Goal: Task Accomplishment & Management: Use online tool/utility

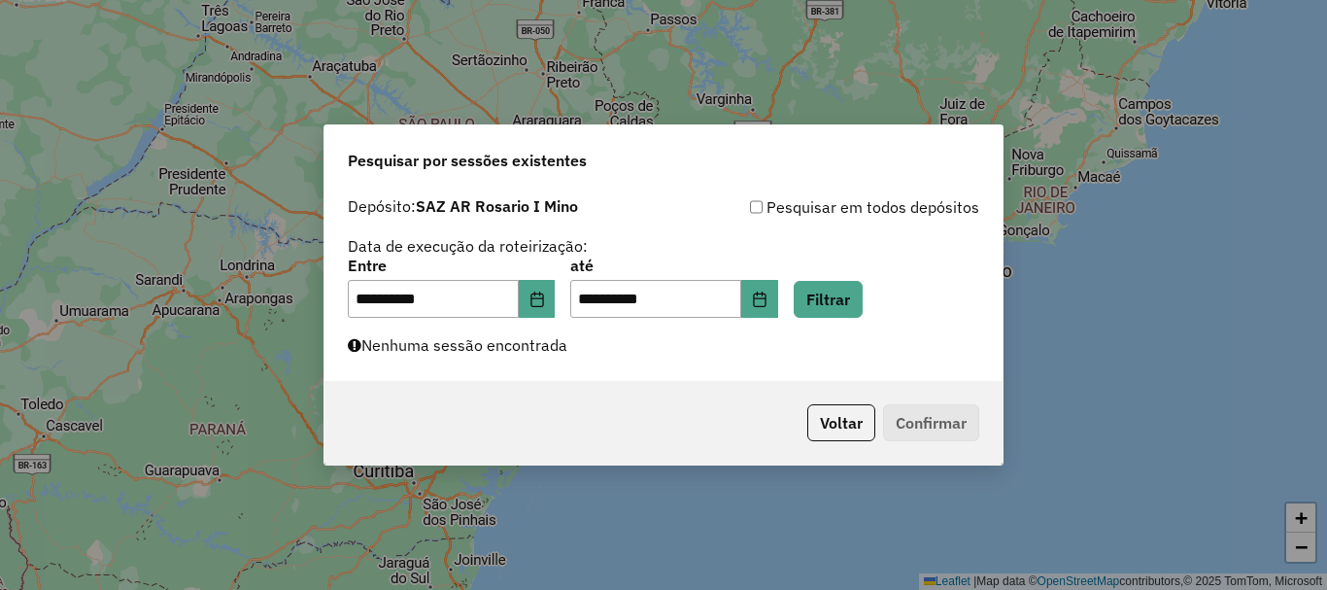
scroll to position [1274, 0]
click at [863, 303] on button "Filtrar" at bounding box center [828, 299] width 69 height 37
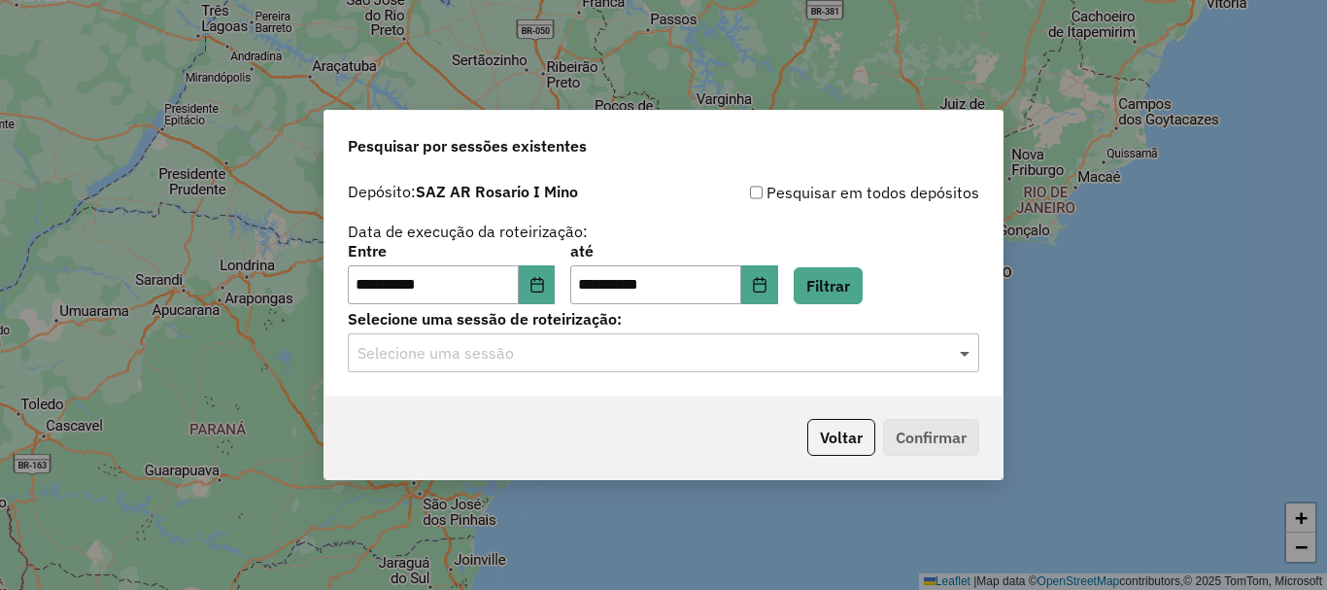
click at [963, 351] on span at bounding box center [967, 352] width 24 height 23
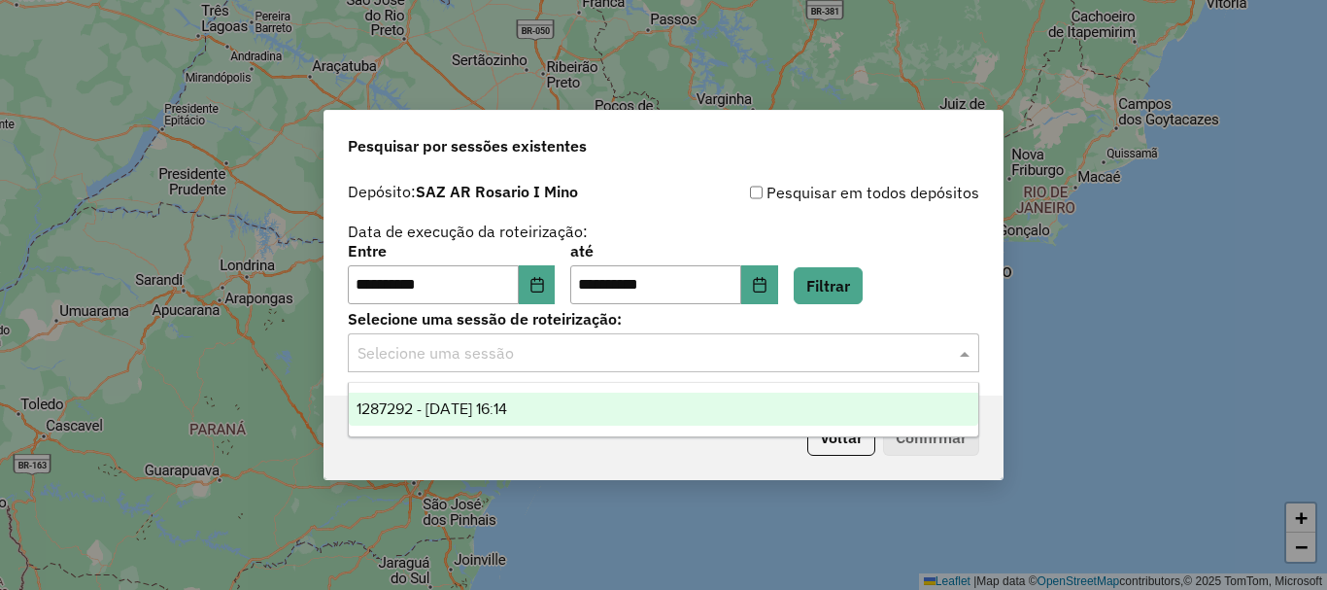
click at [502, 401] on span "1287292 - 03/10/2025 16:14" at bounding box center [432, 408] width 151 height 17
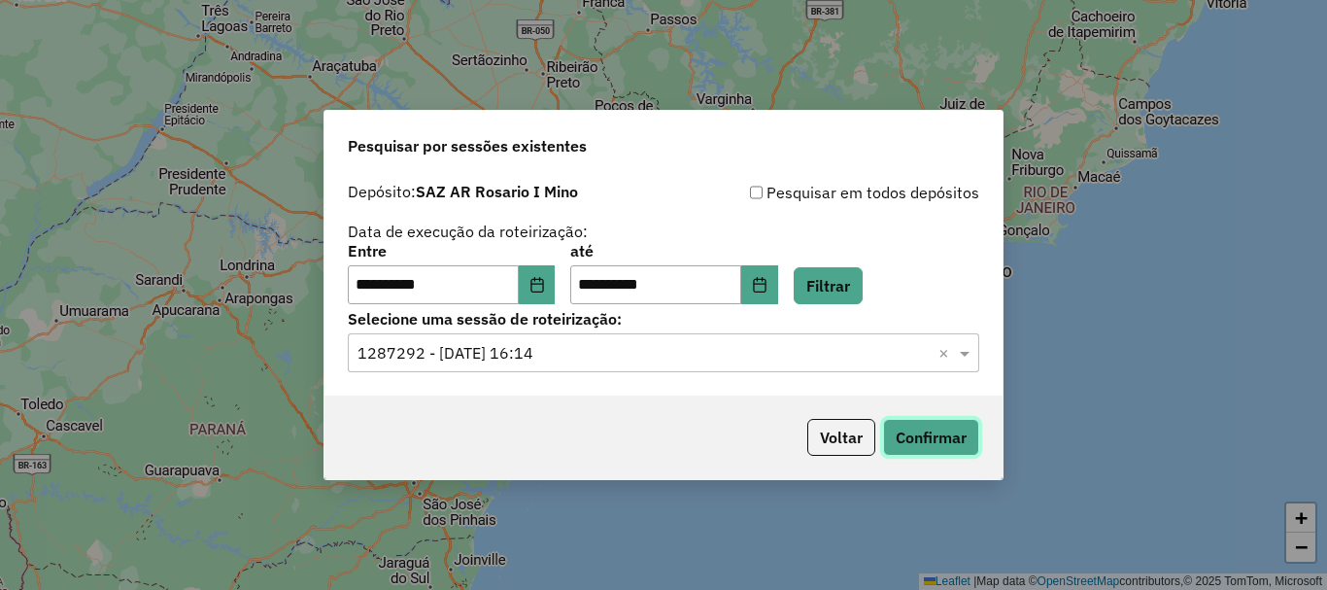
click at [919, 436] on button "Confirmar" at bounding box center [931, 437] width 96 height 37
click at [927, 445] on button "Confirmar" at bounding box center [931, 437] width 96 height 37
click at [939, 443] on button "Confirmar" at bounding box center [931, 437] width 96 height 37
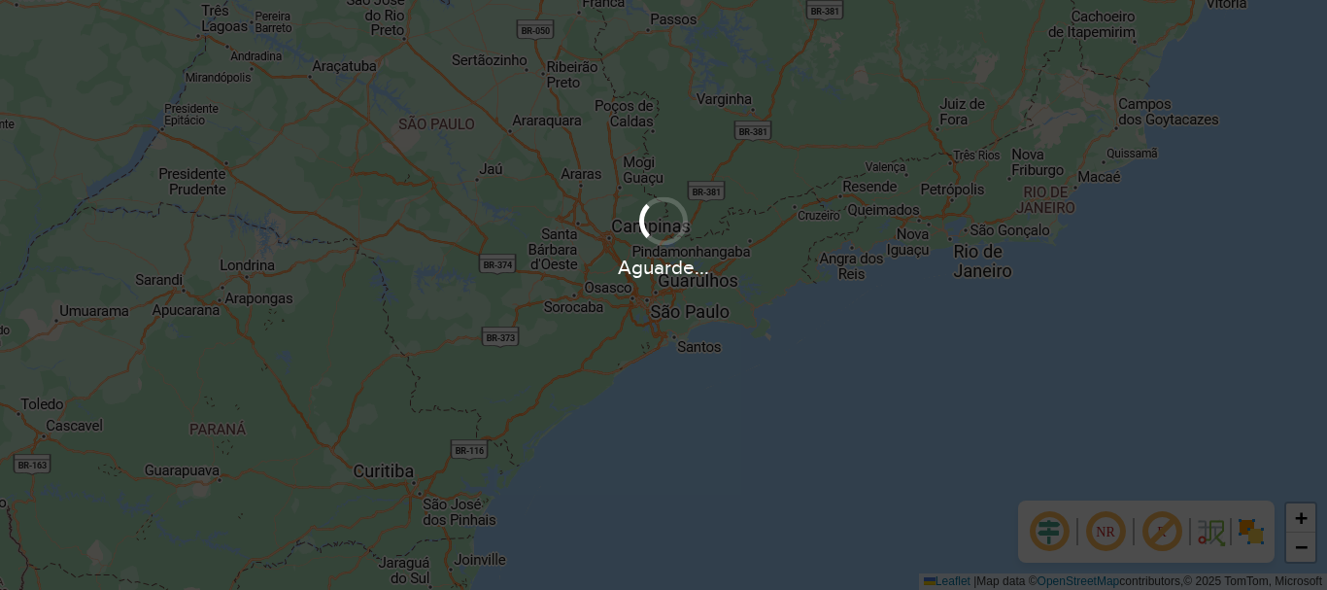
scroll to position [1274, 0]
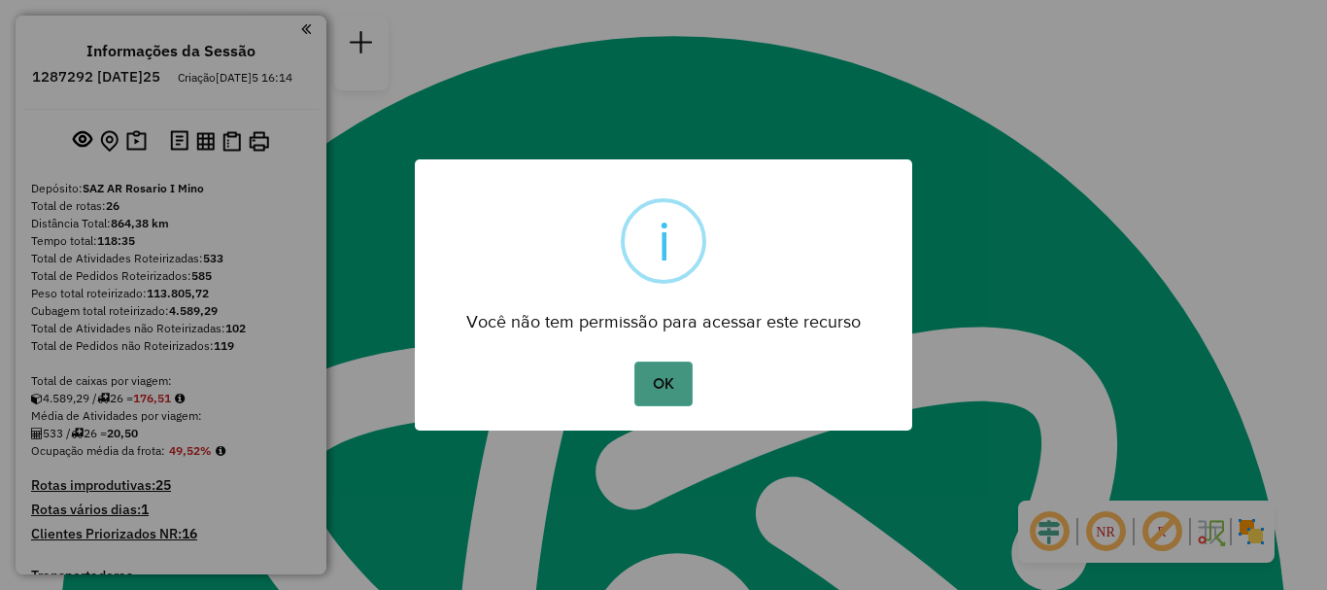
click at [658, 374] on button "OK" at bounding box center [663, 383] width 57 height 45
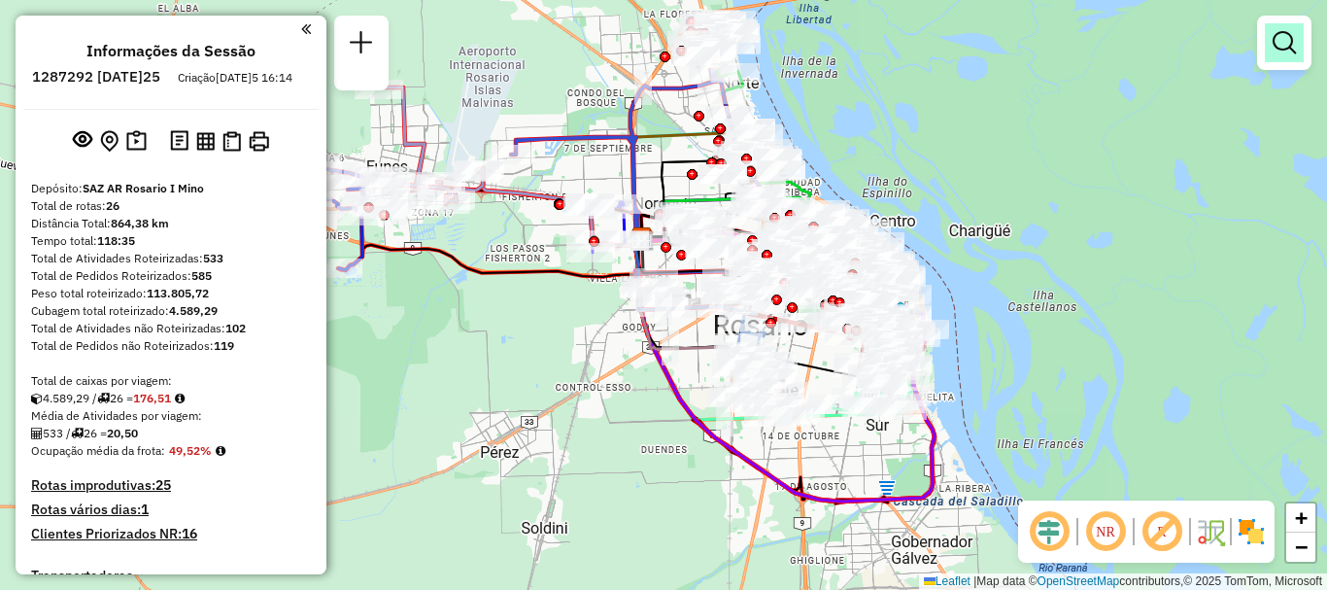
click at [1284, 43] on em at bounding box center [1284, 42] width 23 height 23
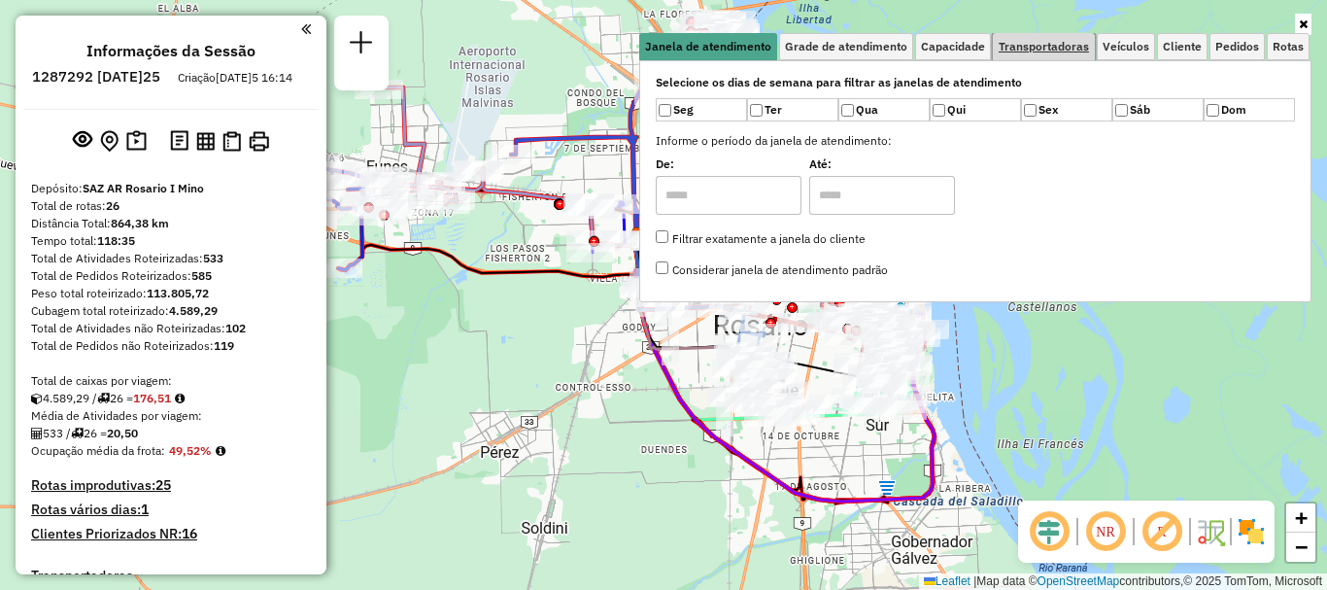
click at [1057, 49] on span "Transportadoras" at bounding box center [1044, 47] width 90 height 12
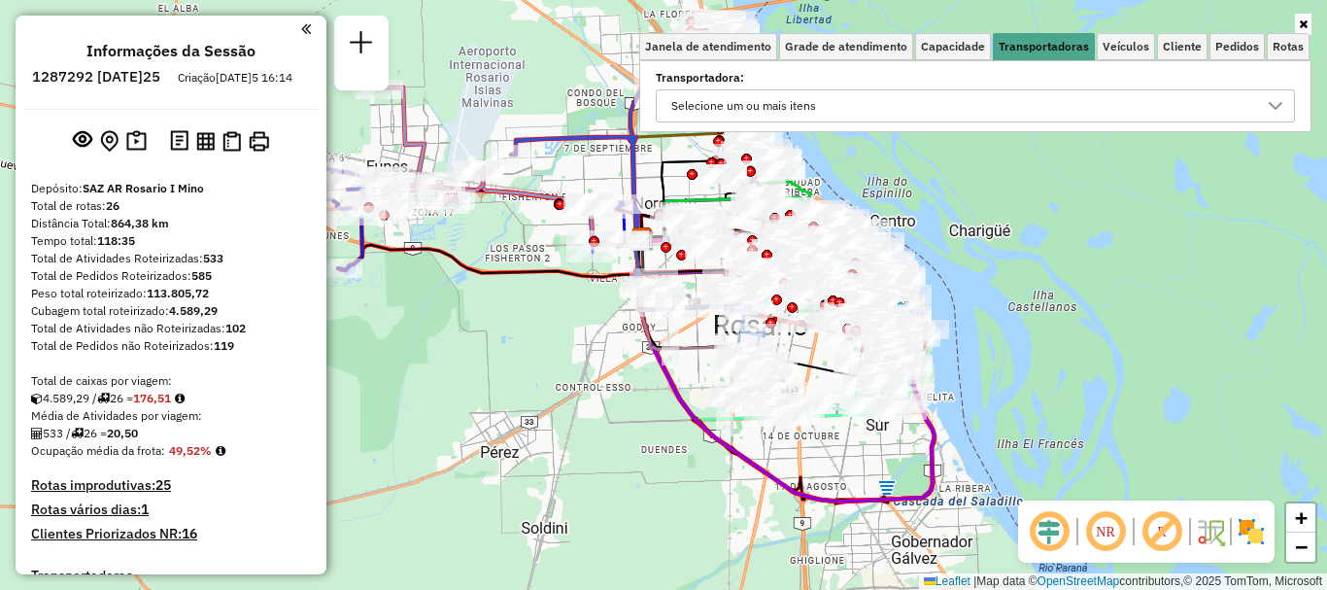
click at [1275, 98] on icon at bounding box center [1276, 106] width 16 height 16
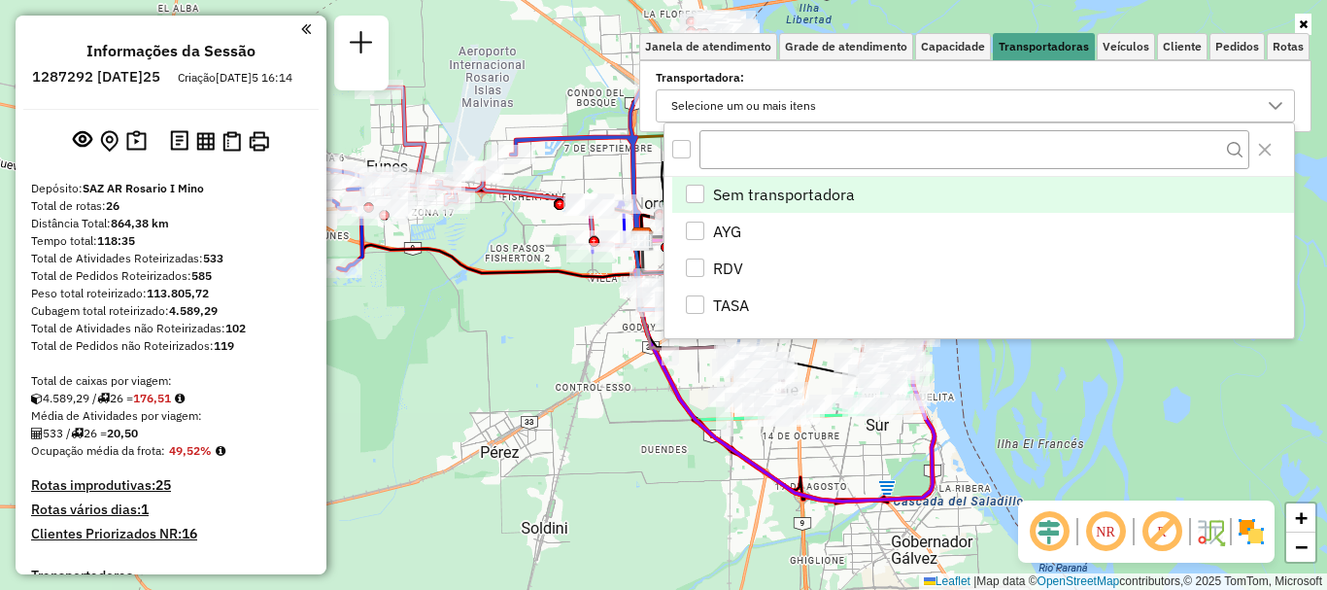
scroll to position [12, 67]
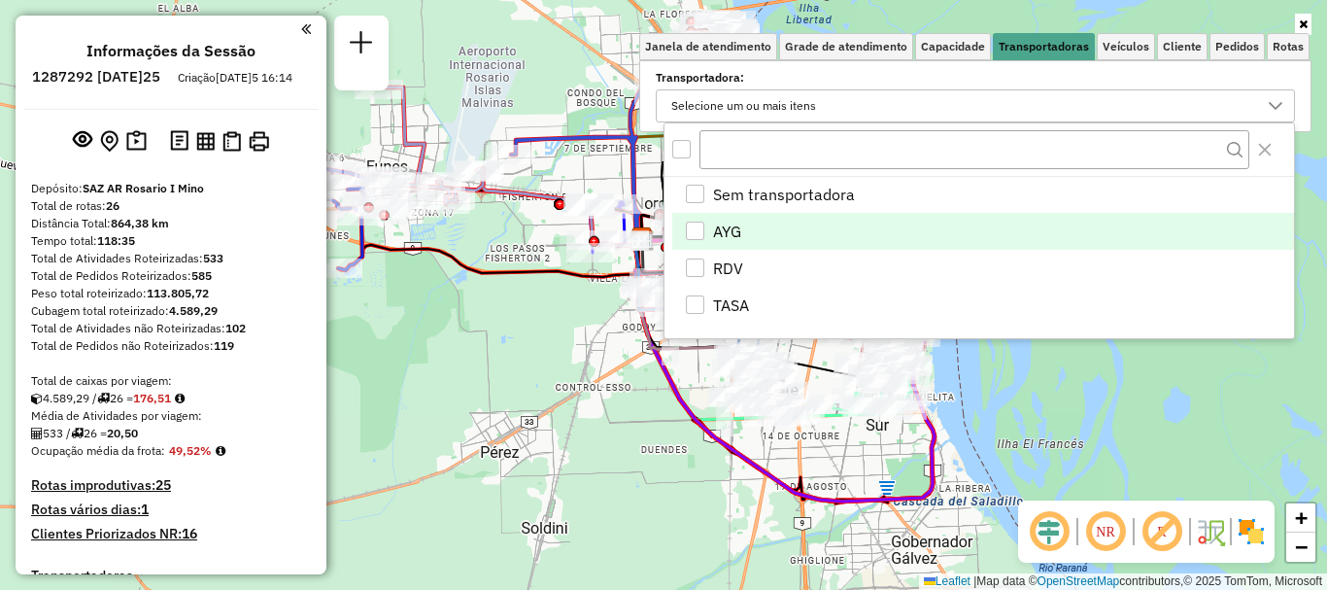
click at [693, 228] on div "AYG" at bounding box center [695, 231] width 18 height 18
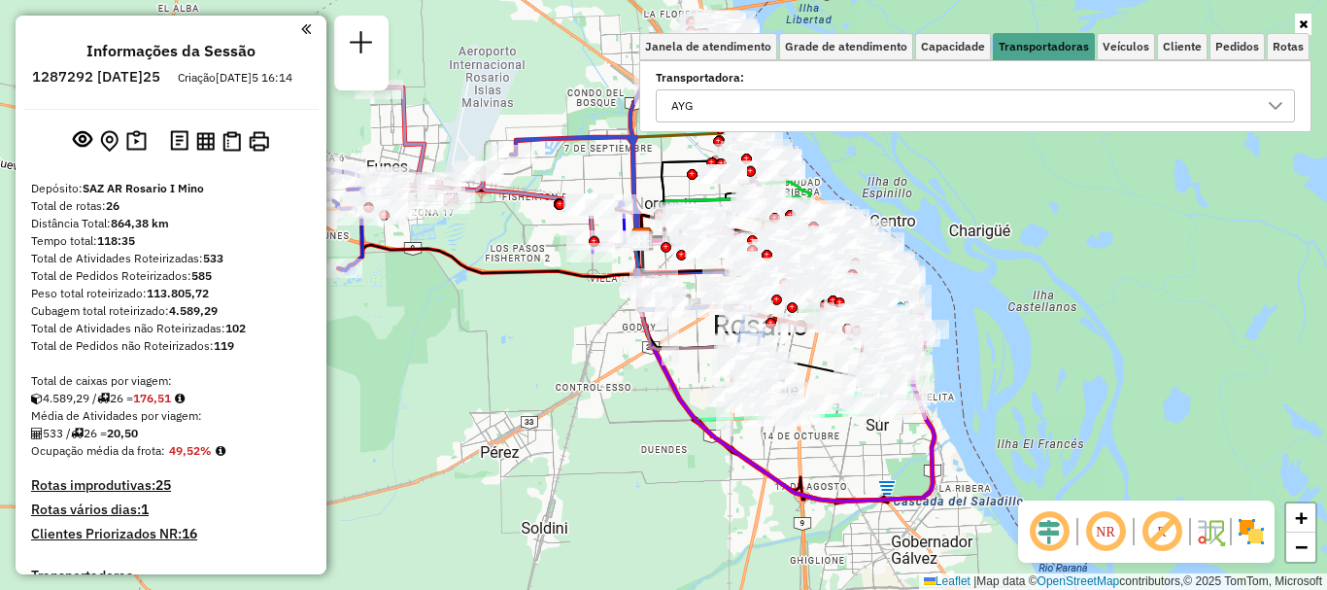
select select "**********"
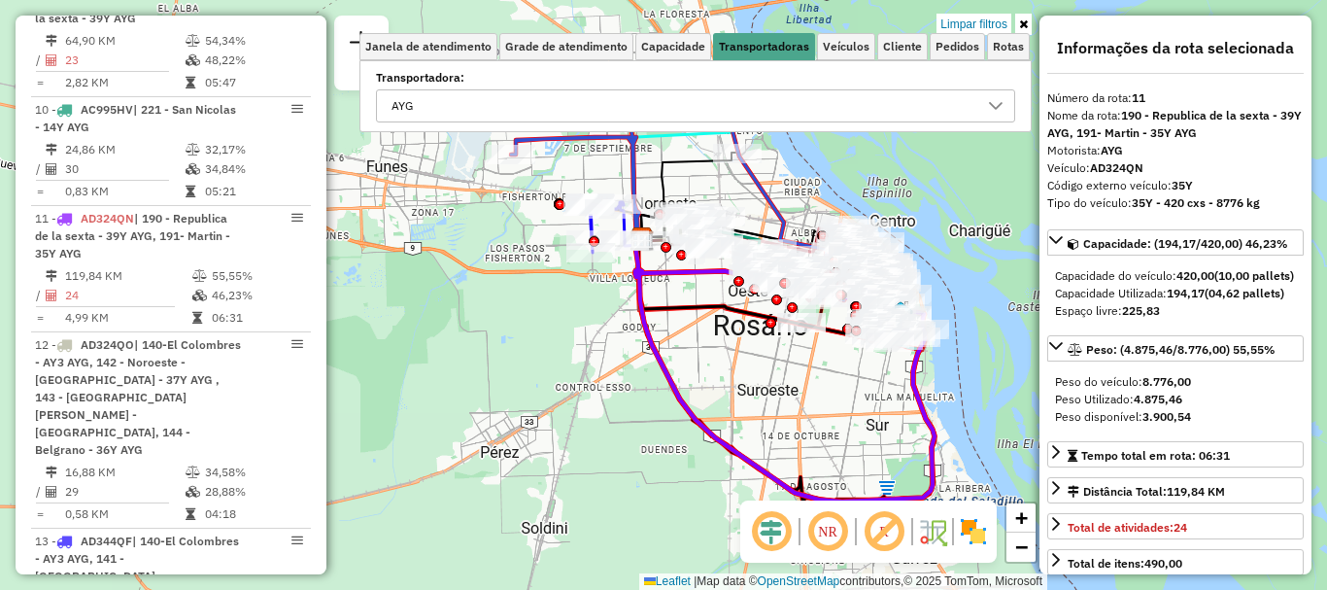
scroll to position [1036, 0]
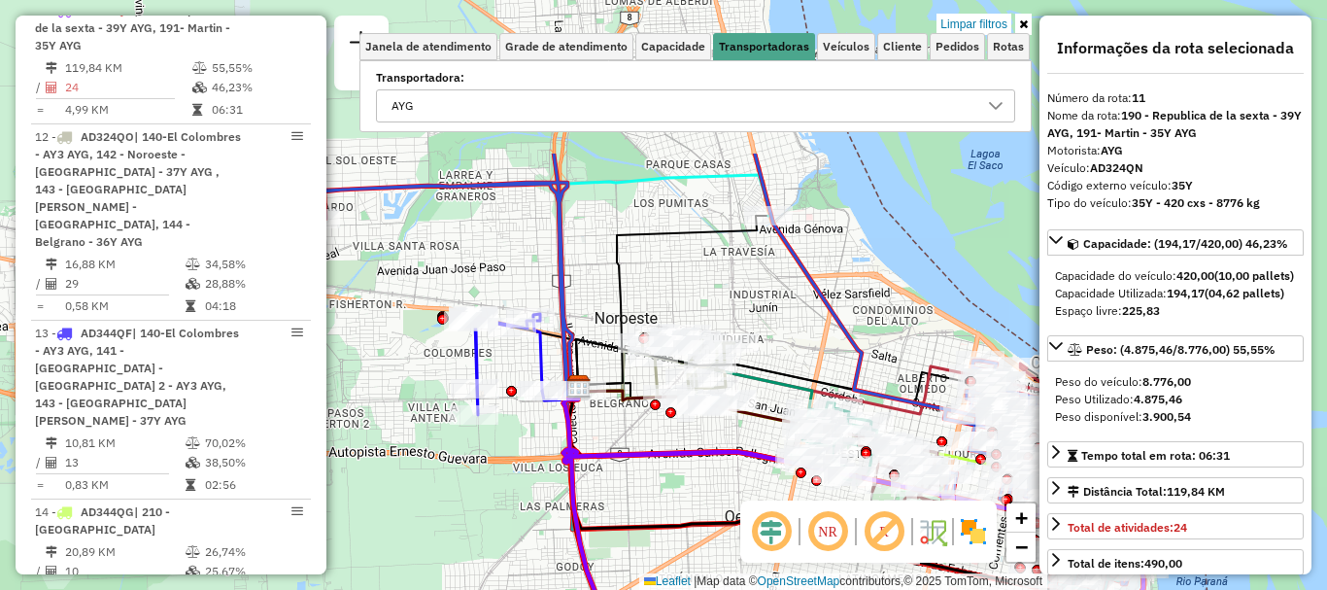
drag, startPoint x: 724, startPoint y: 334, endPoint x: 710, endPoint y: 461, distance: 127.1
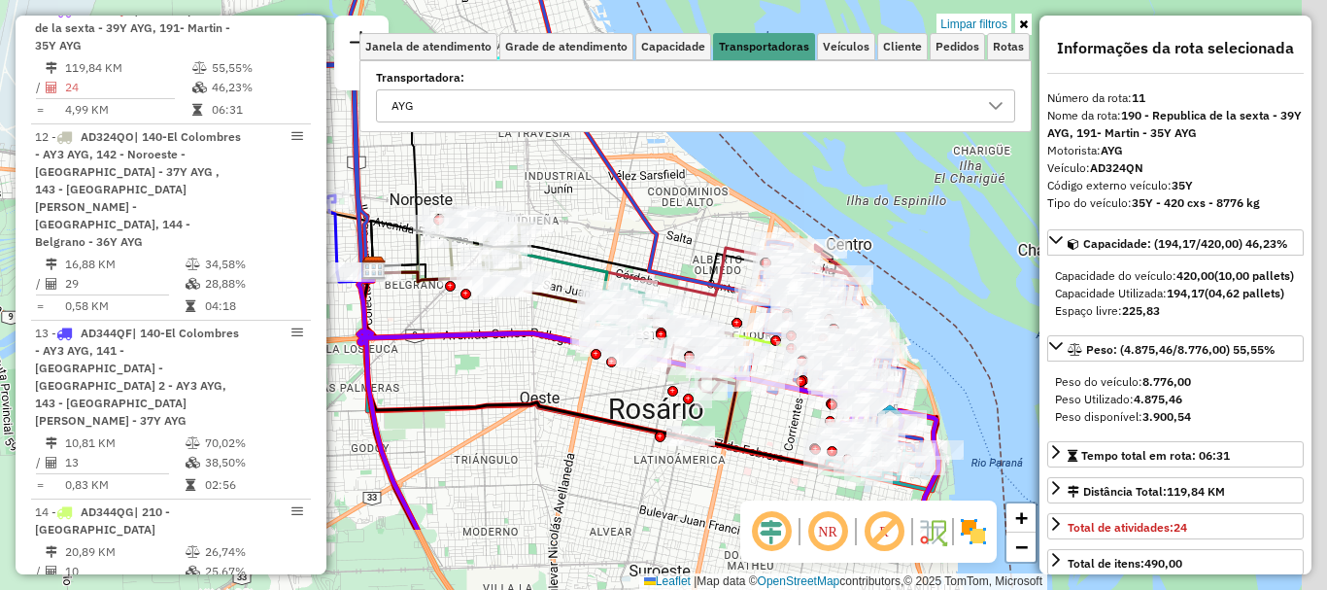
drag, startPoint x: 692, startPoint y: 477, endPoint x: 487, endPoint y: 359, distance: 236.8
click at [487, 359] on div "Limpar filtros Janela de atendimento Grade de atendimento Capacidade Transporta…" at bounding box center [663, 295] width 1327 height 590
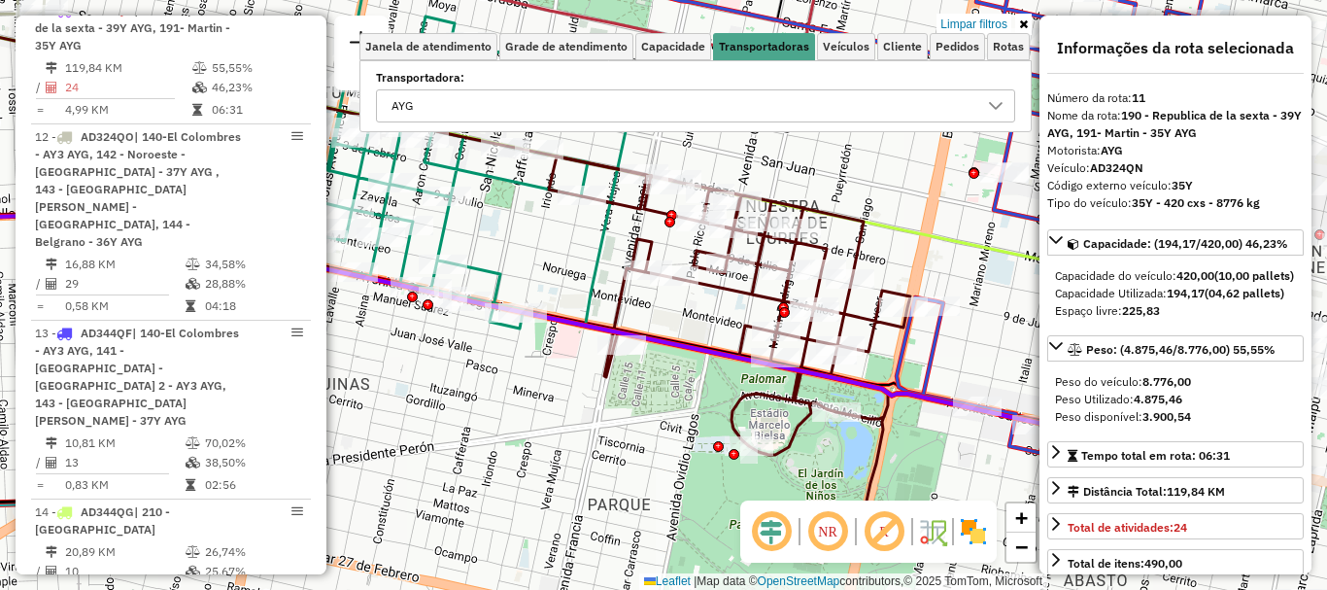
drag, startPoint x: 719, startPoint y: 292, endPoint x: 534, endPoint y: 239, distance: 191.9
click at [534, 239] on div "Limpar filtros Janela de atendimento Grade de atendimento Capacidade Transporta…" at bounding box center [663, 295] width 1327 height 590
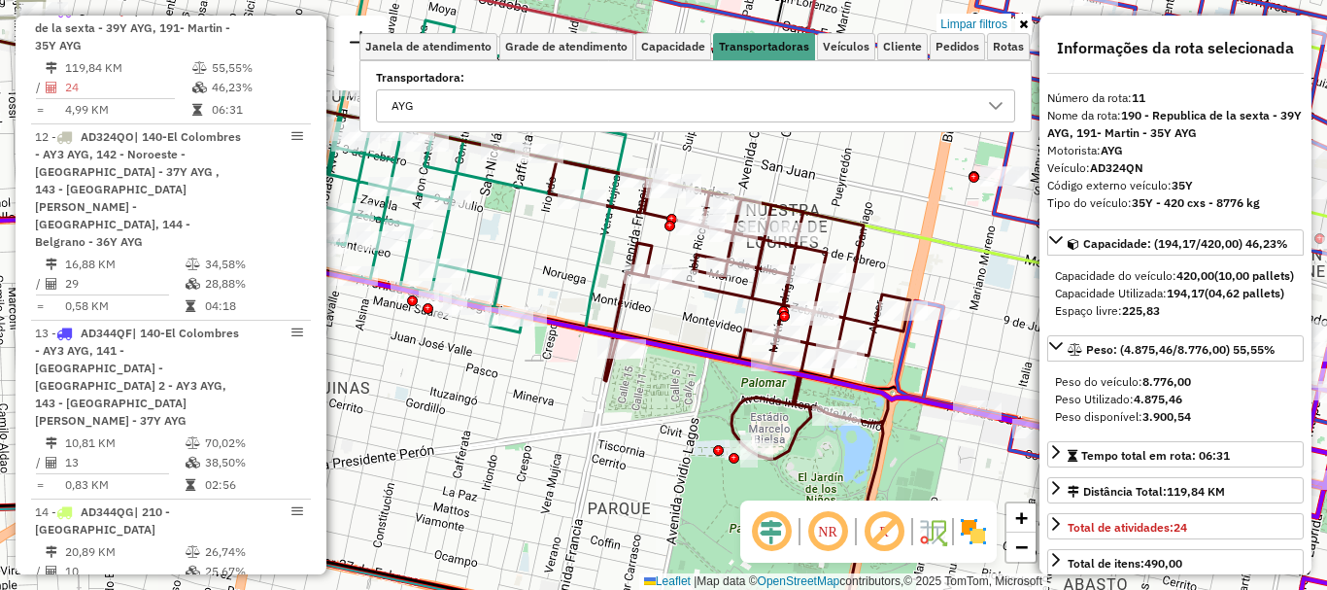
click at [530, 389] on div "Limpar filtros Janela de atendimento Grade de atendimento Capacidade Transporta…" at bounding box center [663, 295] width 1327 height 590
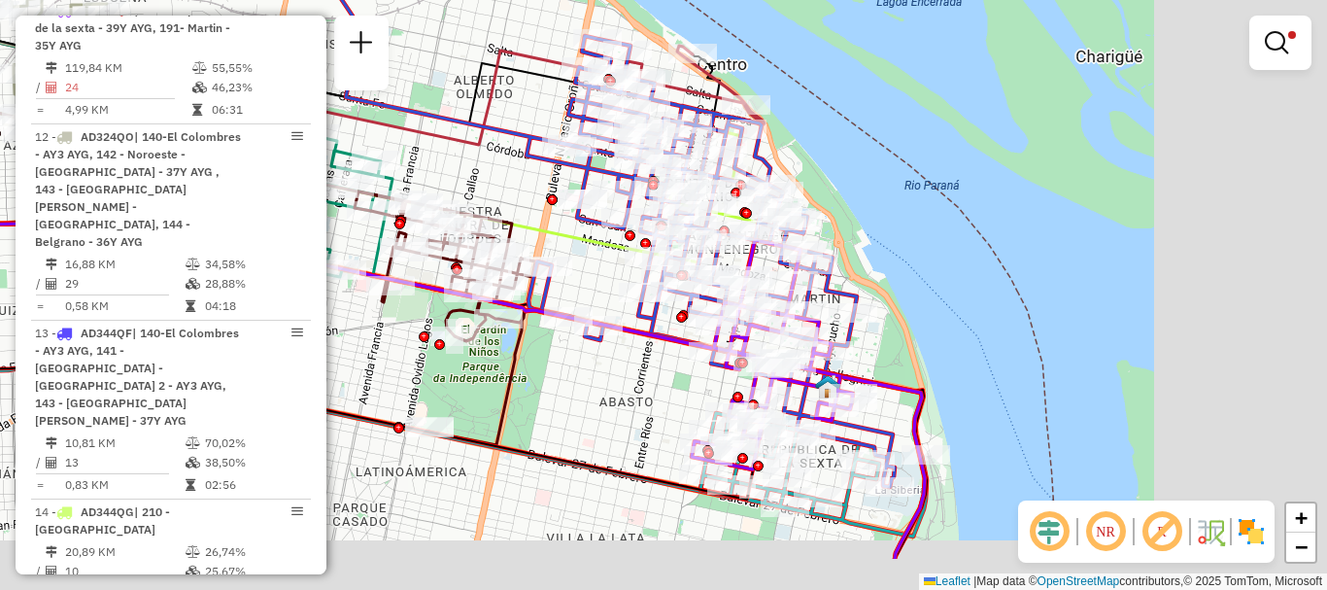
drag, startPoint x: 496, startPoint y: 376, endPoint x: 392, endPoint y: 327, distance: 114.8
click at [391, 324] on div "Limpar filtros Janela de atendimento Grade de atendimento Capacidade Transporta…" at bounding box center [663, 295] width 1327 height 590
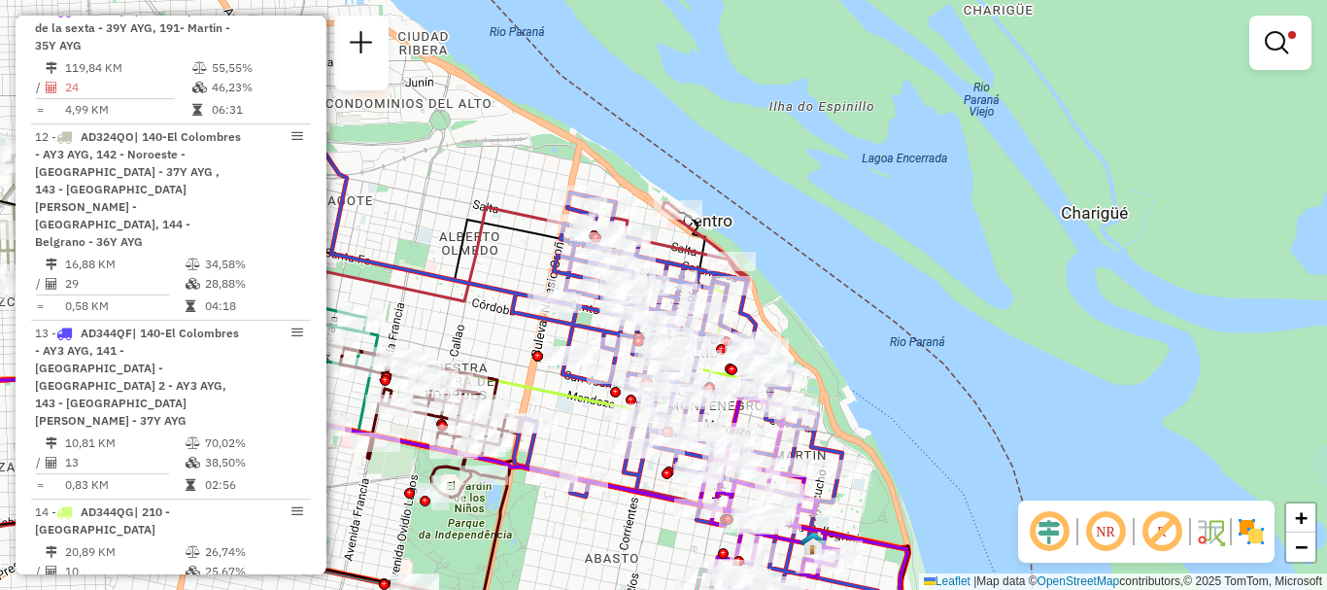
drag, startPoint x: 639, startPoint y: 358, endPoint x: 649, endPoint y: 531, distance: 173.2
click at [649, 530] on div "Limpar filtros Janela de atendimento Grade de atendimento Capacidade Transporta…" at bounding box center [663, 295] width 1327 height 590
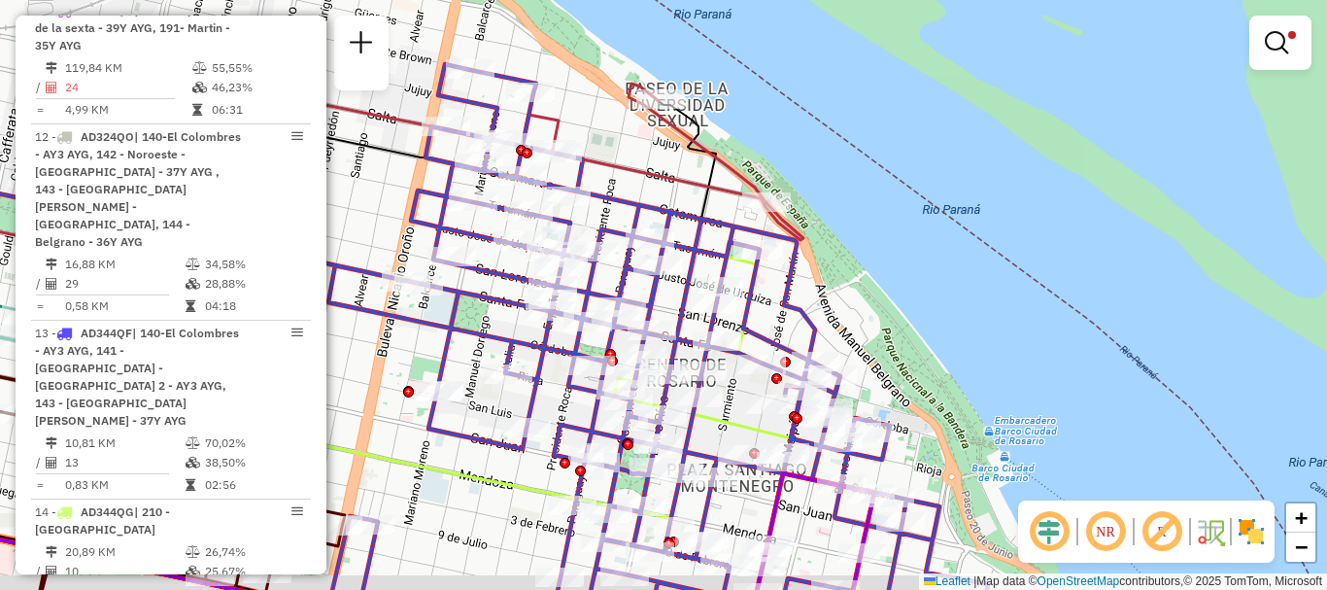
drag, startPoint x: 496, startPoint y: 400, endPoint x: 761, endPoint y: 310, distance: 280.3
click at [746, 315] on div "Limpar filtros Janela de atendimento Grade de atendimento Capacidade Transporta…" at bounding box center [663, 295] width 1327 height 590
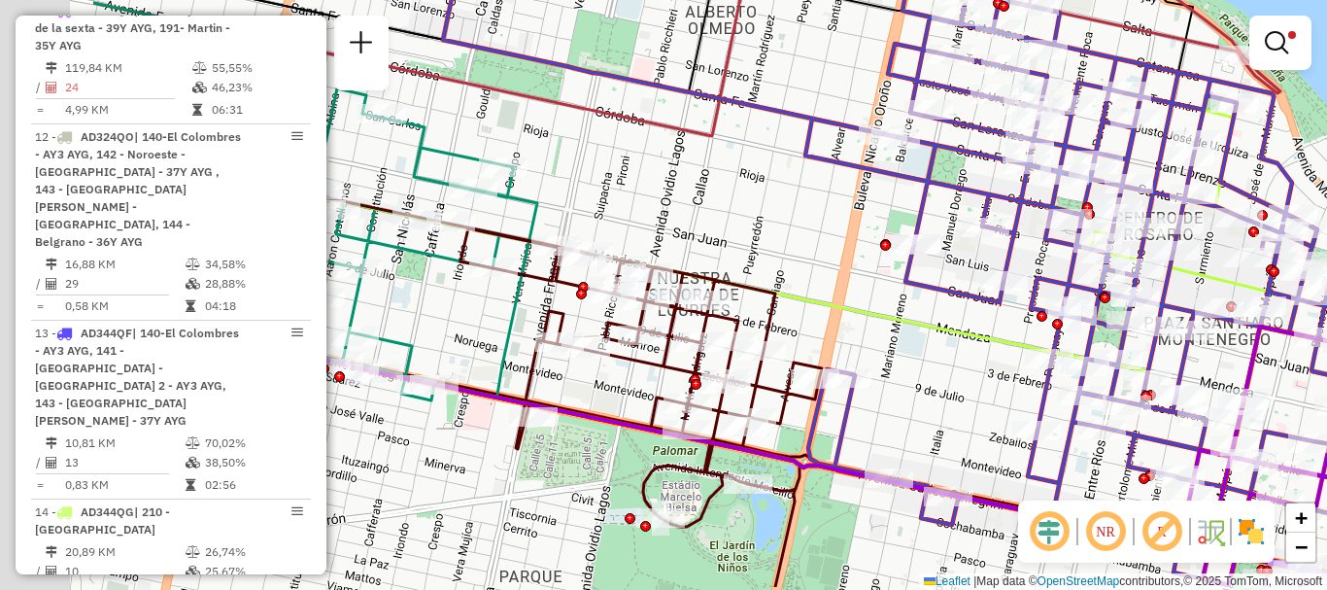
drag, startPoint x: 620, startPoint y: 348, endPoint x: 815, endPoint y: 296, distance: 202.0
click at [843, 287] on div "Limpar filtros Janela de atendimento Grade de atendimento Capacidade Transporta…" at bounding box center [663, 295] width 1327 height 590
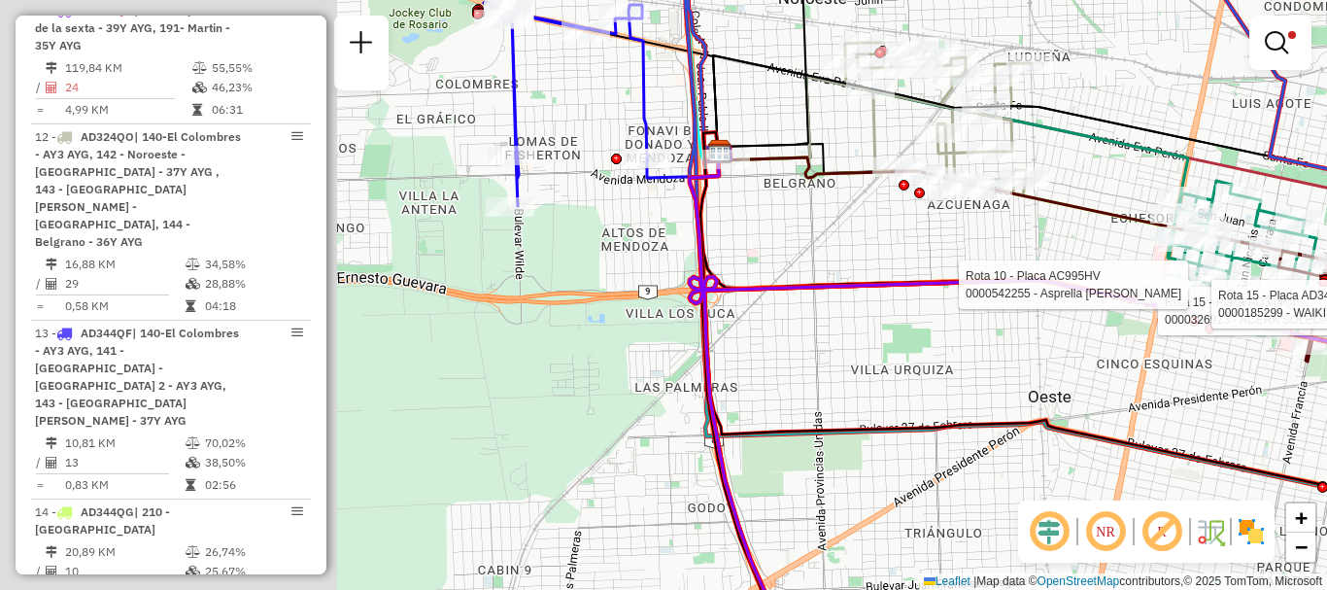
drag, startPoint x: 441, startPoint y: 303, endPoint x: 782, endPoint y: 287, distance: 341.5
click at [782, 287] on icon at bounding box center [1247, 392] width 1114 height 480
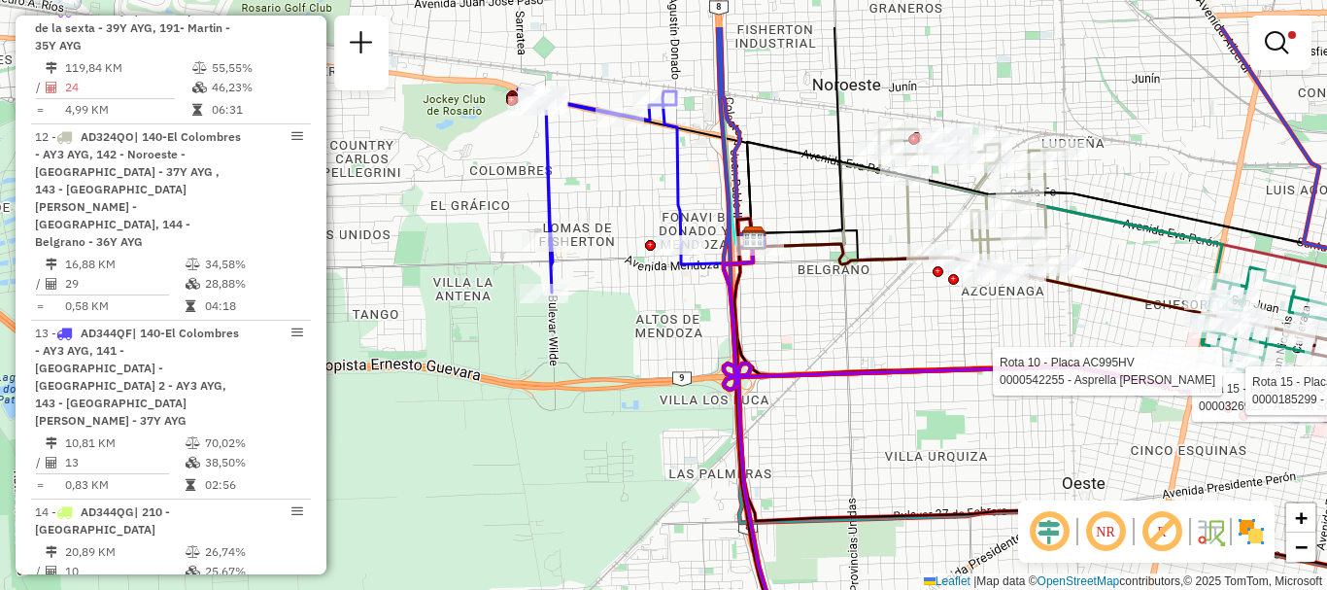
drag, startPoint x: 652, startPoint y: 361, endPoint x: 665, endPoint y: 439, distance: 78.8
click at [660, 434] on div "Rota 15 - Placa AD344QI 0000326923 - ACERA SOLEDA Rota 15 - Placa AD344QI 00001…" at bounding box center [663, 295] width 1327 height 590
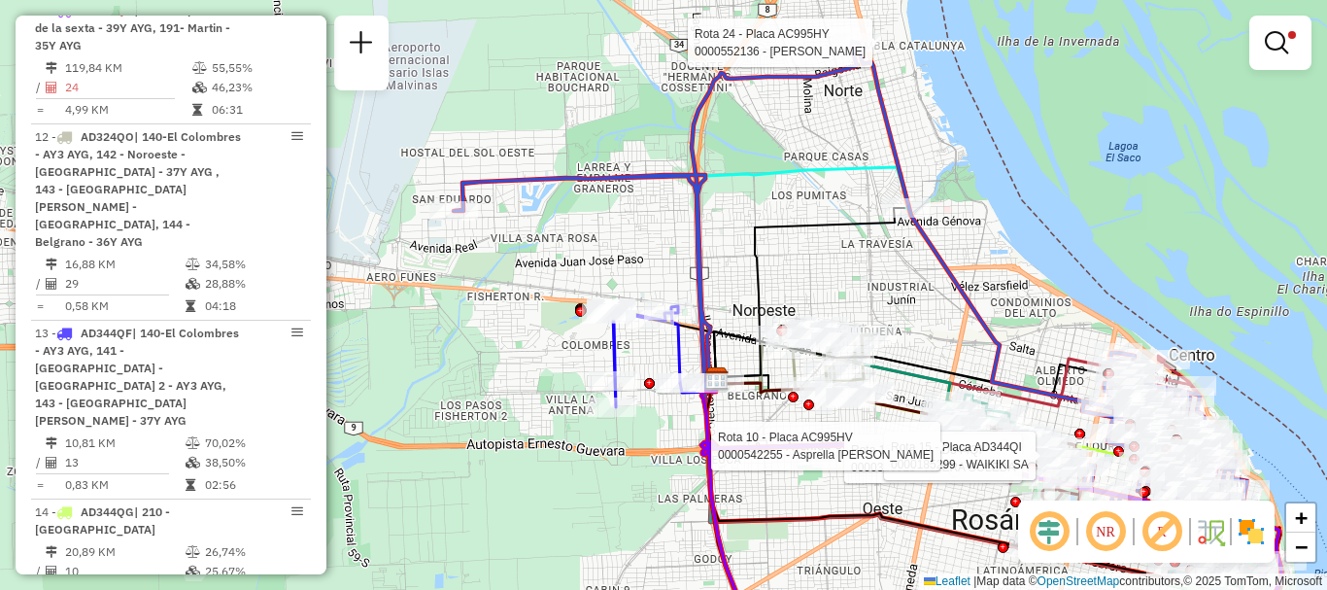
select select "**********"
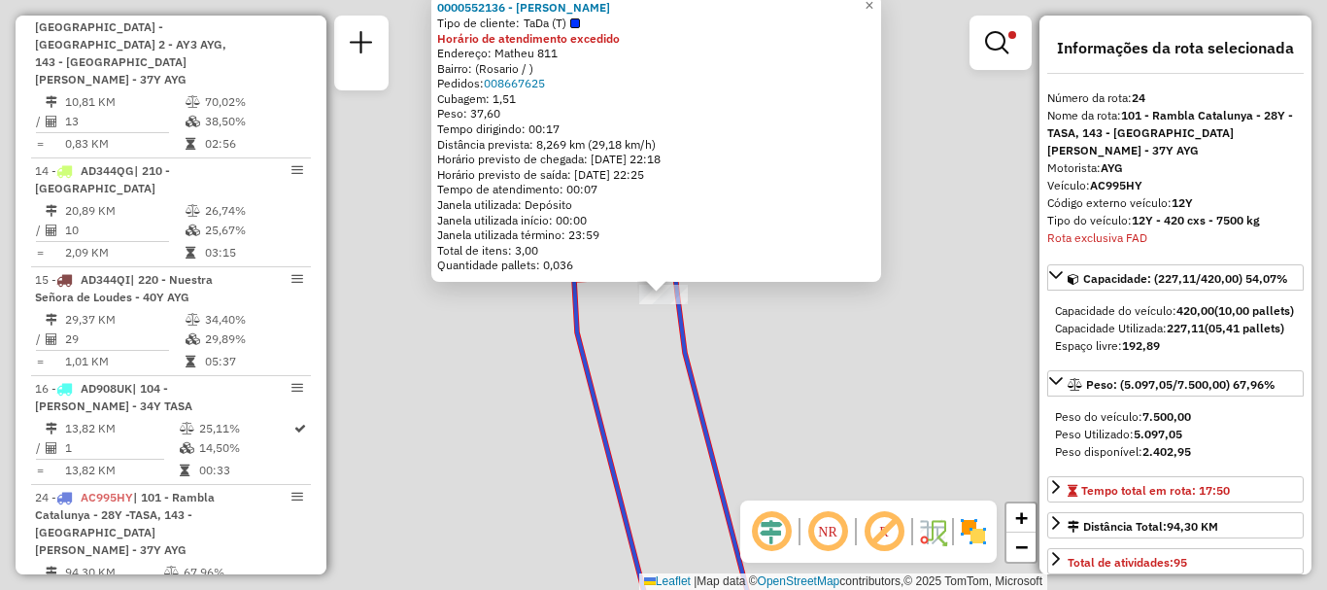
scroll to position [1704, 0]
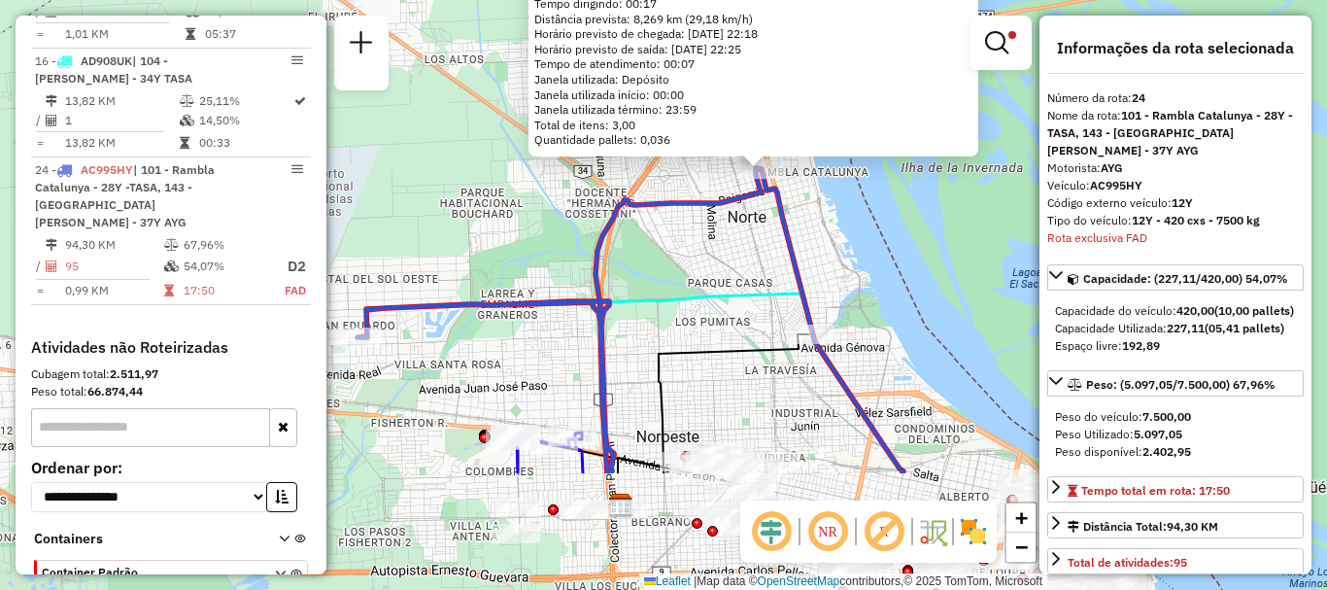
drag, startPoint x: 707, startPoint y: 277, endPoint x: 717, endPoint y: 216, distance: 62.0
click at [716, 220] on div "0000552136 - [PERSON_NAME] Tipo de cliente: TaDa (T) Horário de atendimento exc…" at bounding box center [663, 295] width 1327 height 590
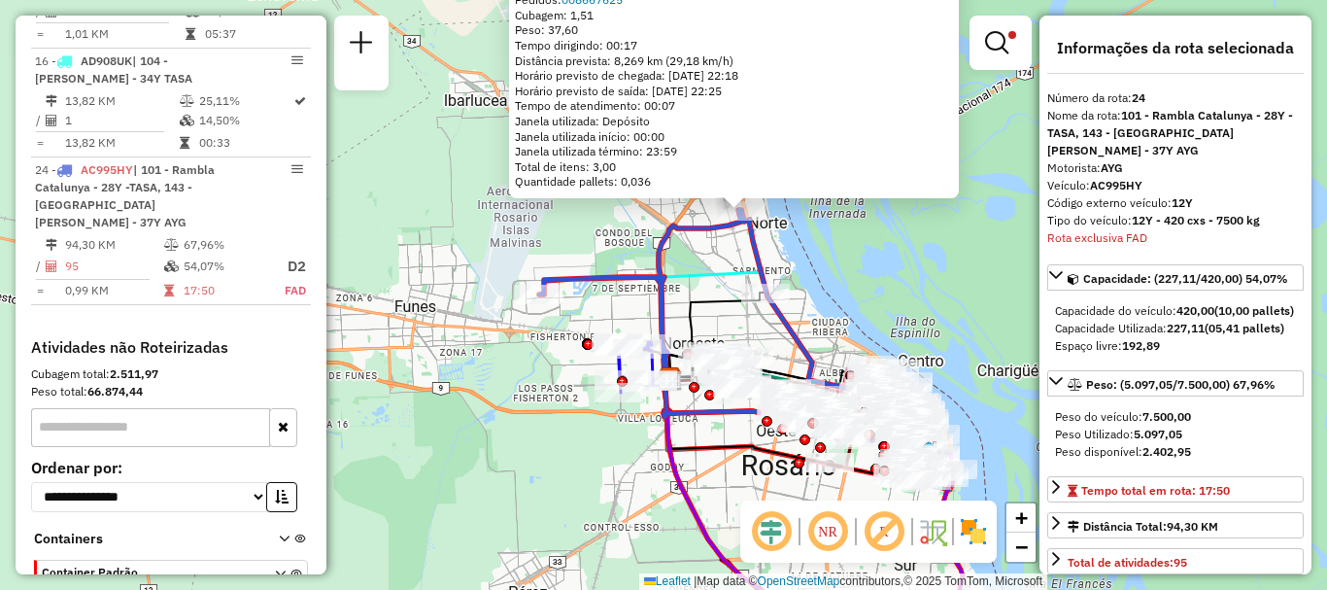
click at [863, 292] on div "0000552136 - [PERSON_NAME] Tipo de cliente: TaDa (T) Horário de atendimento exc…" at bounding box center [663, 295] width 1327 height 590
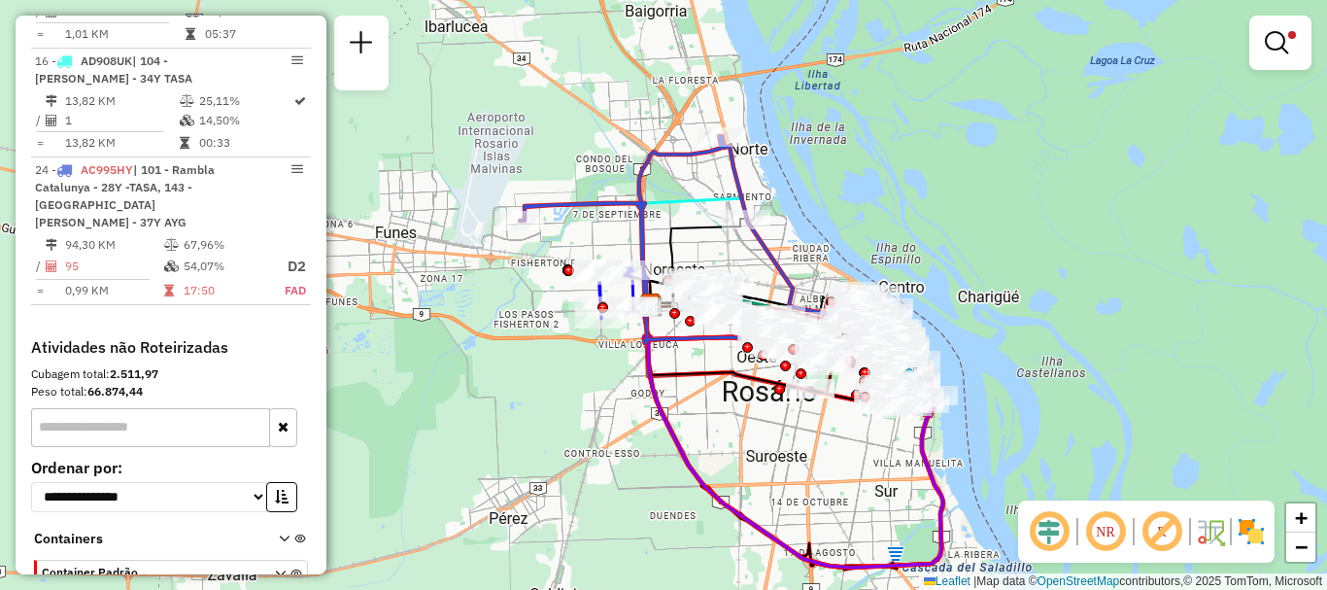
drag, startPoint x: 857, startPoint y: 278, endPoint x: 838, endPoint y: 189, distance: 90.5
click at [838, 191] on div "Limpar filtros Janela de atendimento Grade de atendimento Capacidade Transporta…" at bounding box center [663, 295] width 1327 height 590
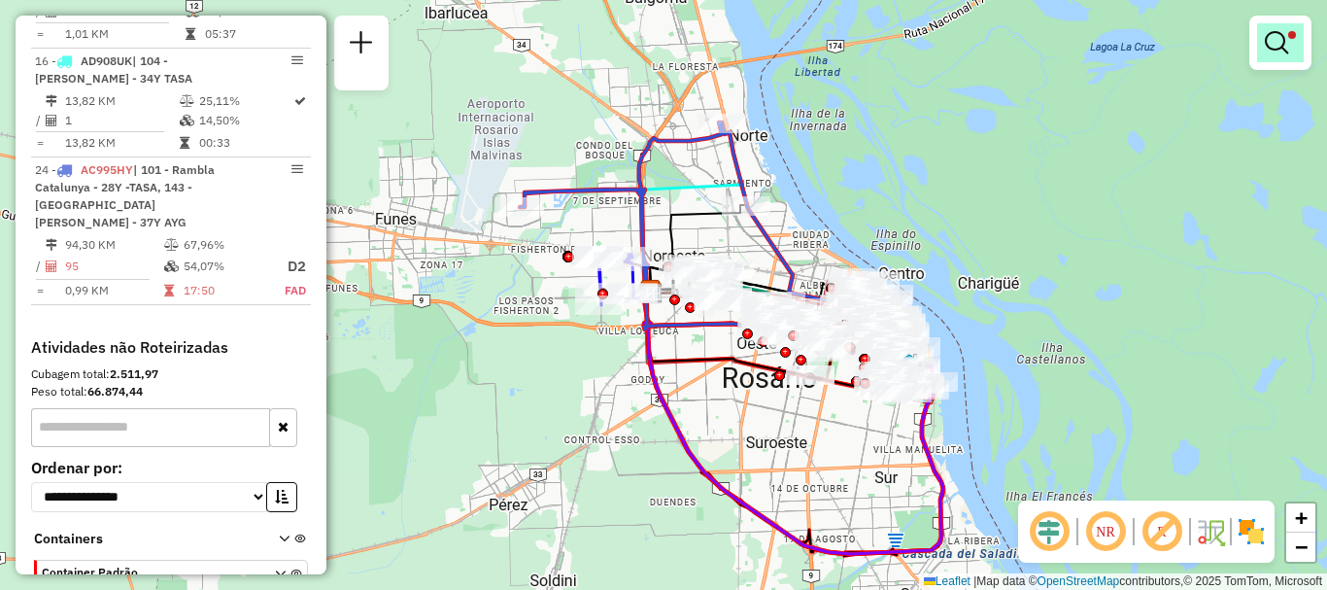
click at [1278, 39] on em at bounding box center [1276, 42] width 23 height 23
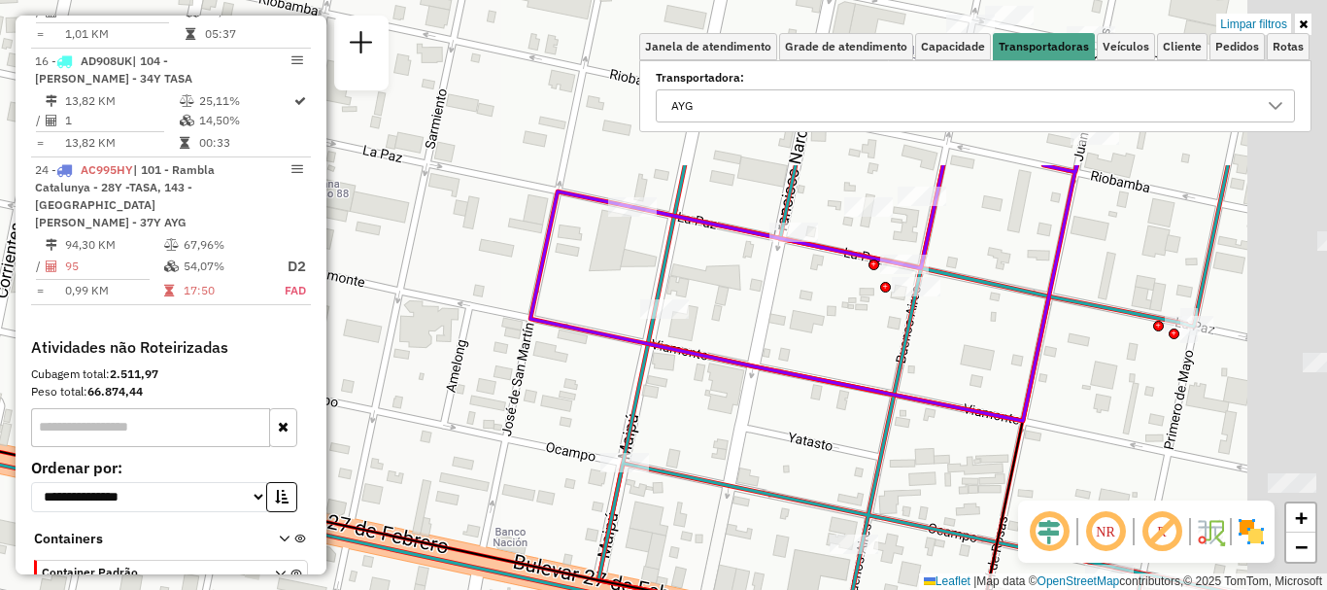
drag, startPoint x: 1083, startPoint y: 322, endPoint x: 894, endPoint y: 511, distance: 268.0
click at [894, 511] on div "Rota 9 - Placa AC995HS 0000376621 - [PERSON_NAME] filtros Janela de atendimento…" at bounding box center [663, 295] width 1327 height 590
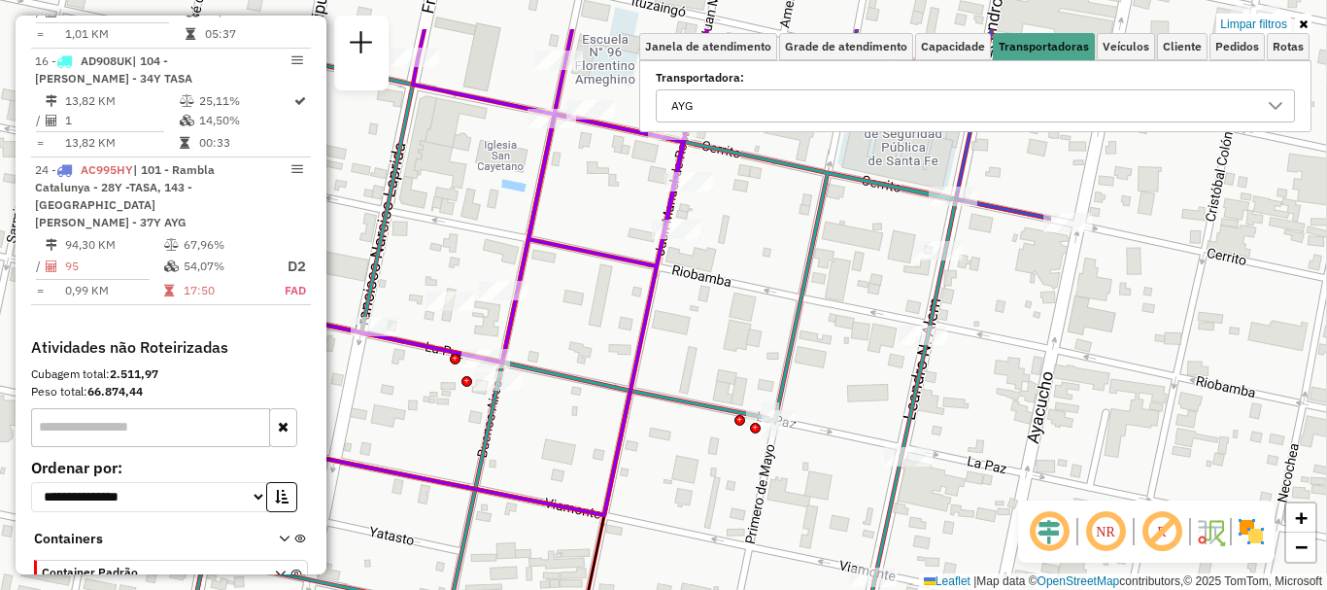
drag, startPoint x: 1247, startPoint y: 390, endPoint x: 849, endPoint y: 483, distance: 408.2
click at [849, 483] on div "Rota 9 - Placa AC995HS 0000376621 - [PERSON_NAME] filtros Janela de atendimento…" at bounding box center [663, 295] width 1327 height 590
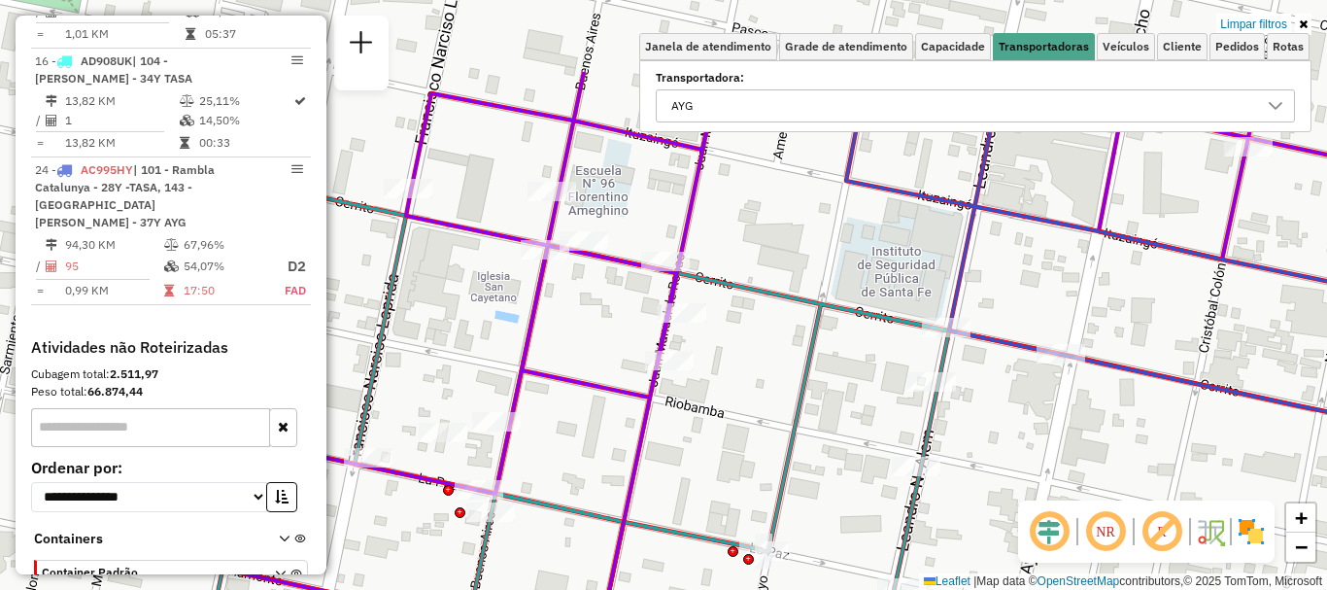
drag, startPoint x: 877, startPoint y: 398, endPoint x: 871, endPoint y: 530, distance: 131.4
click at [871, 530] on div "Rota 9 - Placa AC995HS 0000376621 - [PERSON_NAME] filtros Janela de atendimento…" at bounding box center [663, 295] width 1327 height 590
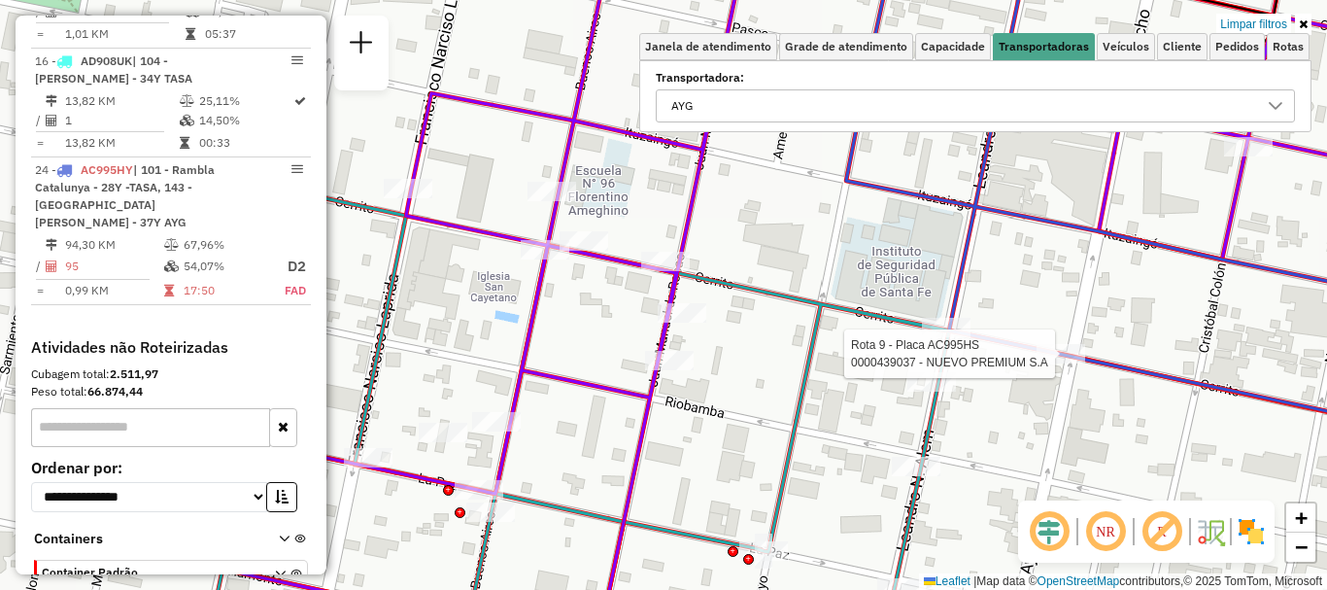
select select "**********"
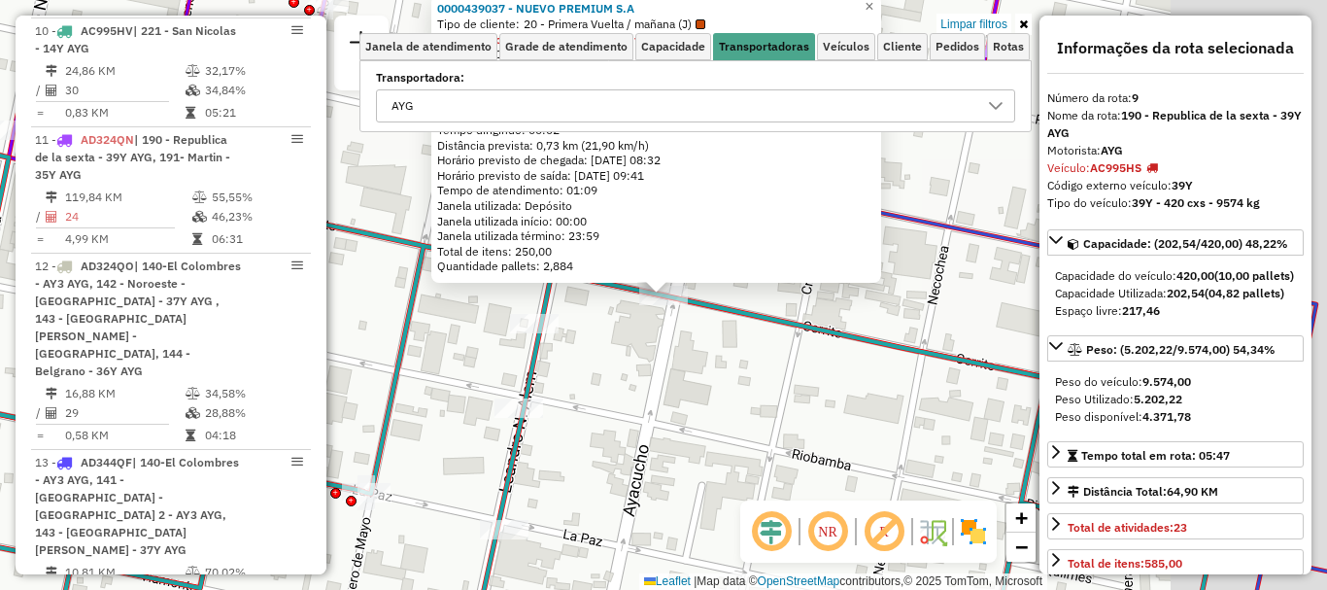
scroll to position [818, 0]
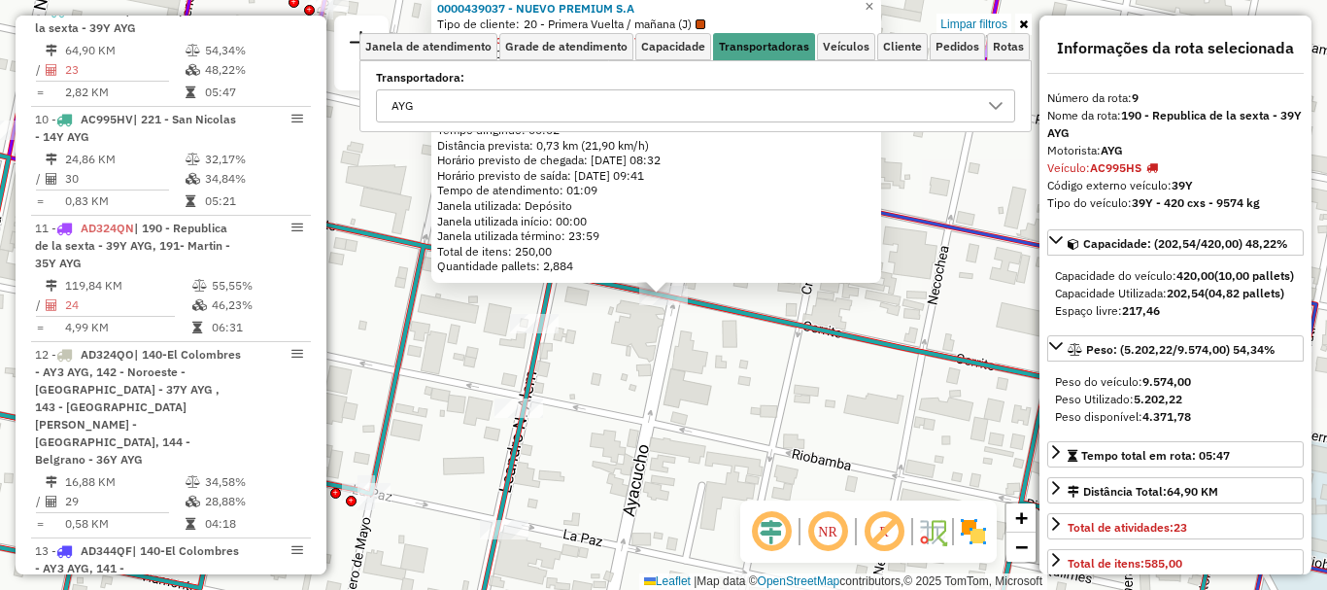
click at [1000, 105] on icon at bounding box center [996, 106] width 14 height 8
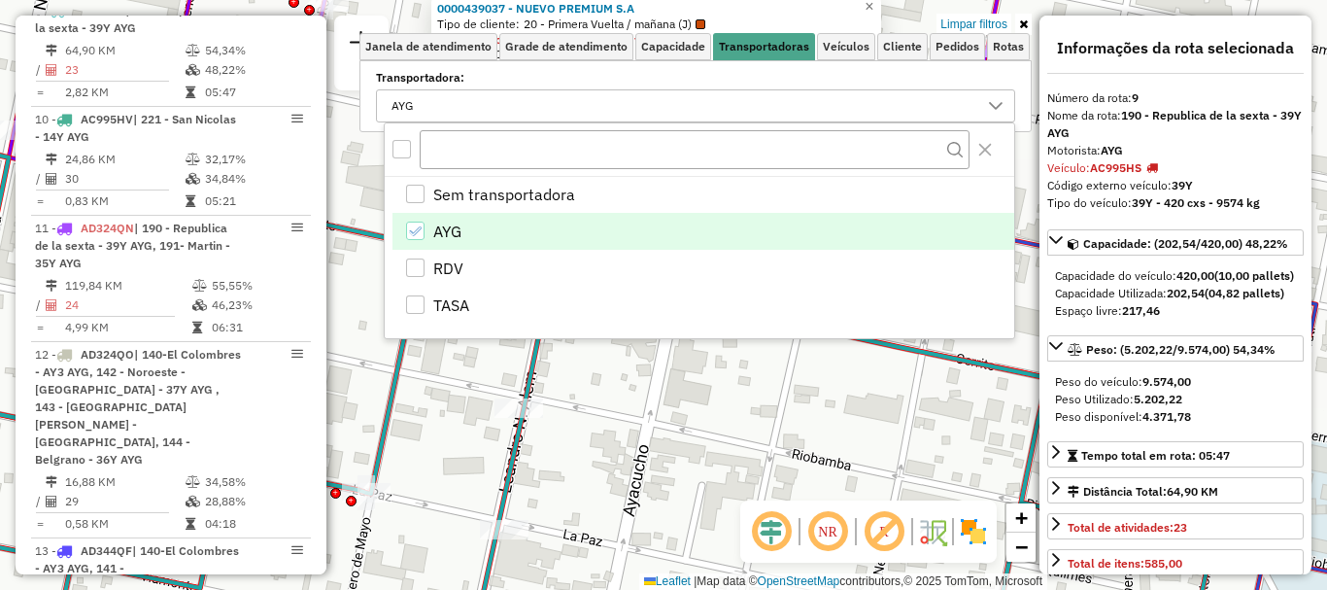
click at [409, 229] on icon "AYG" at bounding box center [415, 231] width 14 height 14
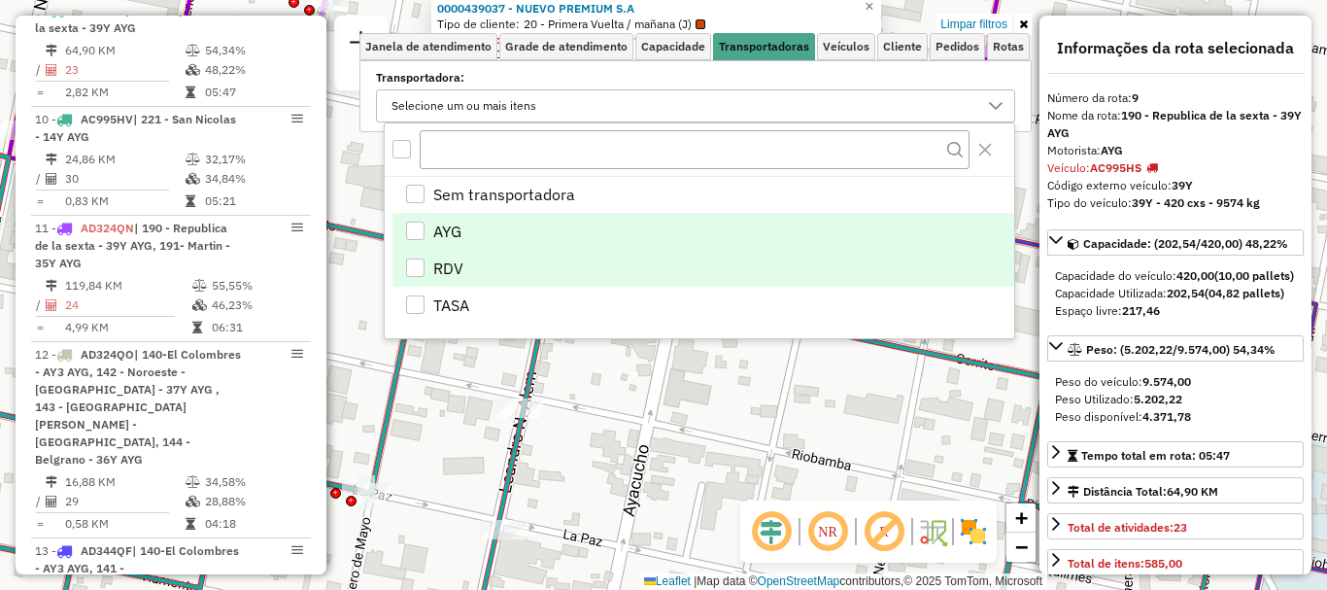
click at [412, 265] on div "RDV" at bounding box center [415, 267] width 18 height 18
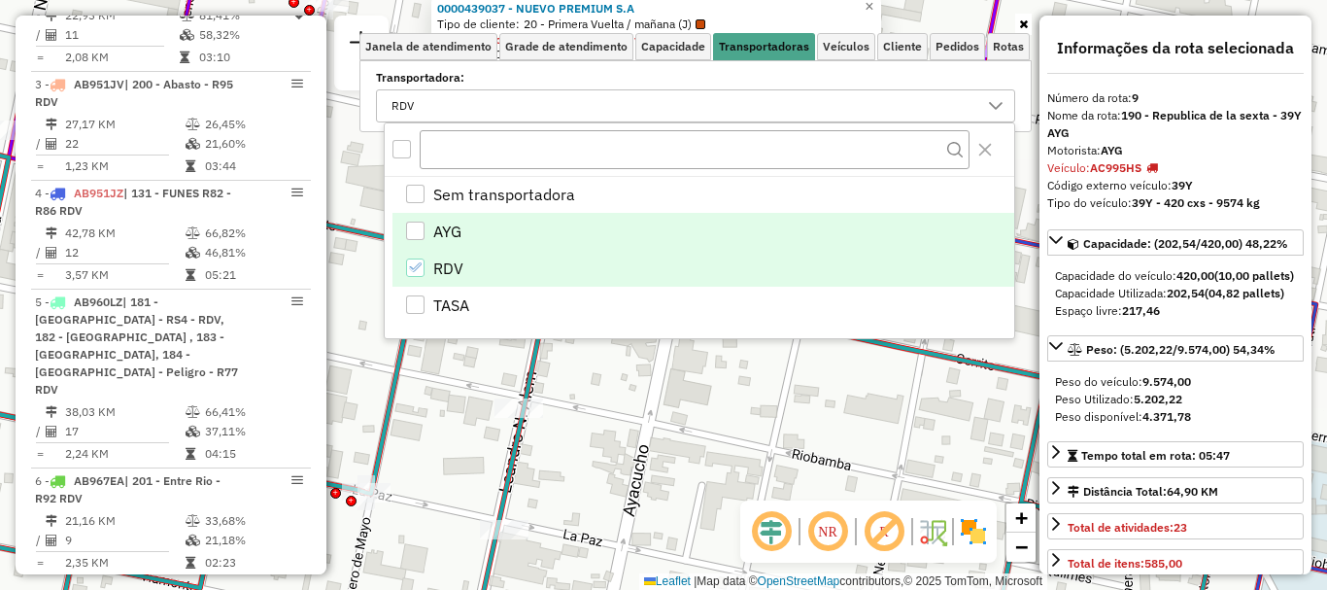
click at [704, 403] on div "0000439037 - NUEVO PREMIUM S.A Tipo de cliente: 20 - Primera Vuelta / mañana (J…" at bounding box center [663, 295] width 1327 height 590
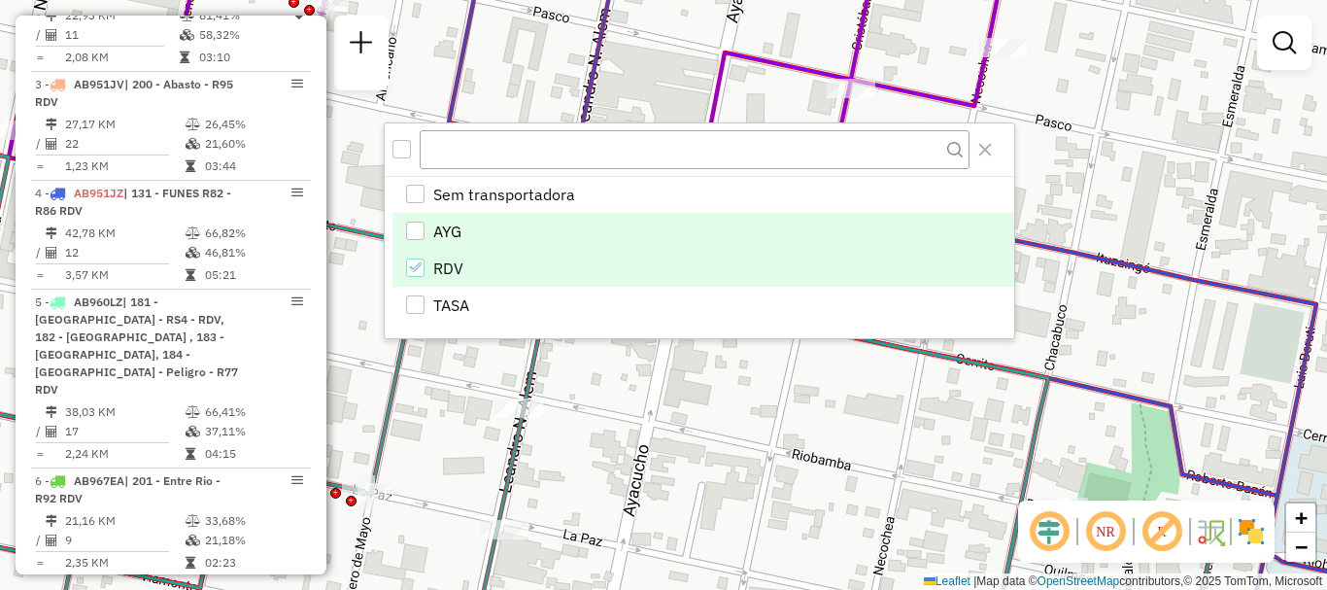
scroll to position [1633, 0]
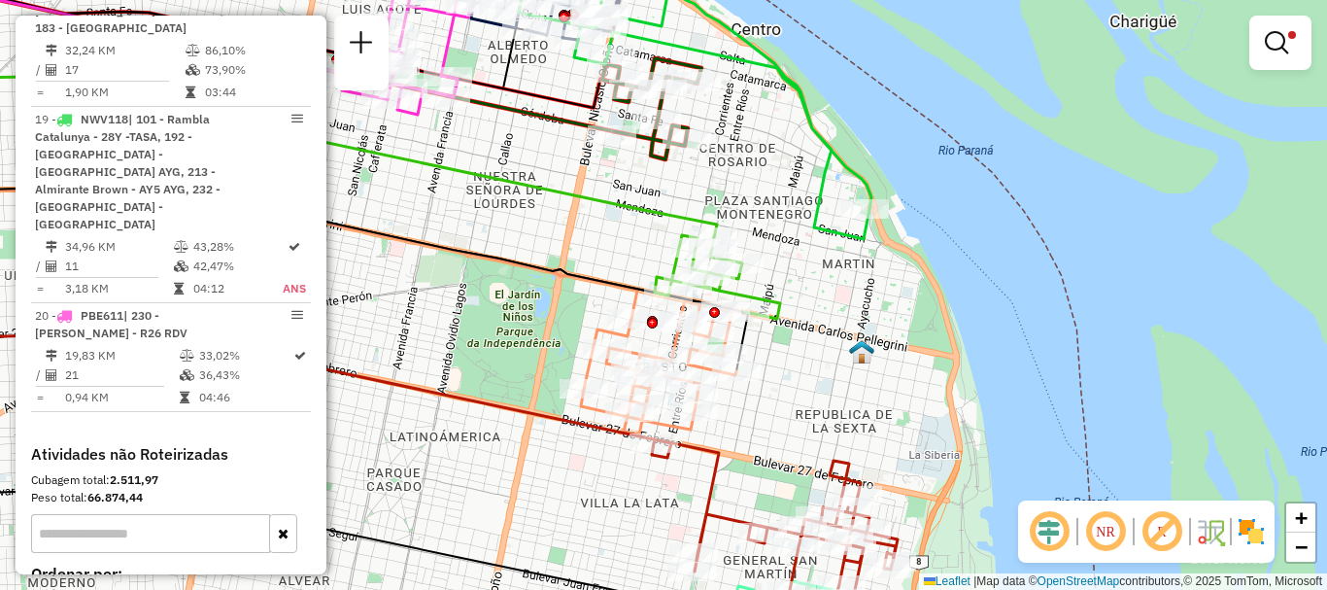
drag, startPoint x: 770, startPoint y: 416, endPoint x: 829, endPoint y: 423, distance: 59.7
click at [829, 423] on div "Limpar filtros Janela de atendimento Grade de atendimento Capacidade Transporta…" at bounding box center [663, 295] width 1327 height 590
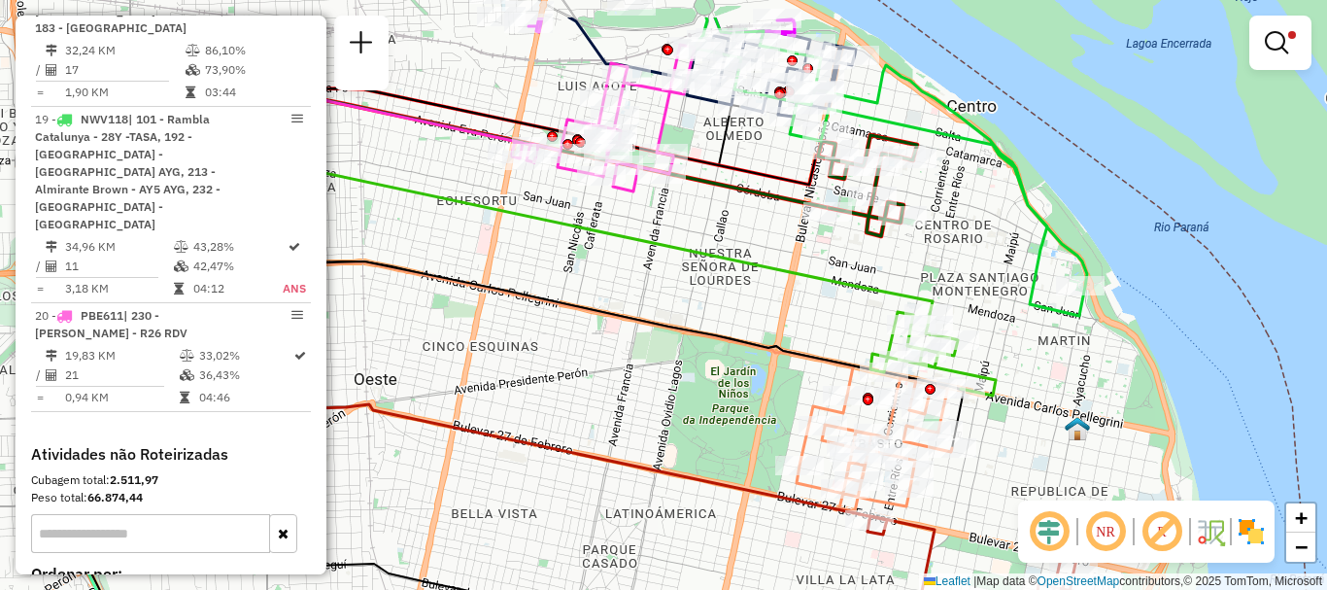
drag, startPoint x: 813, startPoint y: 326, endPoint x: 1029, endPoint y: 402, distance: 229.0
click at [1029, 402] on div "Limpar filtros Janela de atendimento Grade de atendimento Capacidade Transporta…" at bounding box center [663, 295] width 1327 height 590
click at [1272, 46] on em at bounding box center [1276, 42] width 23 height 23
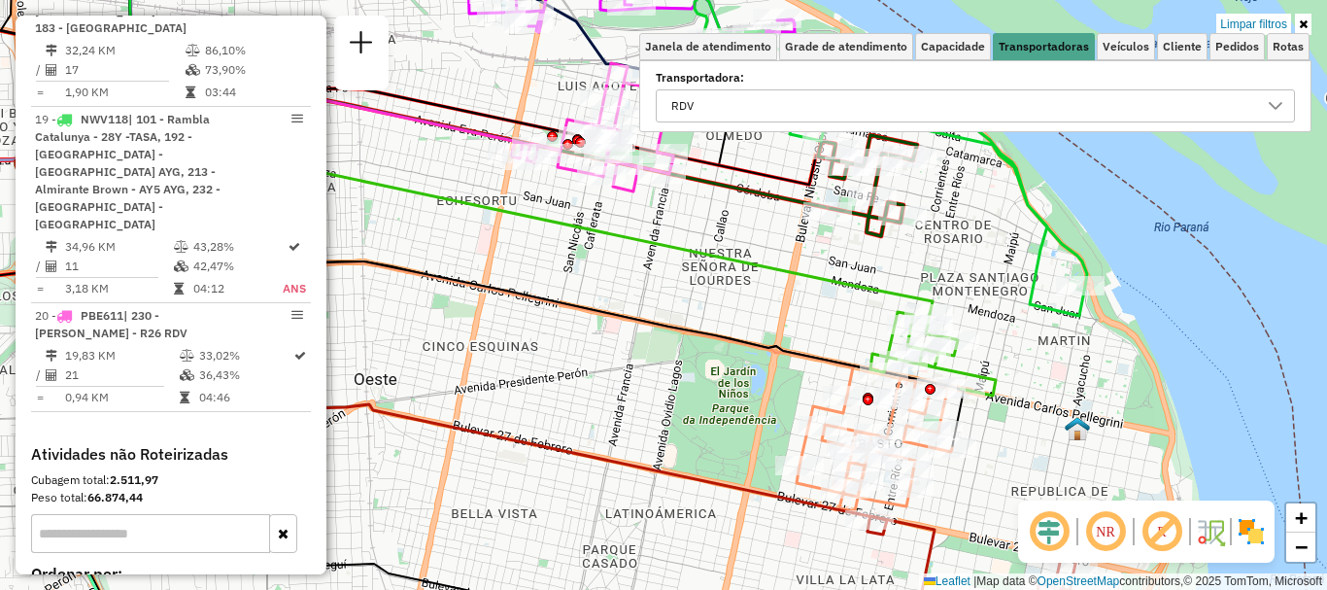
click at [1267, 99] on div at bounding box center [1275, 105] width 37 height 31
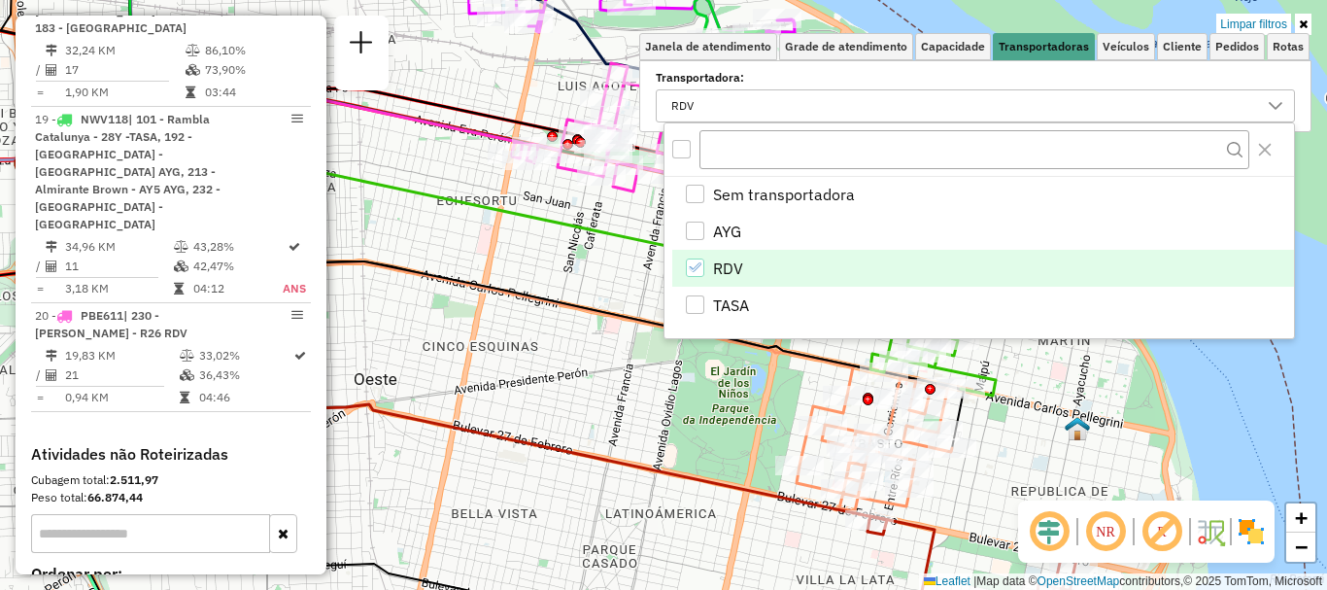
click at [693, 261] on icon "RDV" at bounding box center [695, 267] width 14 height 14
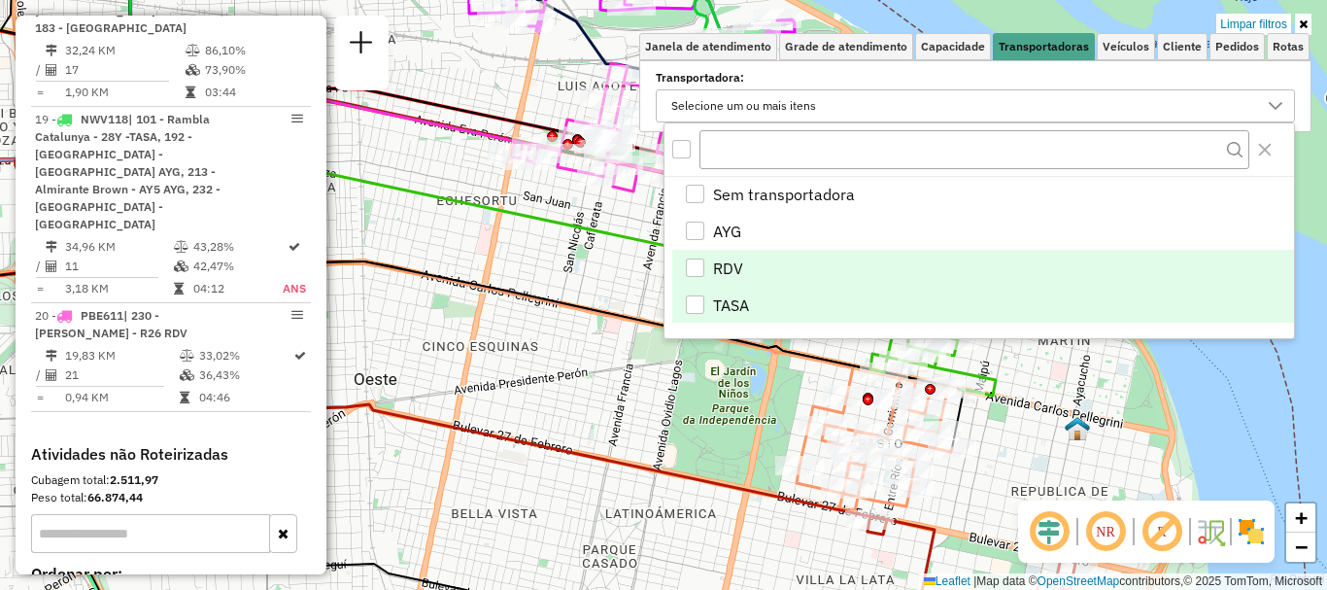
click at [693, 300] on div "TASA" at bounding box center [695, 304] width 18 height 18
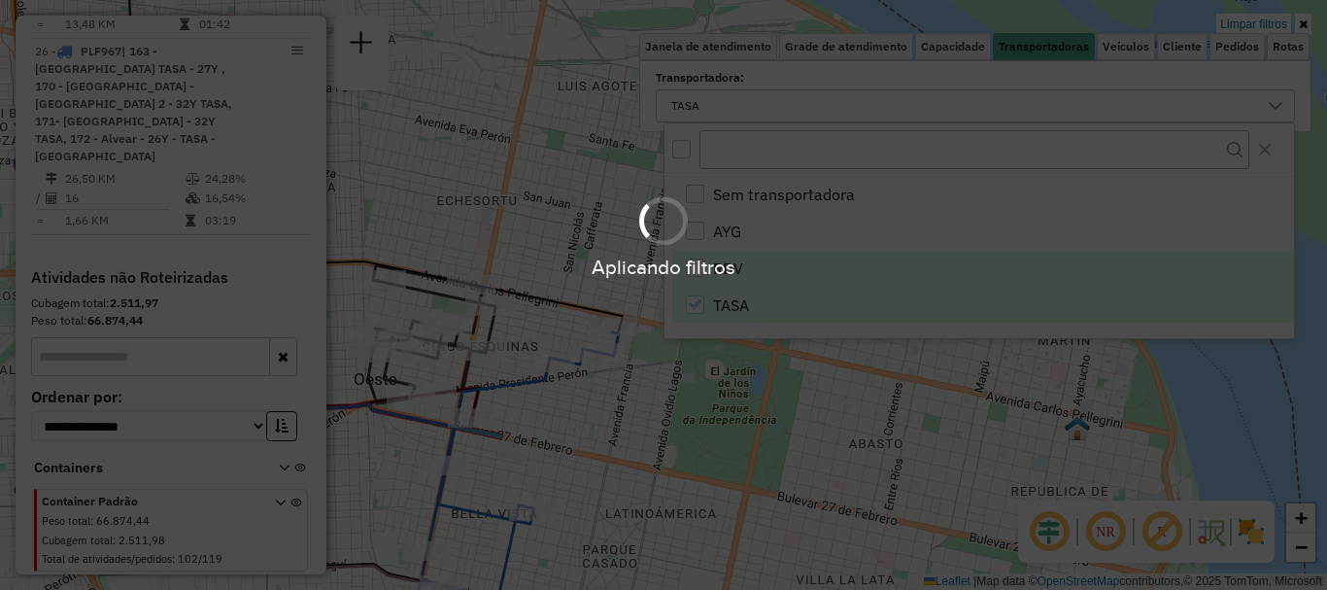
scroll to position [1139, 0]
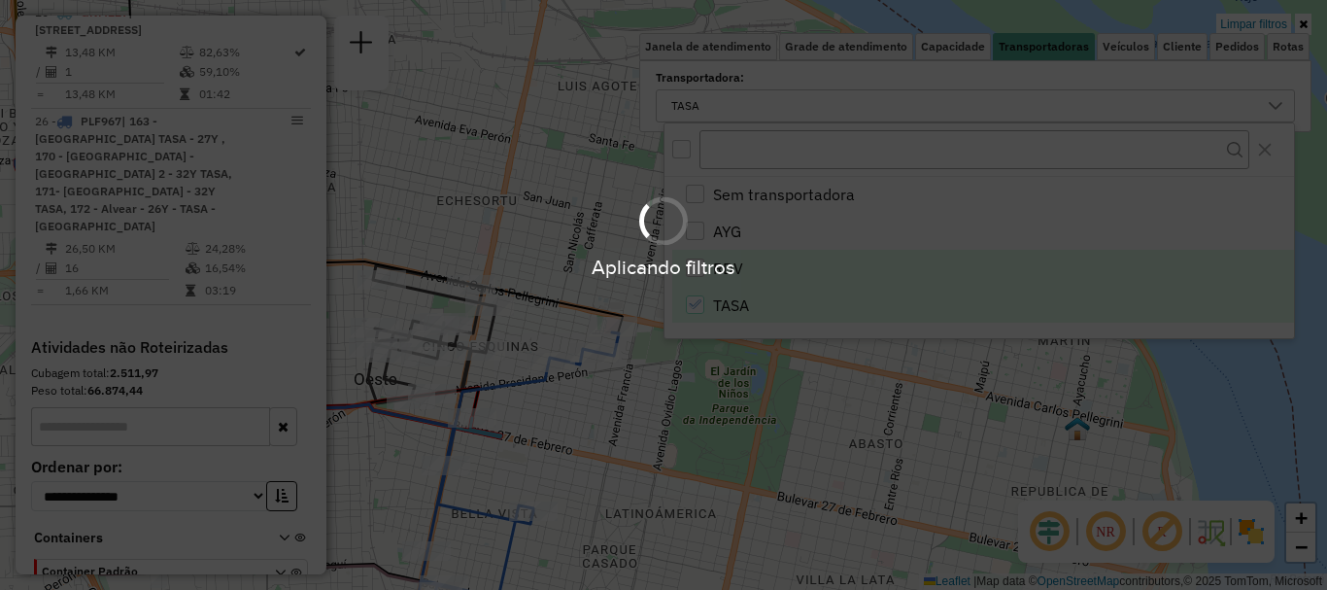
click at [603, 412] on div "Aplicando filtros" at bounding box center [663, 295] width 1327 height 590
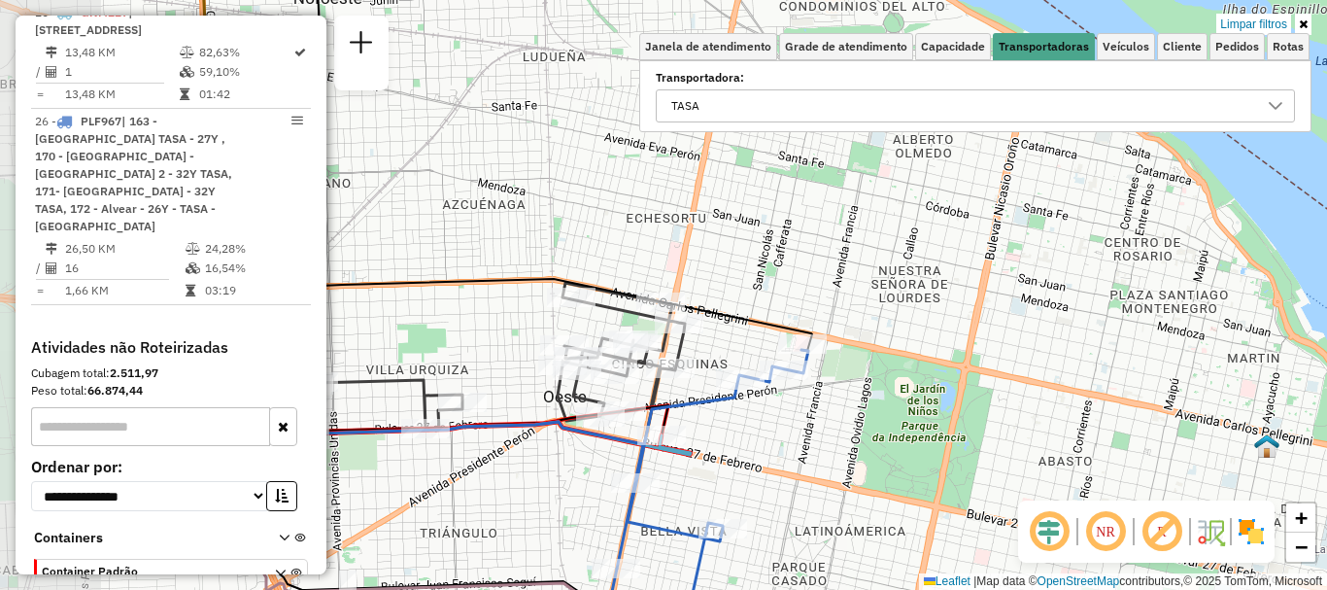
drag, startPoint x: 614, startPoint y: 408, endPoint x: 741, endPoint y: 420, distance: 127.8
click at [741, 420] on div "Limpar filtros Janela de atendimento Grade de atendimento Capacidade Transporta…" at bounding box center [663, 295] width 1327 height 590
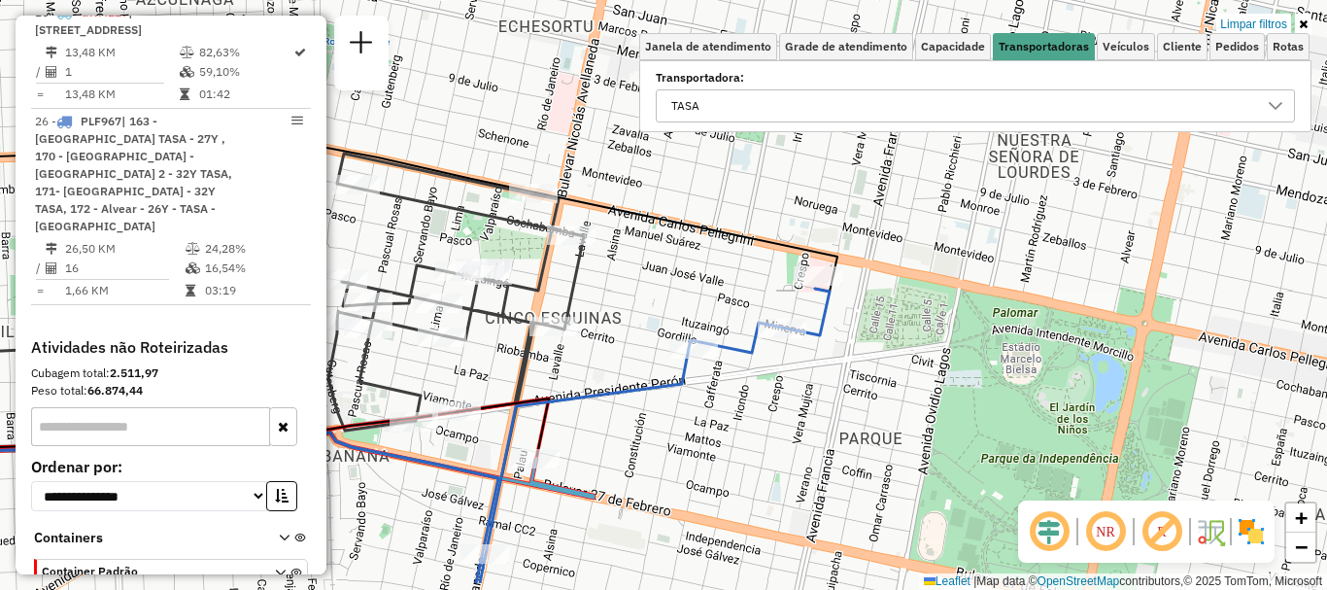
drag, startPoint x: 666, startPoint y: 396, endPoint x: 561, endPoint y: 274, distance: 161.3
click at [567, 270] on icon at bounding box center [156, 316] width 856 height 325
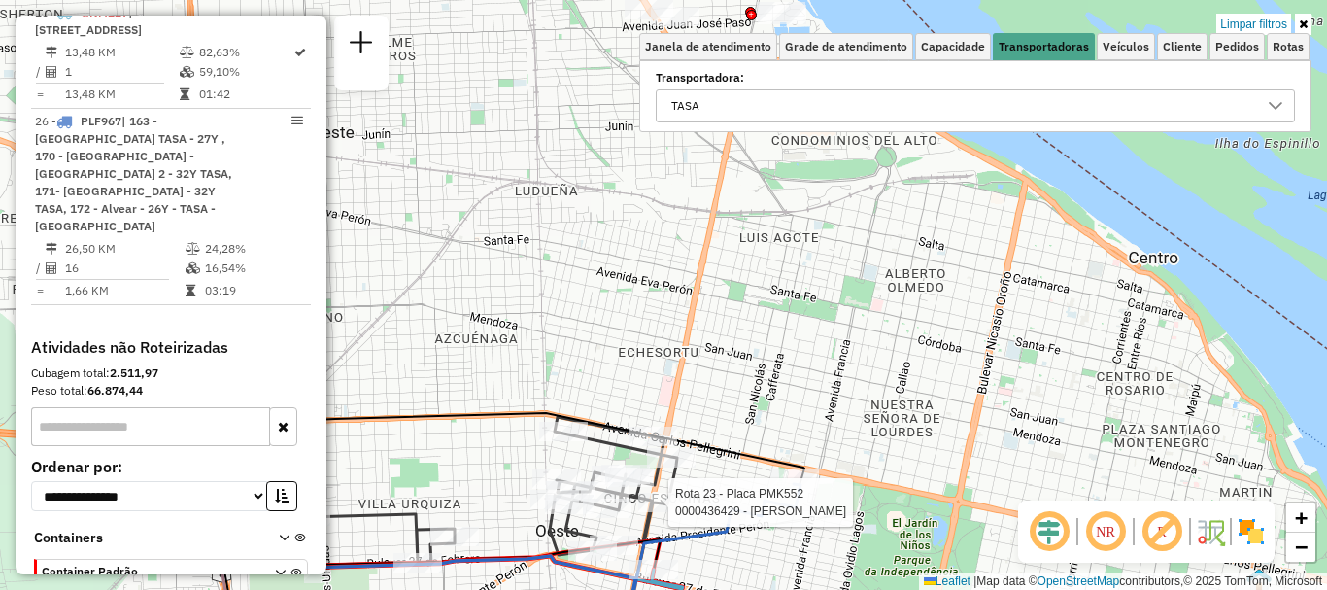
drag, startPoint x: 670, startPoint y: 352, endPoint x: 724, endPoint y: 596, distance: 249.9
click at [724, 589] on html "Aplicando filtros Pop-up bloqueado! Seu navegador bloqueou automáticamente a ab…" at bounding box center [663, 295] width 1327 height 590
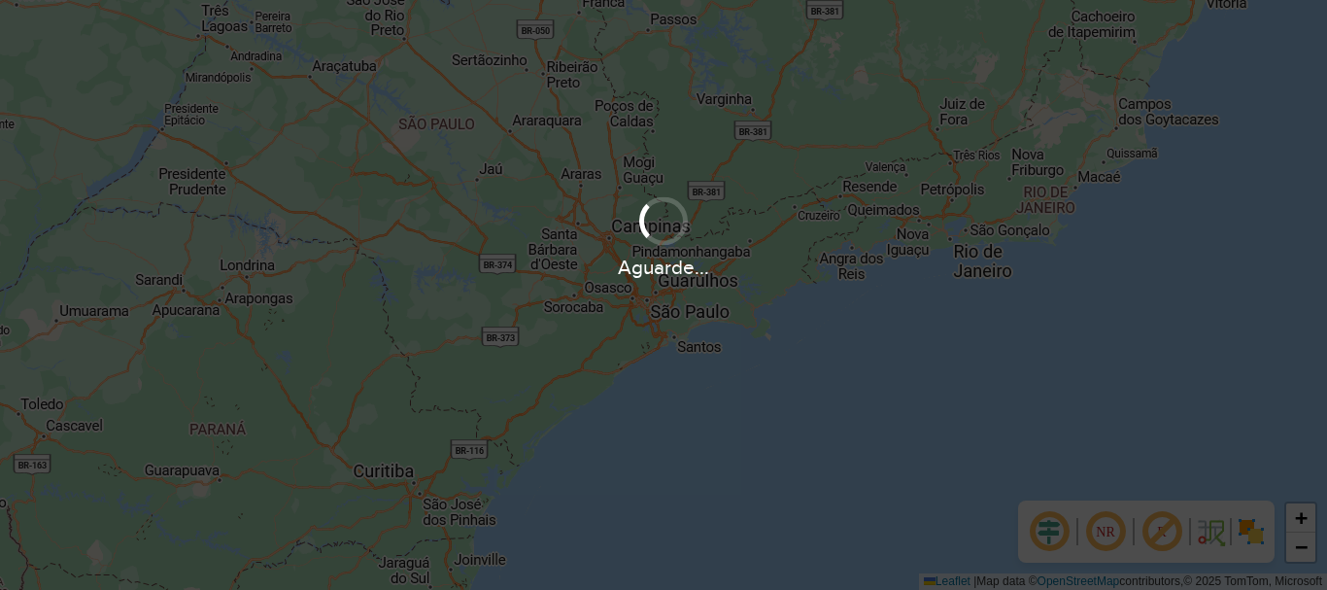
scroll to position [1274, 0]
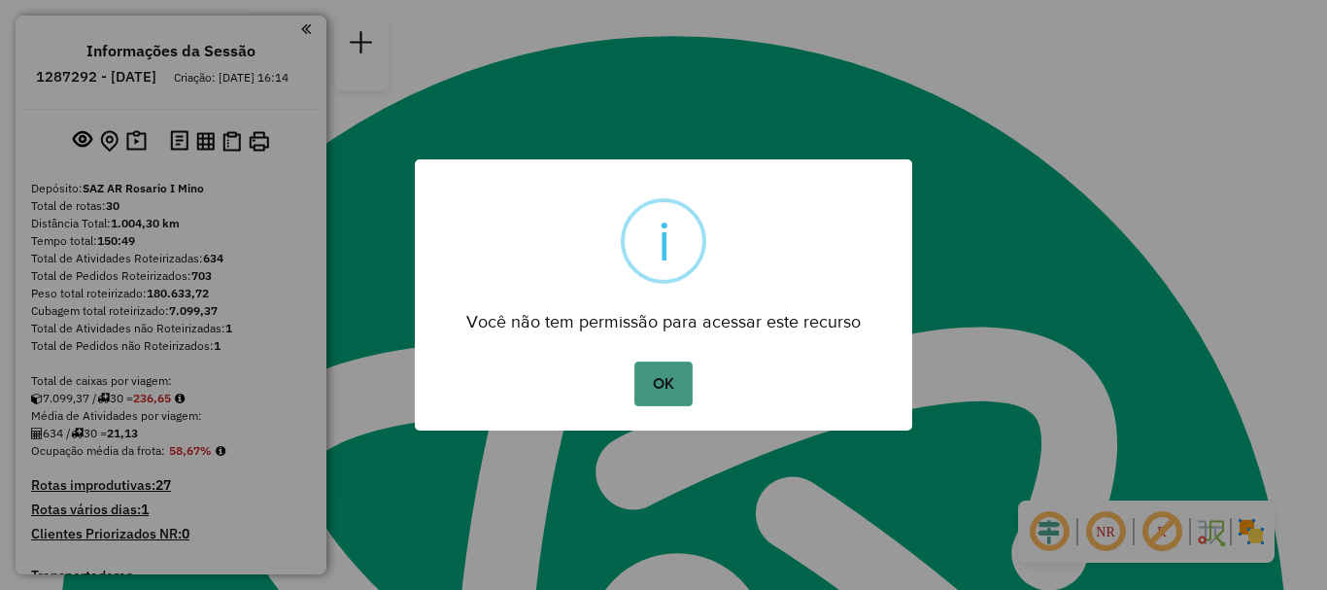
click at [670, 371] on button "OK" at bounding box center [663, 383] width 57 height 45
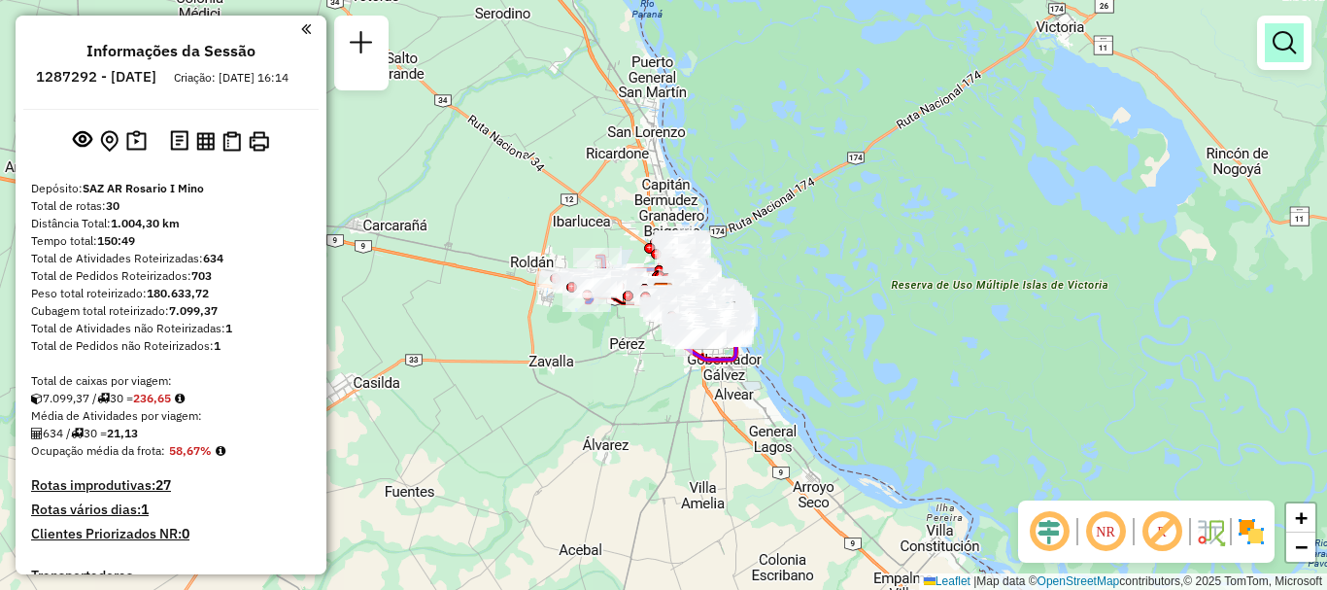
click at [1280, 39] on em at bounding box center [1284, 42] width 23 height 23
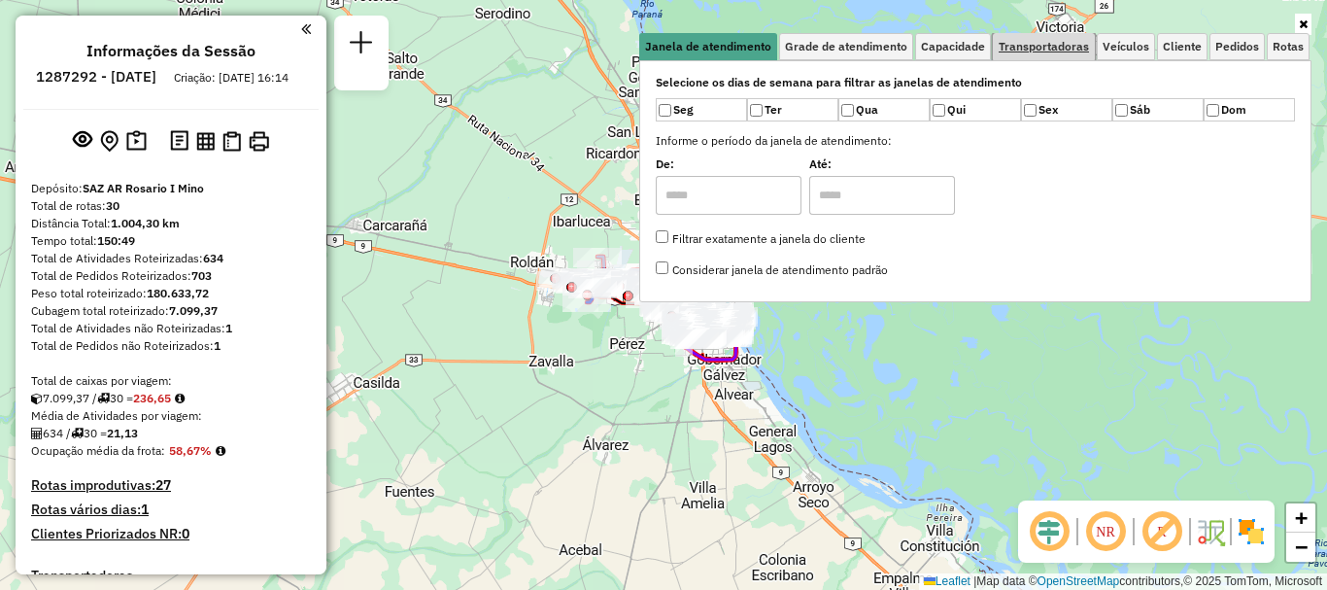
click at [1050, 36] on link "Transportadoras" at bounding box center [1044, 46] width 102 height 27
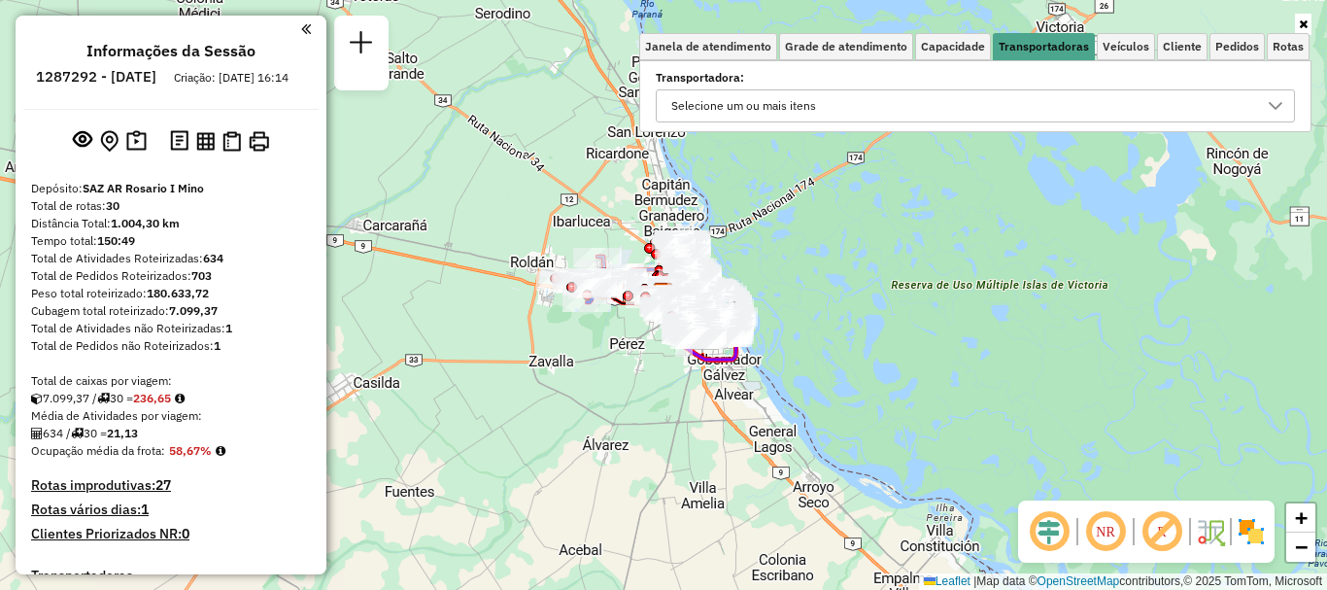
click at [1276, 103] on icon at bounding box center [1276, 106] width 16 height 16
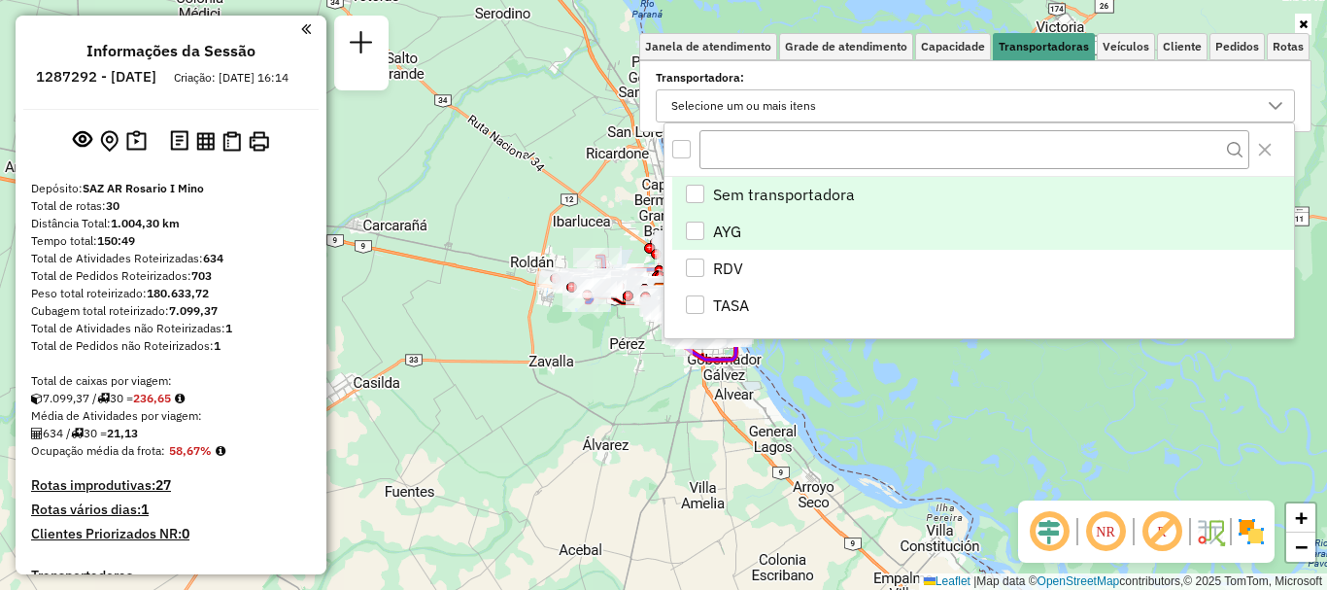
scroll to position [12, 67]
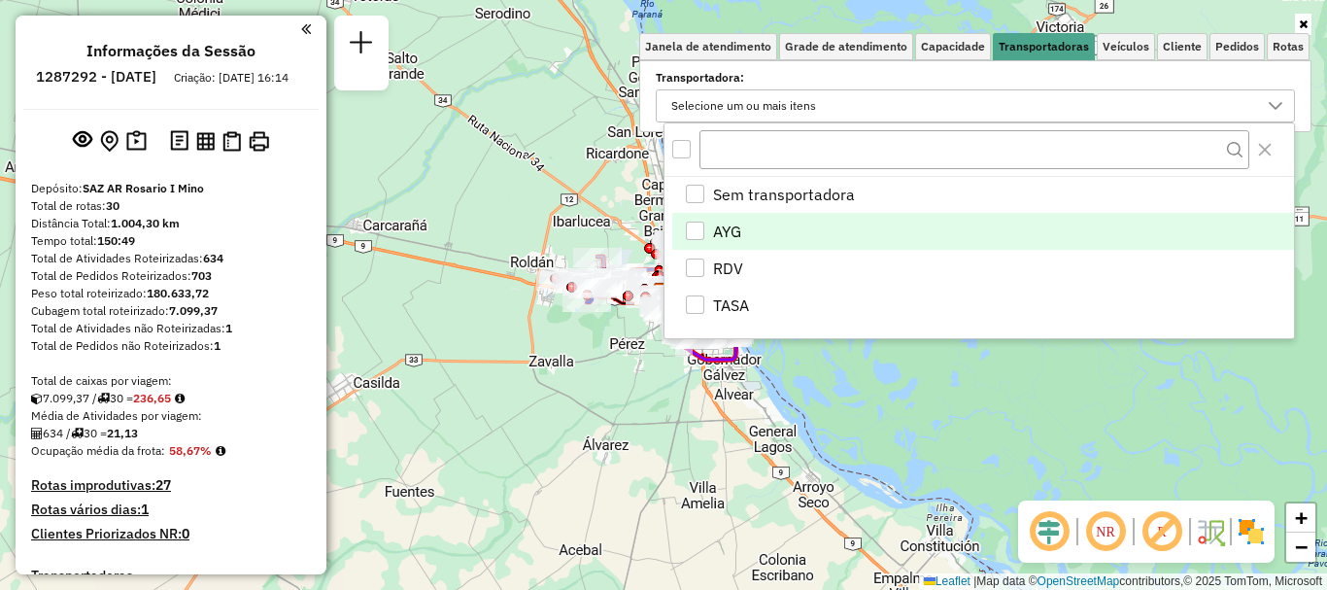
click at [698, 236] on div "AYG" at bounding box center [695, 231] width 18 height 18
click at [866, 395] on div "Janela de atendimento Grade de atendimento Capacidade Transportadoras Veículos …" at bounding box center [663, 295] width 1327 height 590
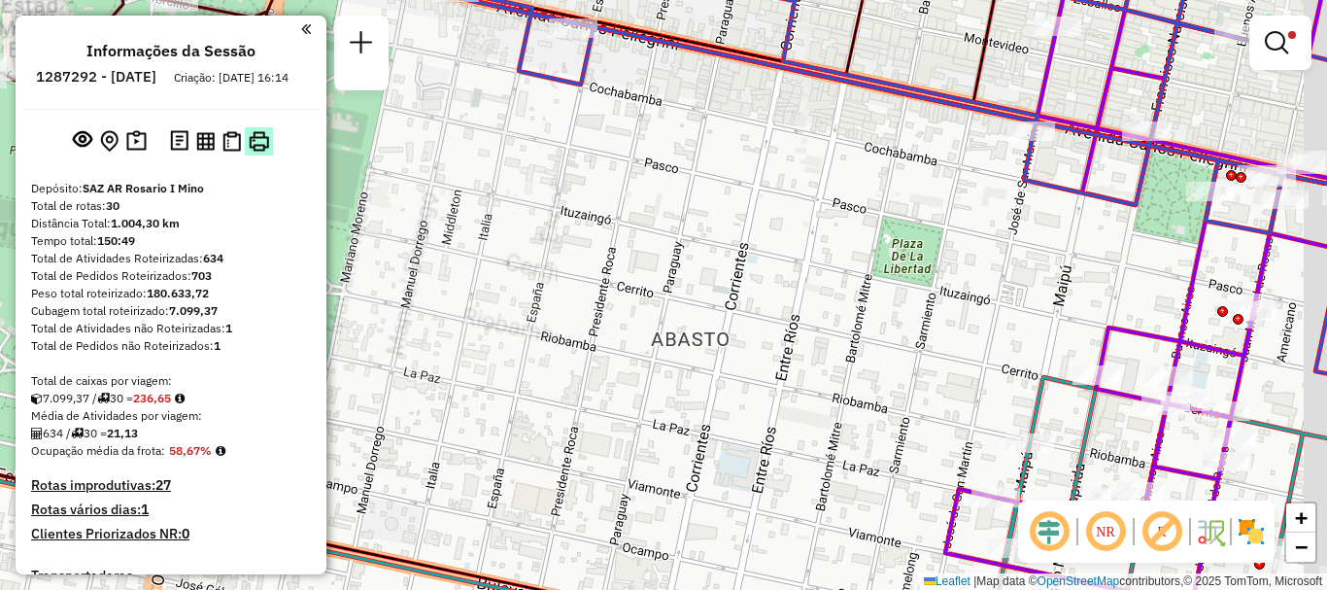
drag, startPoint x: 718, startPoint y: 288, endPoint x: 248, endPoint y: 164, distance: 486.2
click at [248, 164] on hb-router-mapa "Informações da Sessão 1287292 - 03/10/2025 Criação: 02/10/2025 16:14 Depósito: …" at bounding box center [663, 295] width 1327 height 590
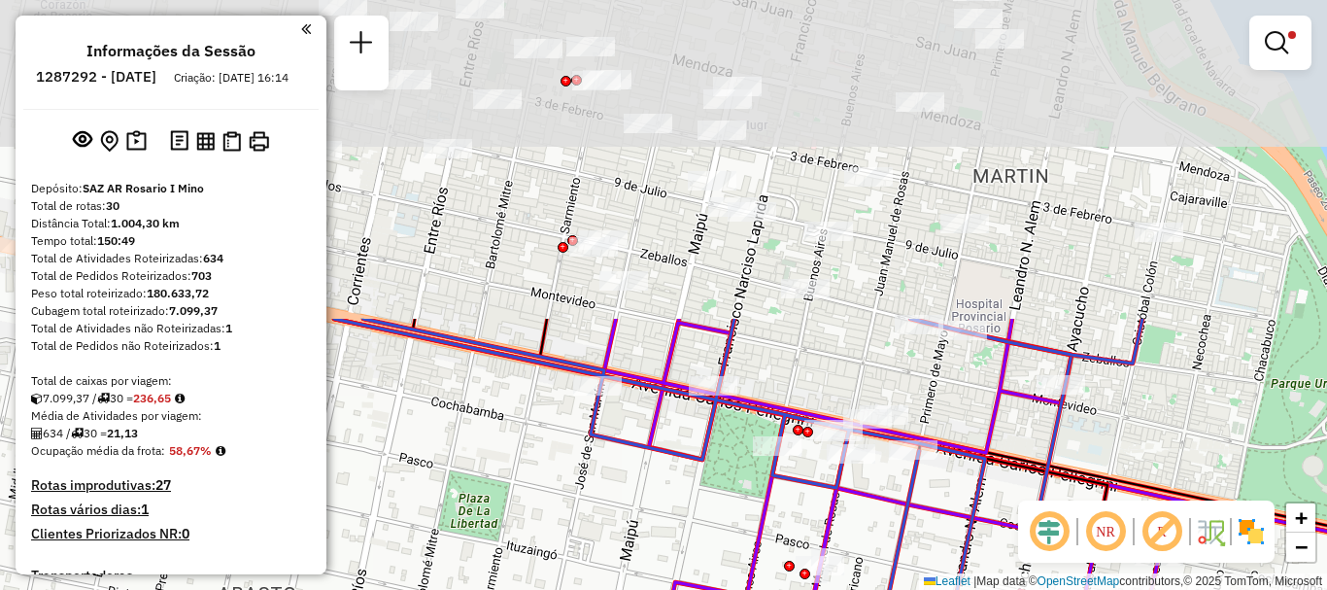
drag, startPoint x: 768, startPoint y: 267, endPoint x: 801, endPoint y: 628, distance: 362.0
click at [801, 589] on html "Aplicando filtros Pop-up bloqueado! Seu navegador bloqueou automáticamente a ab…" at bounding box center [663, 295] width 1327 height 590
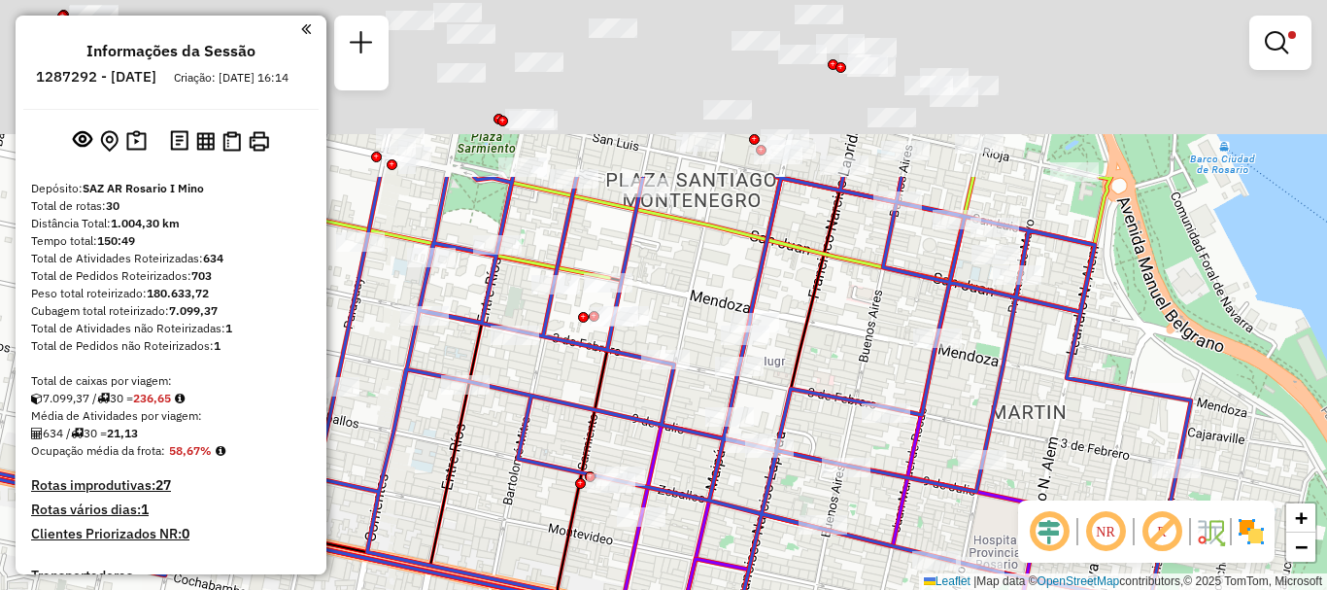
drag, startPoint x: 808, startPoint y: 443, endPoint x: 812, endPoint y: 628, distance: 184.7
click at [812, 589] on html "Aplicando filtros Pop-up bloqueado! Seu navegador bloqueou automáticamente a ab…" at bounding box center [663, 295] width 1327 height 590
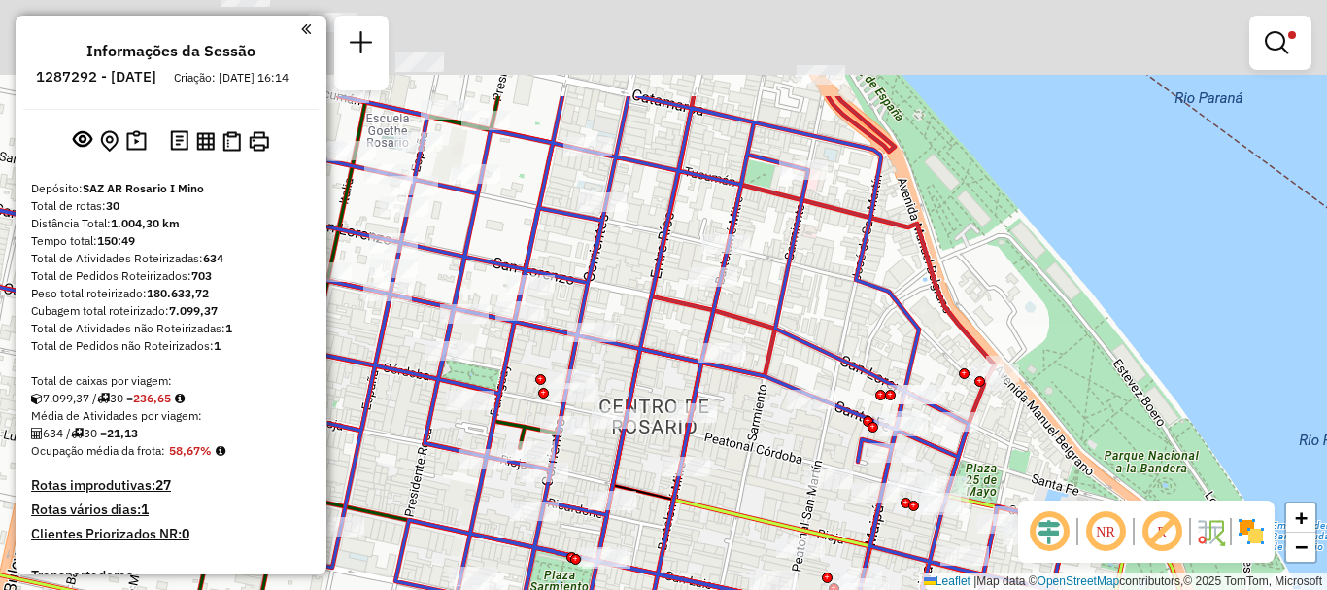
click at [757, 448] on div "Rota 5 - Placa AD324QN 0000552575 - MAC RAE MELINA Rota 5 - Placa AD324QN 00001…" at bounding box center [663, 295] width 1327 height 590
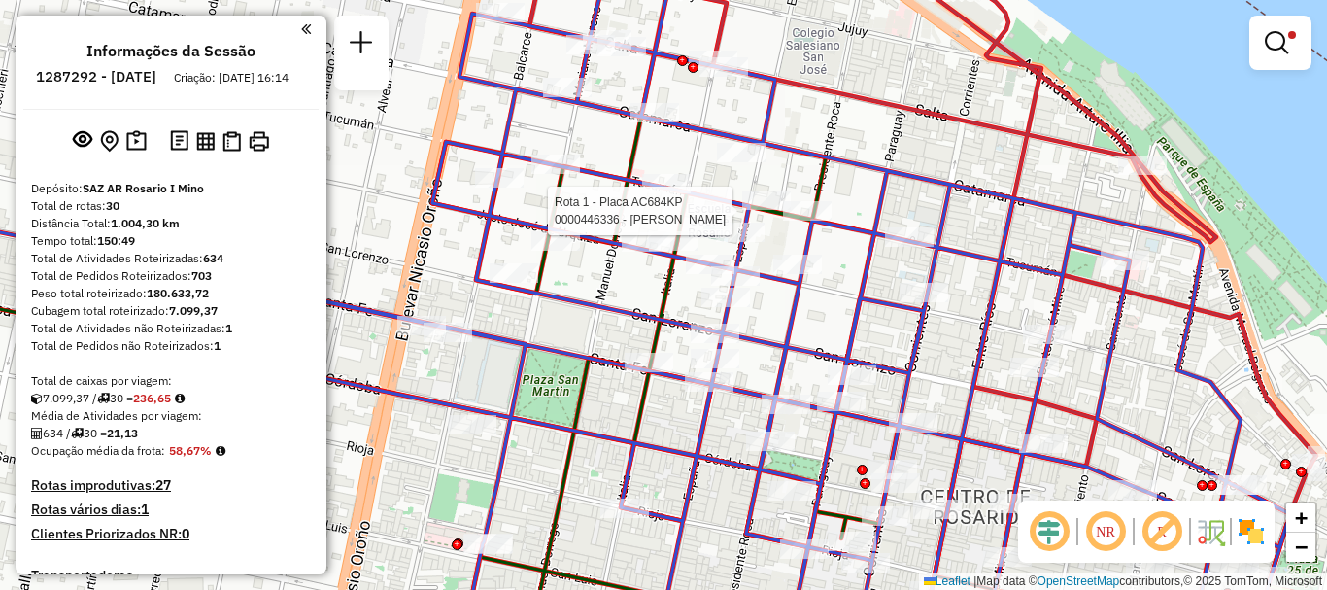
select select "**********"
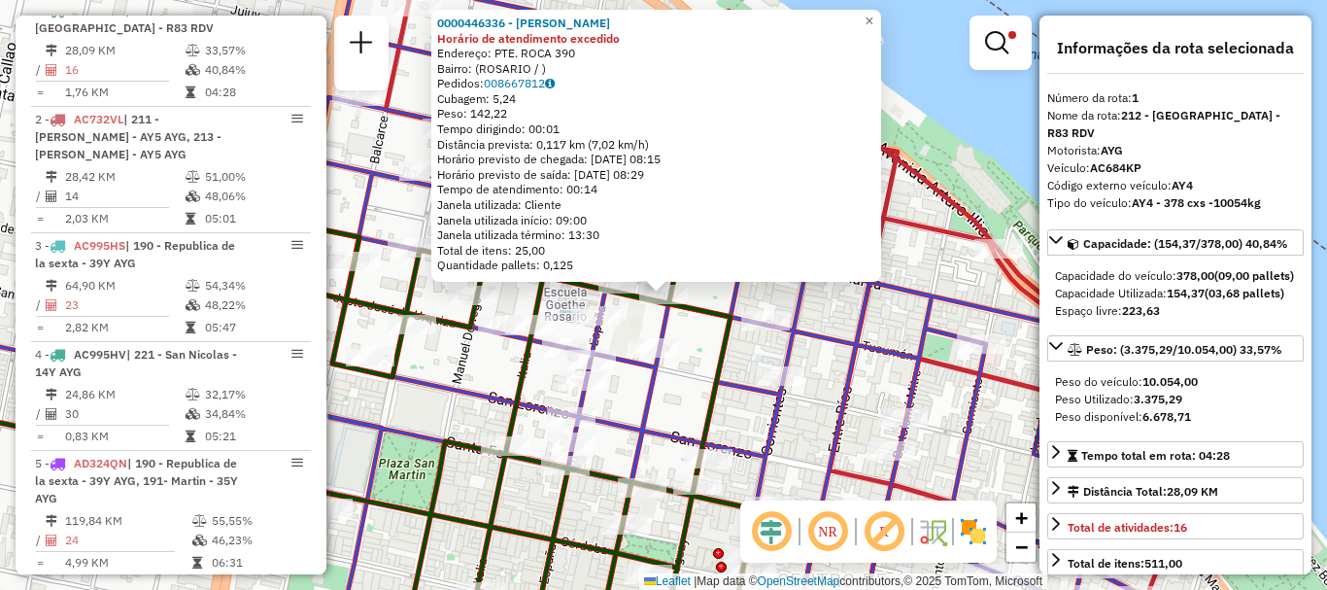
scroll to position [97, 0]
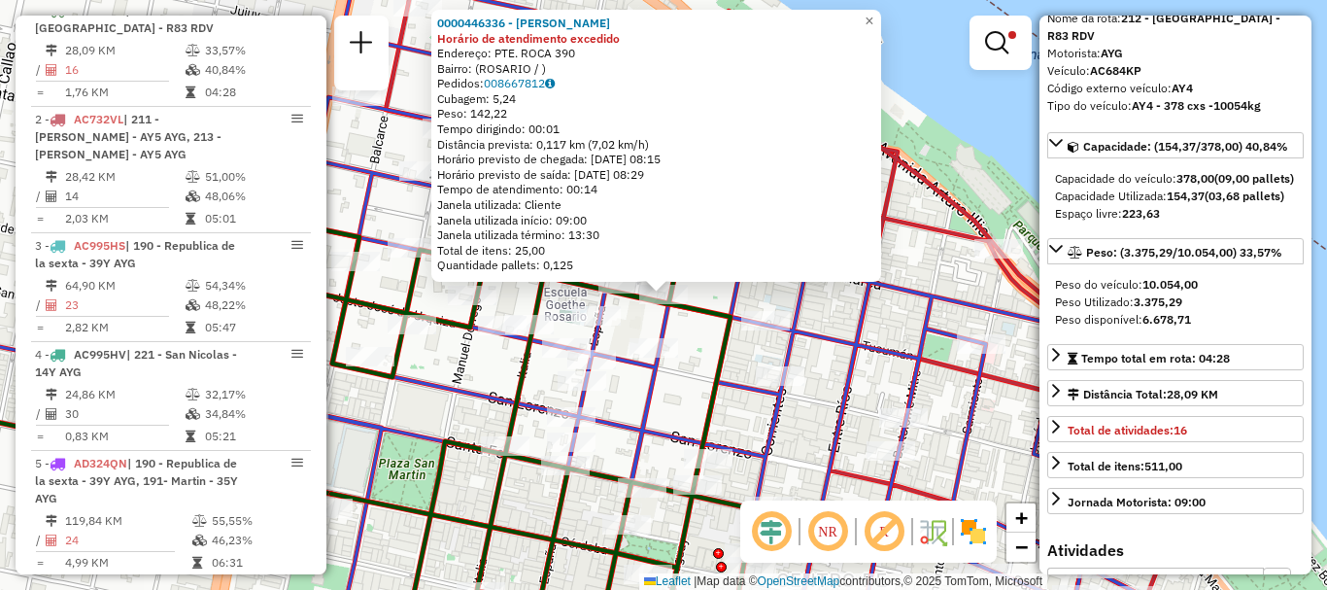
click at [962, 397] on div "0000446336 - RAMIREZ MARIANO MARCOS Horário de atendimento excedido Endereço: P…" at bounding box center [663, 295] width 1327 height 590
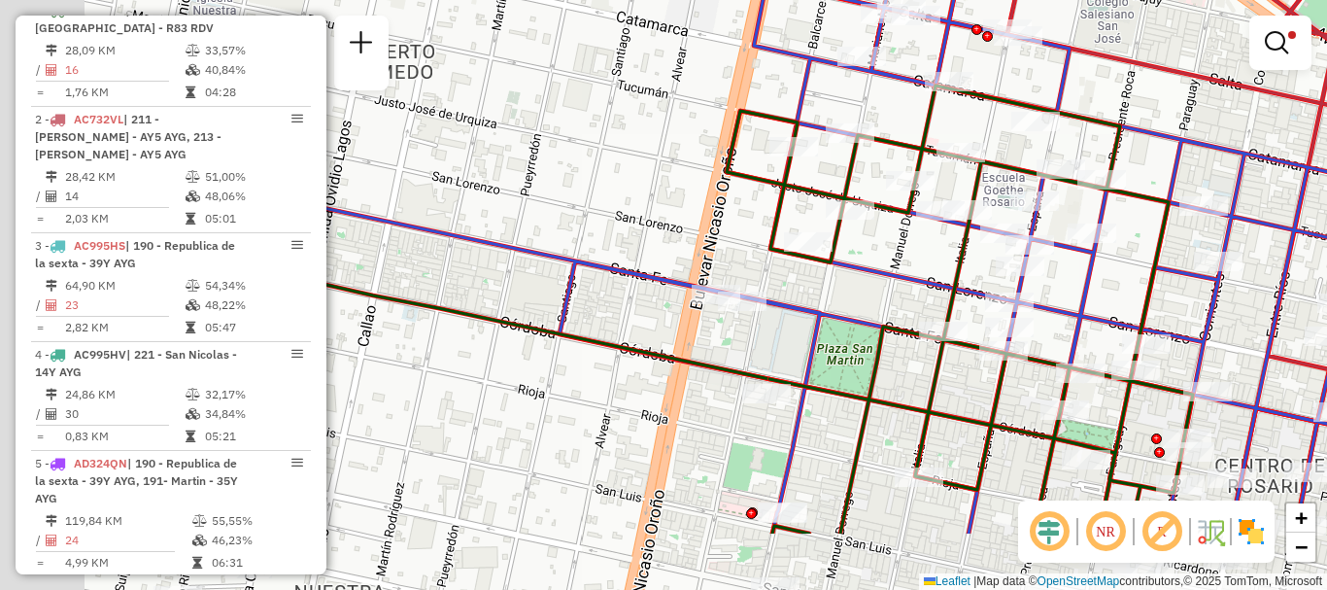
drag, startPoint x: 437, startPoint y: 146, endPoint x: 876, endPoint y: 31, distance: 453.0
click at [876, 31] on icon at bounding box center [945, 195] width 1280 height 675
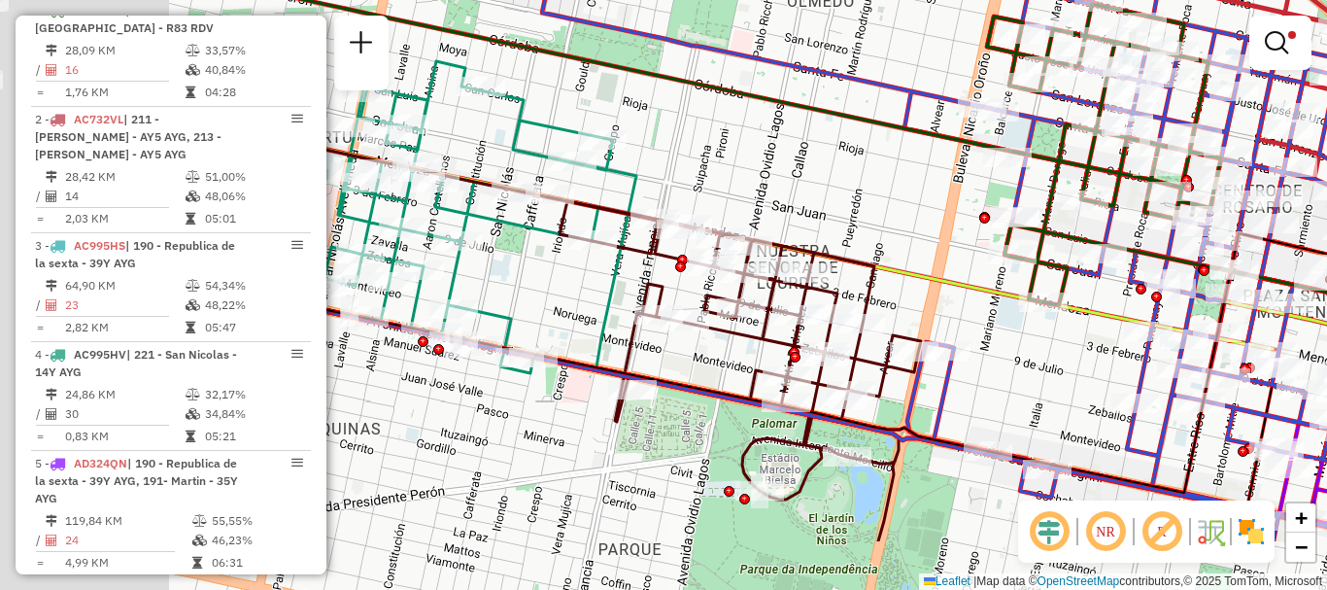
drag, startPoint x: 643, startPoint y: 204, endPoint x: 882, endPoint y: 92, distance: 263.9
click at [887, 84] on div "Rota 10 - Placa AC995HY 0000403916 - ORGANIZACION PA Limpar filtros Janela de a…" at bounding box center [663, 295] width 1327 height 590
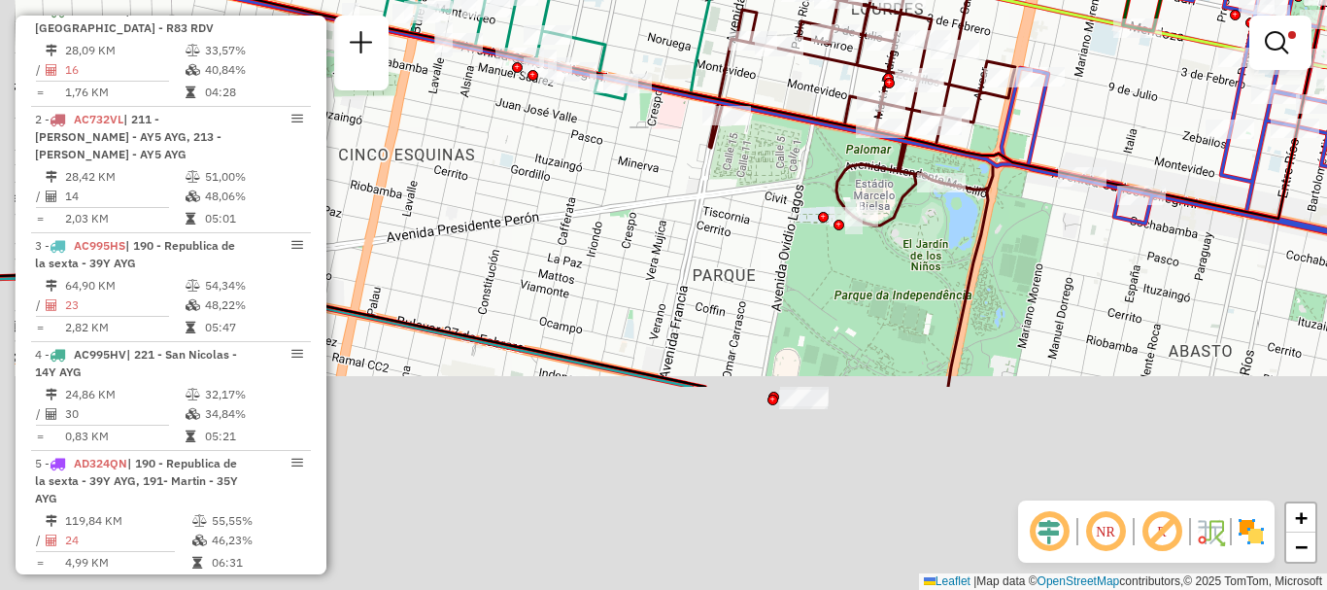
drag, startPoint x: 493, startPoint y: 422, endPoint x: 594, endPoint y: 128, distance: 310.4
click at [593, 128] on div "Rota 10 - Placa AC995HY 0000403916 - ORGANIZACION PA Limpar filtros Janela de a…" at bounding box center [663, 295] width 1327 height 590
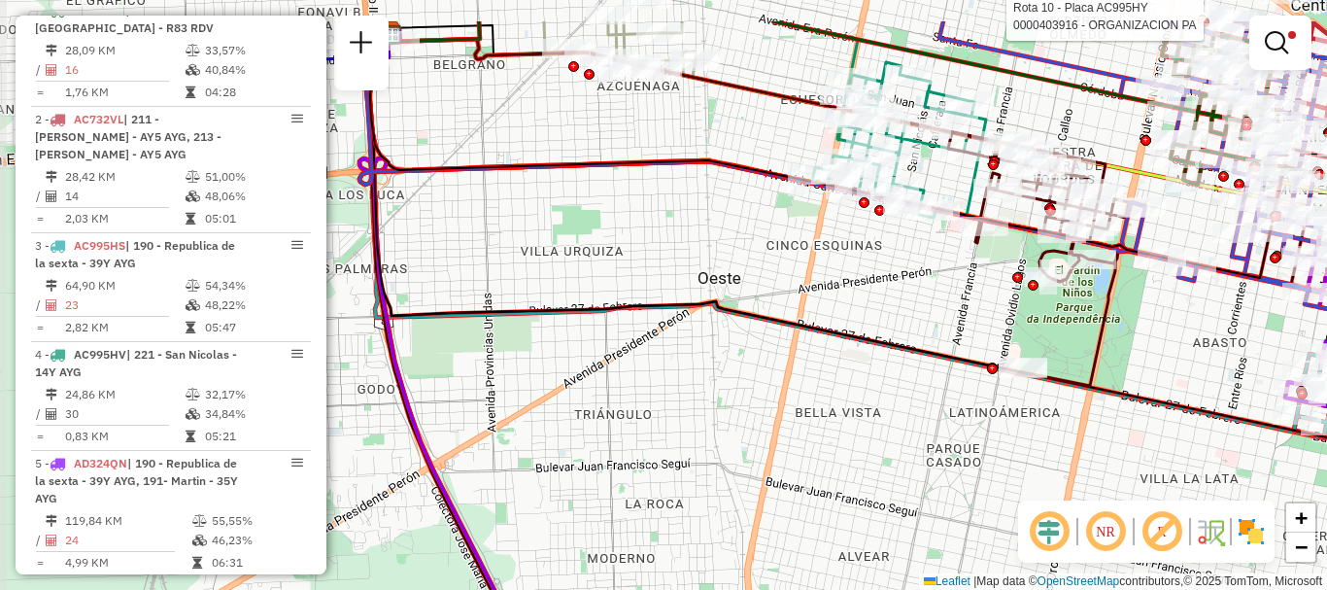
drag, startPoint x: 404, startPoint y: 319, endPoint x: 670, endPoint y: 388, distance: 275.0
click at [670, 388] on div "Rota 10 - Placa AC995HY 0000403916 - ORGANIZACION PA Limpar filtros Janela de a…" at bounding box center [663, 295] width 1327 height 590
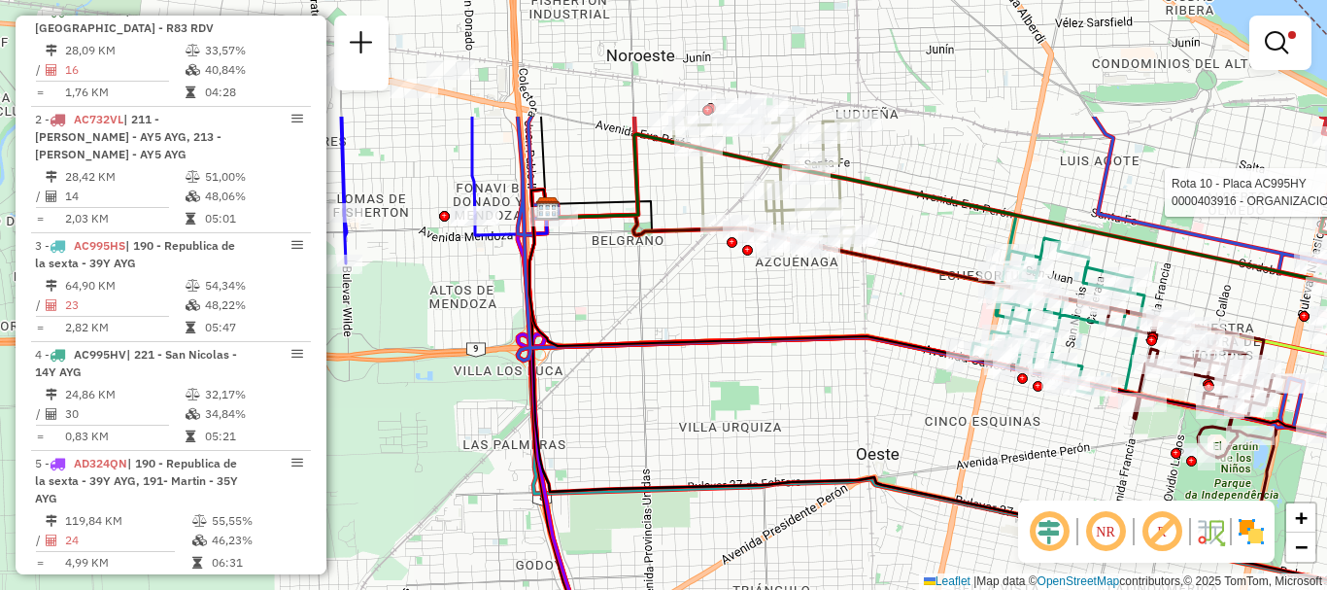
drag, startPoint x: 625, startPoint y: 228, endPoint x: 783, endPoint y: 404, distance: 236.7
click at [783, 404] on div "Rota 10 - Placa AC995HY 0000403916 - ORGANIZACION PA Limpar filtros Janela de a…" at bounding box center [663, 295] width 1327 height 590
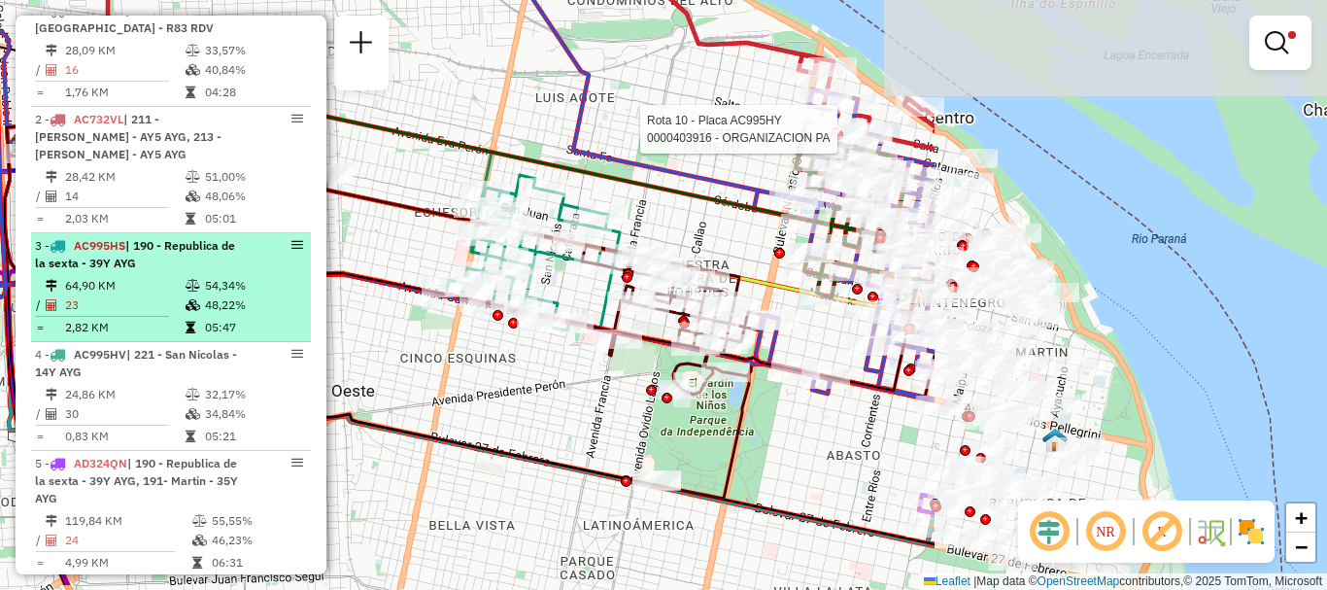
drag, startPoint x: 710, startPoint y: 366, endPoint x: 165, endPoint y: 294, distance: 549.9
click at [165, 294] on hb-router-mapa "Informações da Sessão 1287292 - 03/10/2025 Criação: 02/10/2025 16:14 Depósito: …" at bounding box center [663, 295] width 1327 height 590
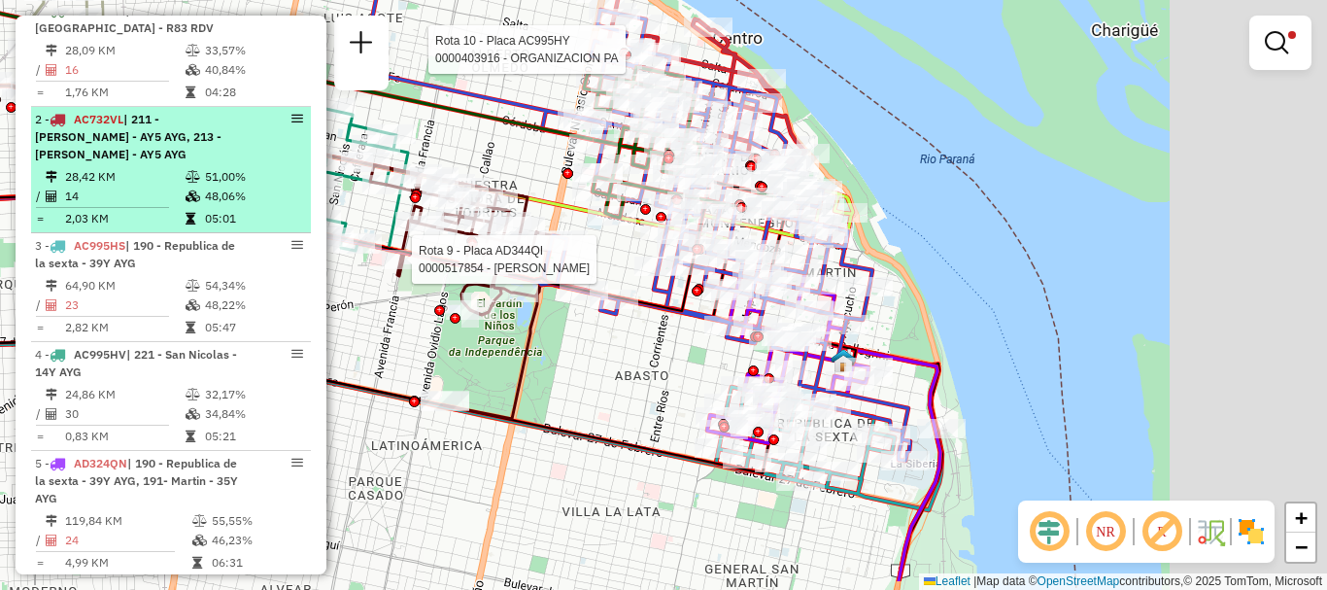
click at [277, 229] on hb-router-mapa "Informações da Sessão 1287292 - 03/10/2025 Criação: 02/10/2025 16:14 Depósito: …" at bounding box center [663, 295] width 1327 height 590
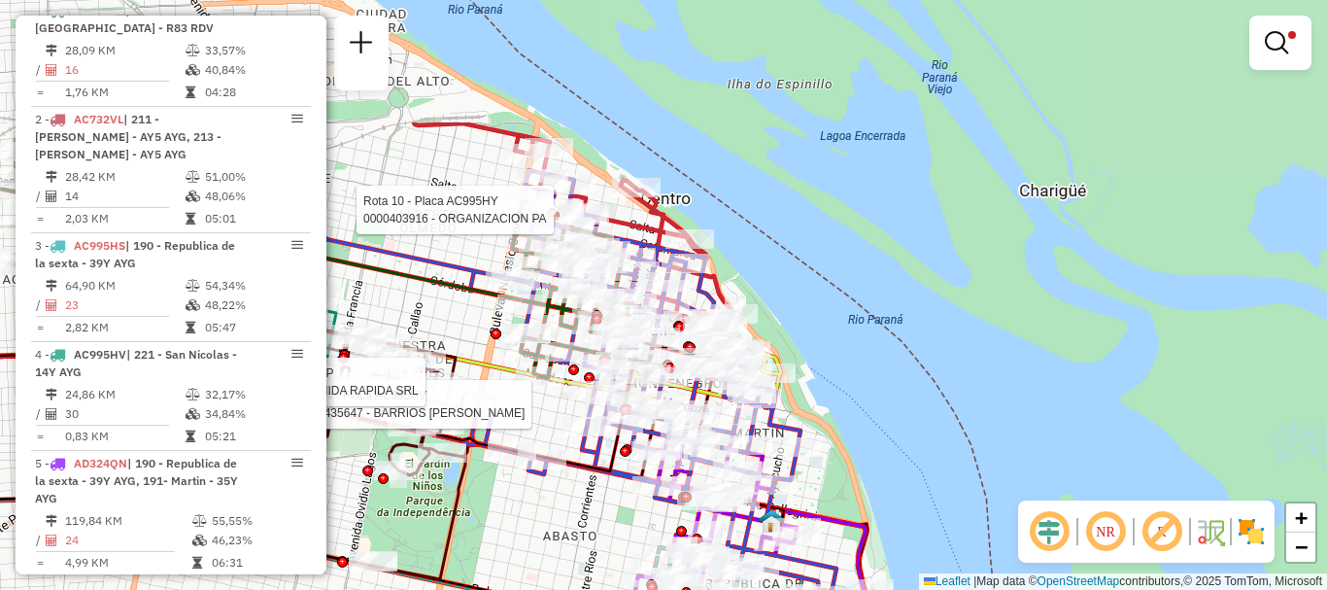
drag, startPoint x: 542, startPoint y: 332, endPoint x: 565, endPoint y: 477, distance: 146.5
click at [565, 477] on div "Rota 10 - Placa AC995HY 0000403916 - ORGANIZACION PA Rota 4 - Placa AC995HV 000…" at bounding box center [663, 295] width 1327 height 590
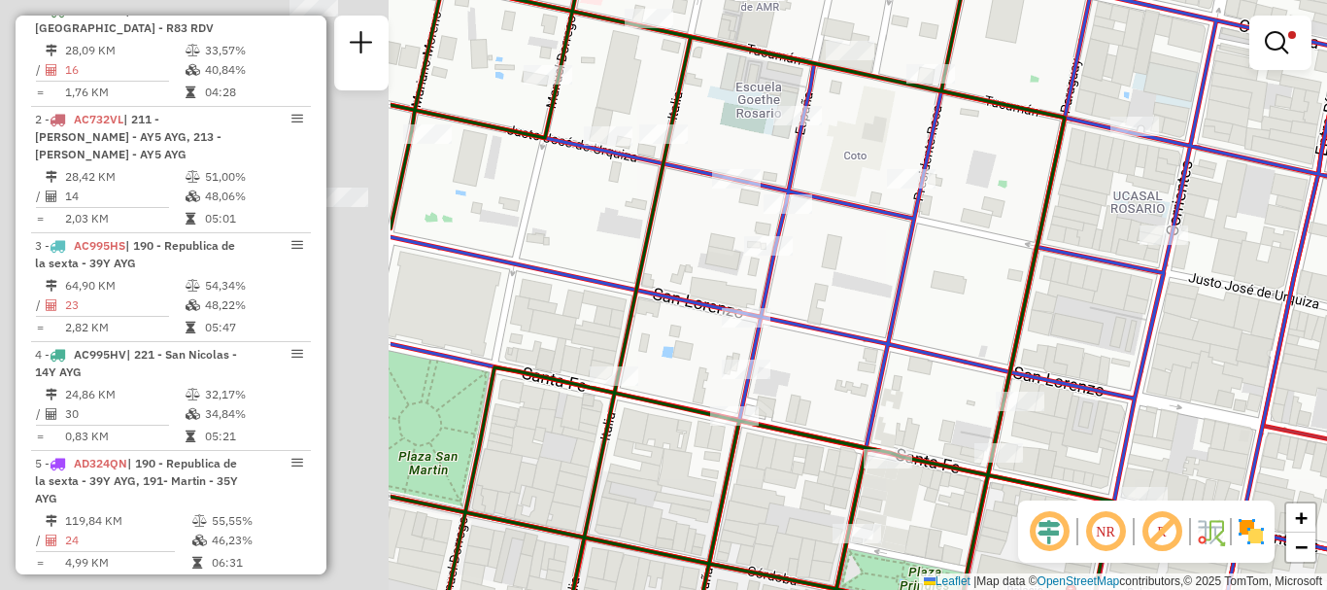
drag, startPoint x: 548, startPoint y: 337, endPoint x: 1052, endPoint y: 386, distance: 506.7
click at [1052, 386] on icon at bounding box center [752, 328] width 723 height 707
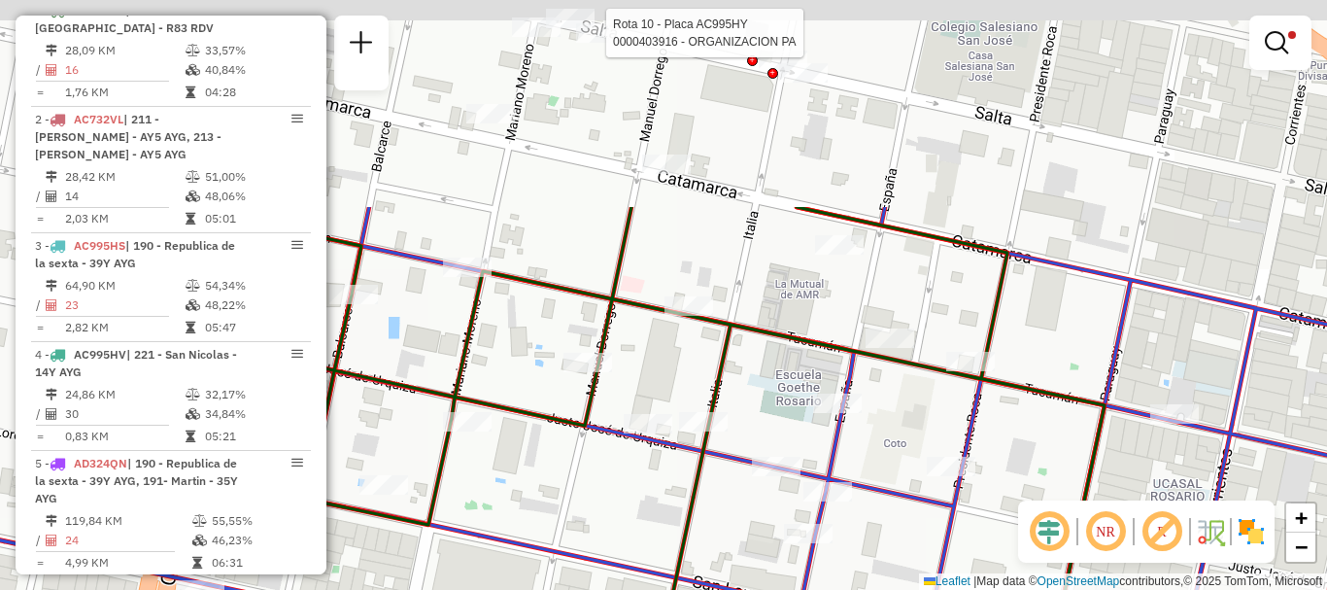
drag, startPoint x: 825, startPoint y: 302, endPoint x: 810, endPoint y: 512, distance: 210.4
click at [809, 522] on icon at bounding box center [647, 560] width 1593 height 707
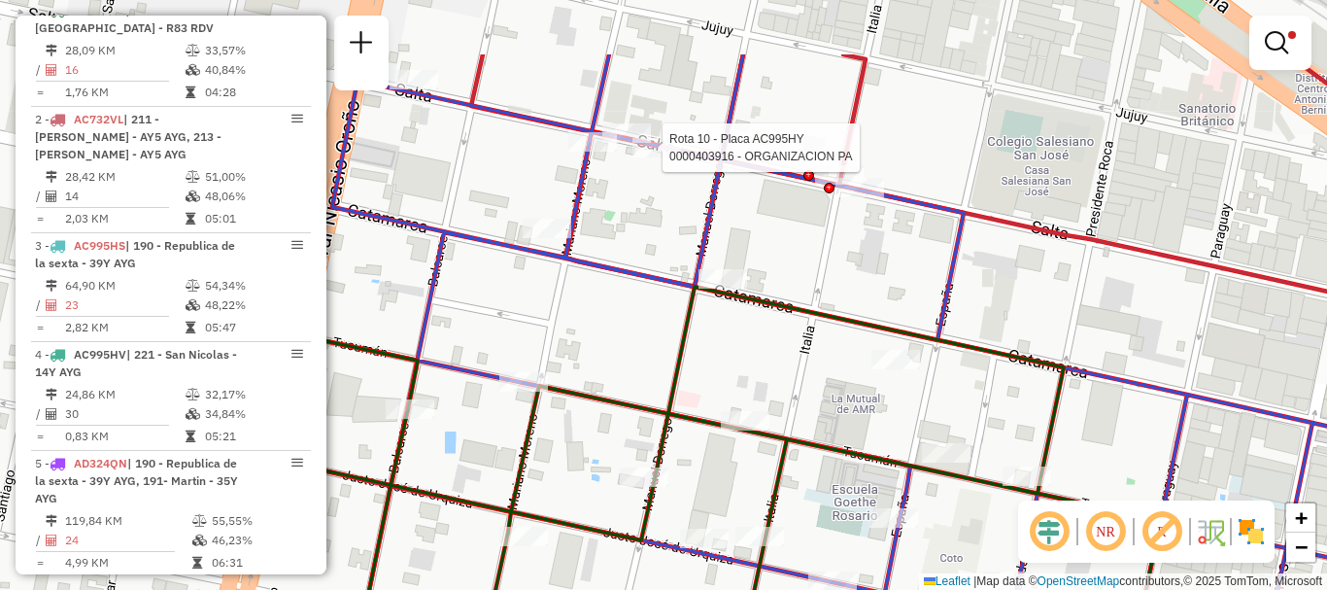
drag, startPoint x: 849, startPoint y: 472, endPoint x: 861, endPoint y: 491, distance: 21.8
click at [861, 491] on div "Rota 10 - Placa AC995HY 0000403916 - ORGANIZACION PA Rota 4 - Placa AC995HV 000…" at bounding box center [663, 295] width 1327 height 590
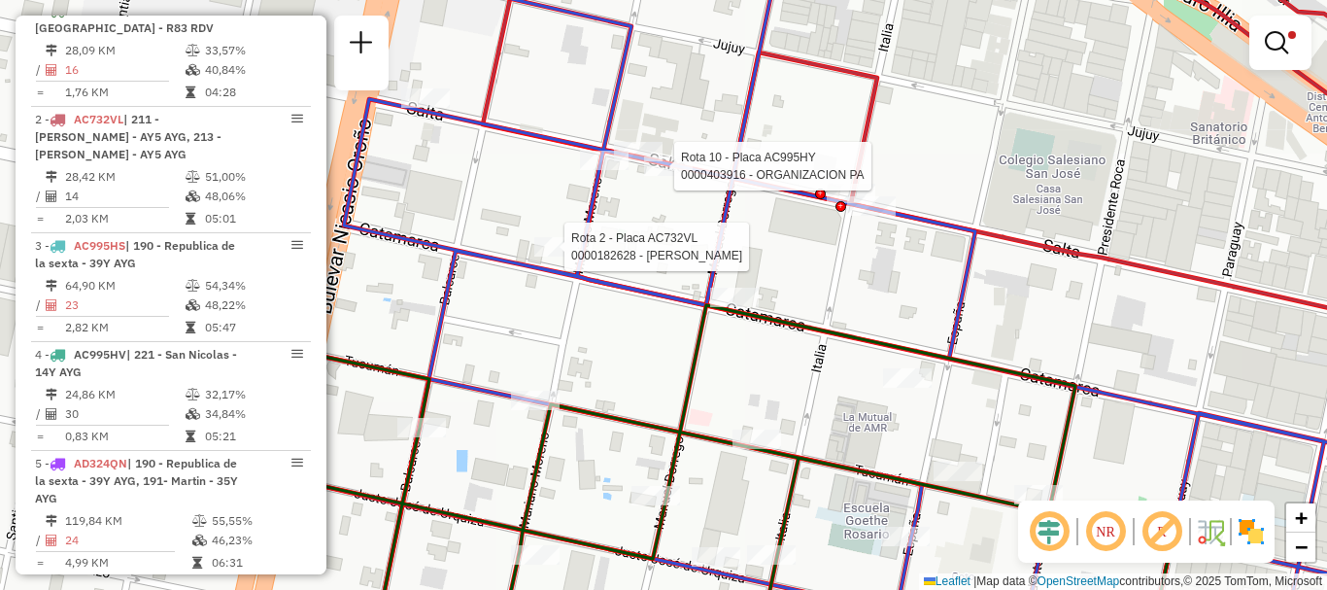
select select "**********"
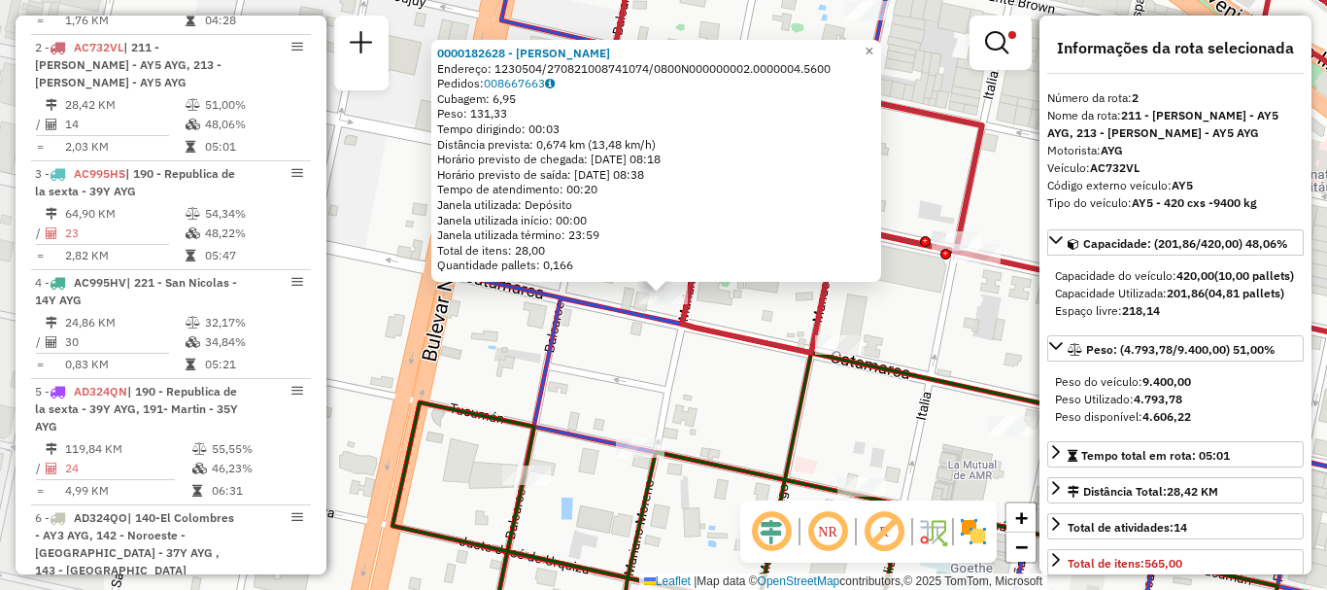
scroll to position [801, 0]
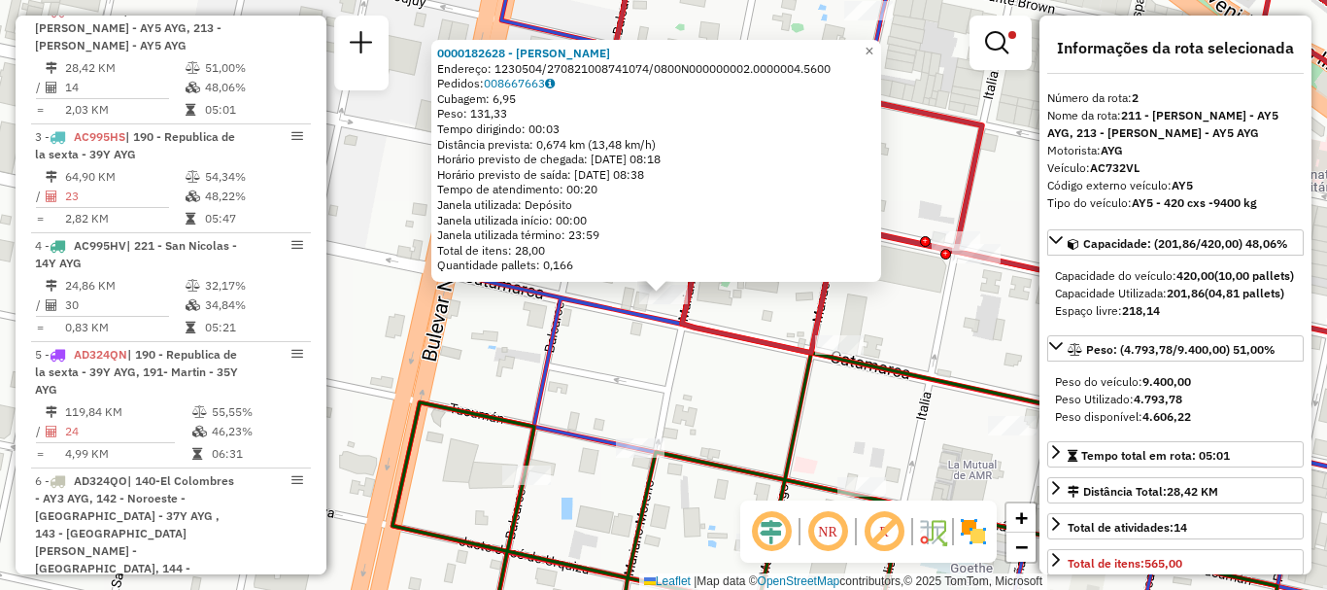
click at [581, 331] on div "0000182628 - GIANNATTASIO Endereço: 1230504/270821008741074/0800N000000002.0000…" at bounding box center [663, 295] width 1327 height 590
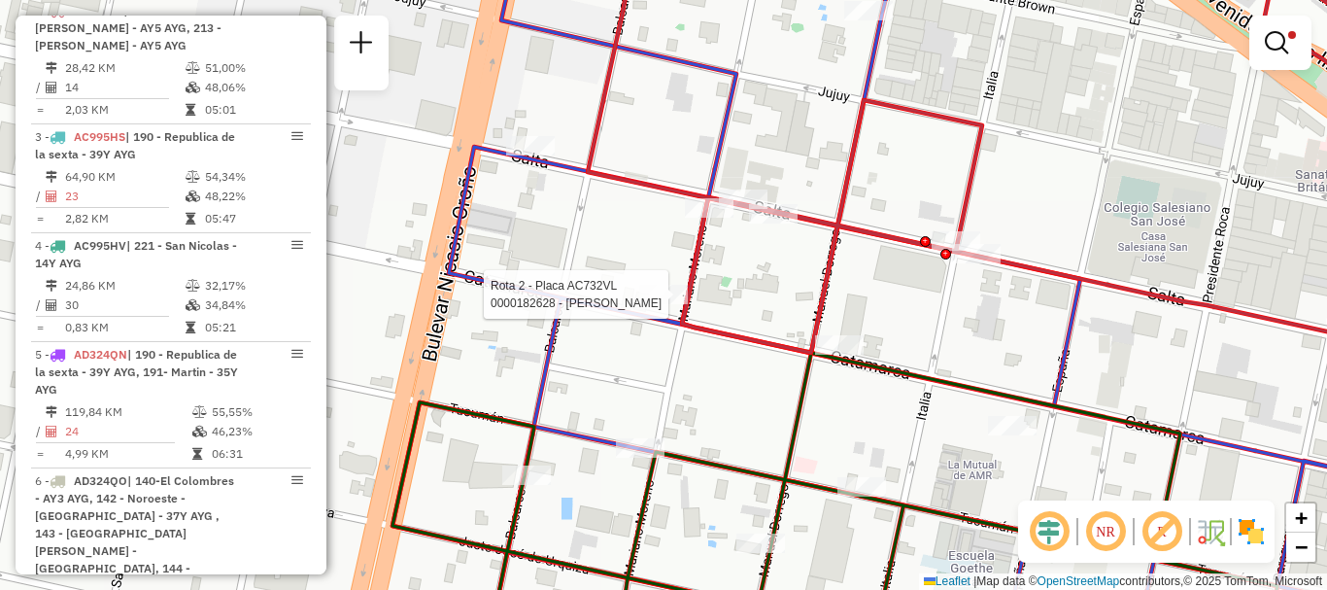
select select "**********"
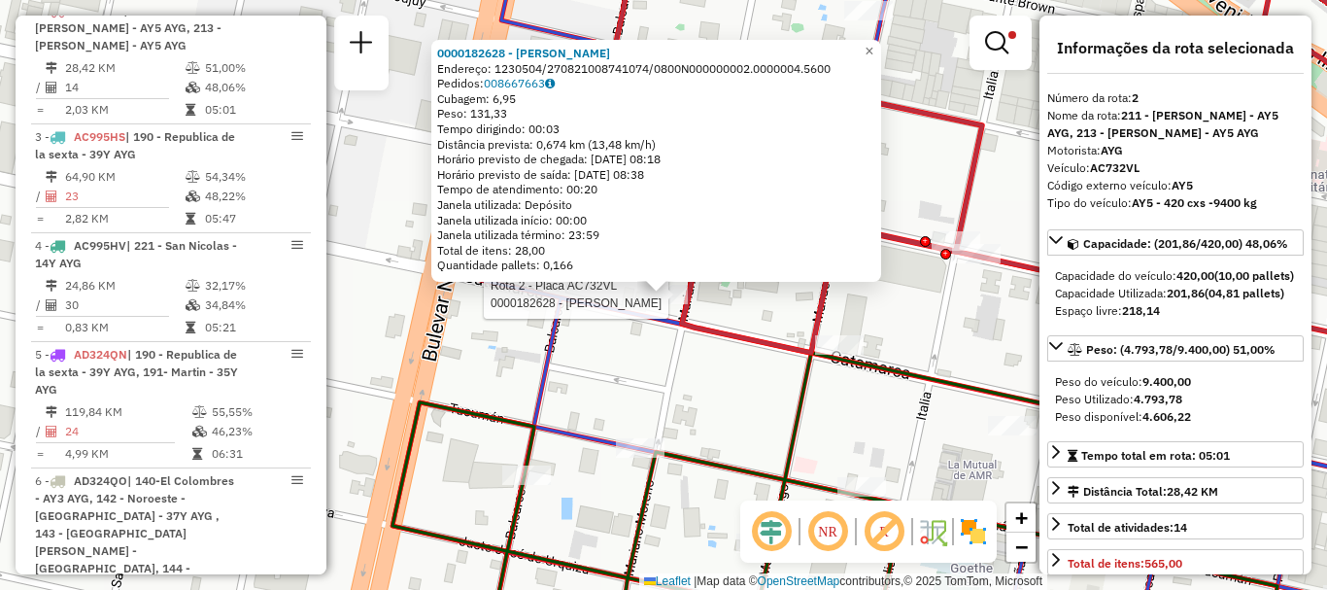
click at [701, 363] on div "Rota 2 - Placa AC732VL 0000182628 - GIANNATTASIO 0000182628 - GIANNATTASIO Ende…" at bounding box center [663, 295] width 1327 height 590
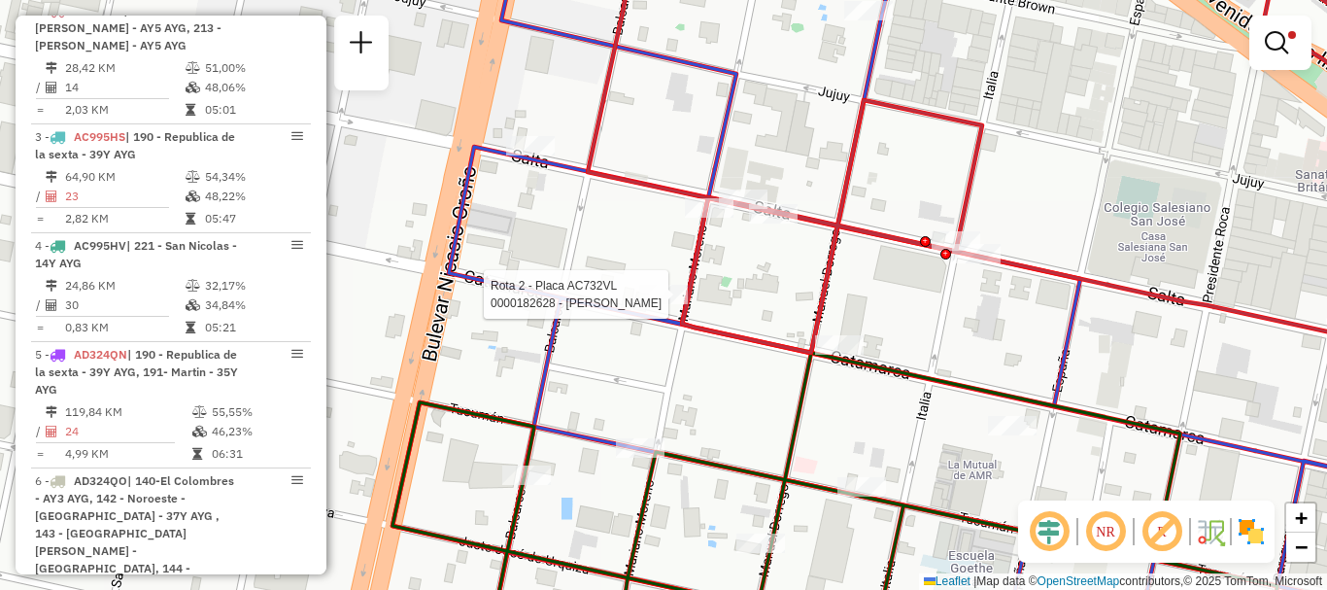
select select "**********"
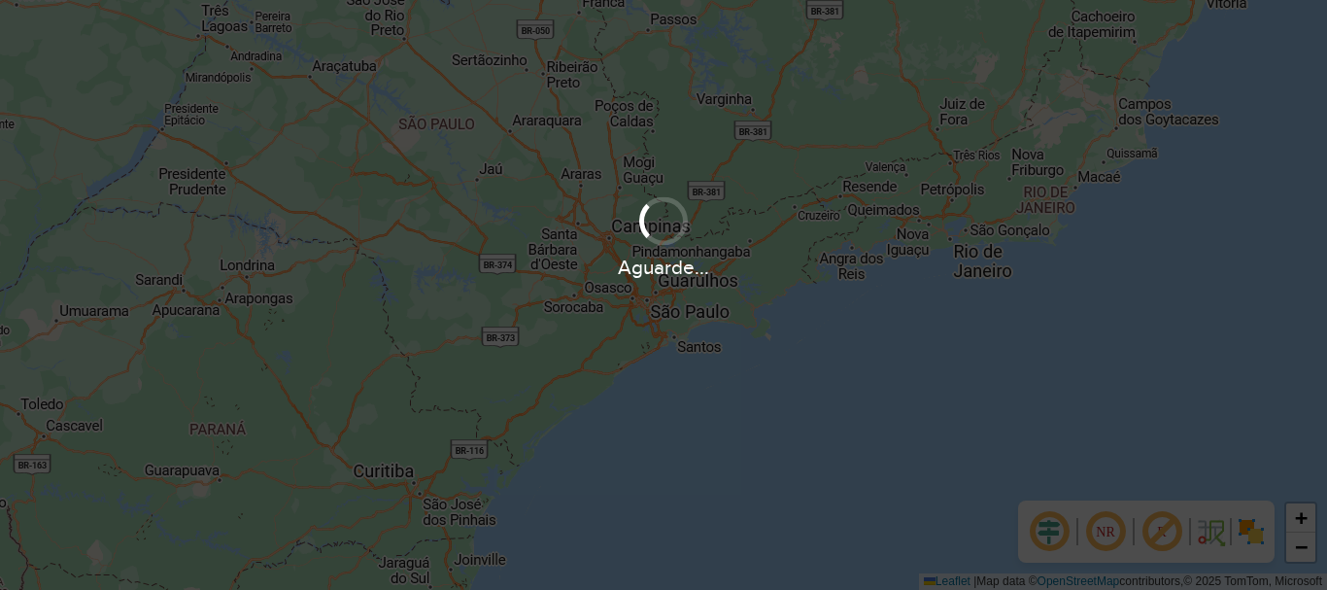
scroll to position [1274, 0]
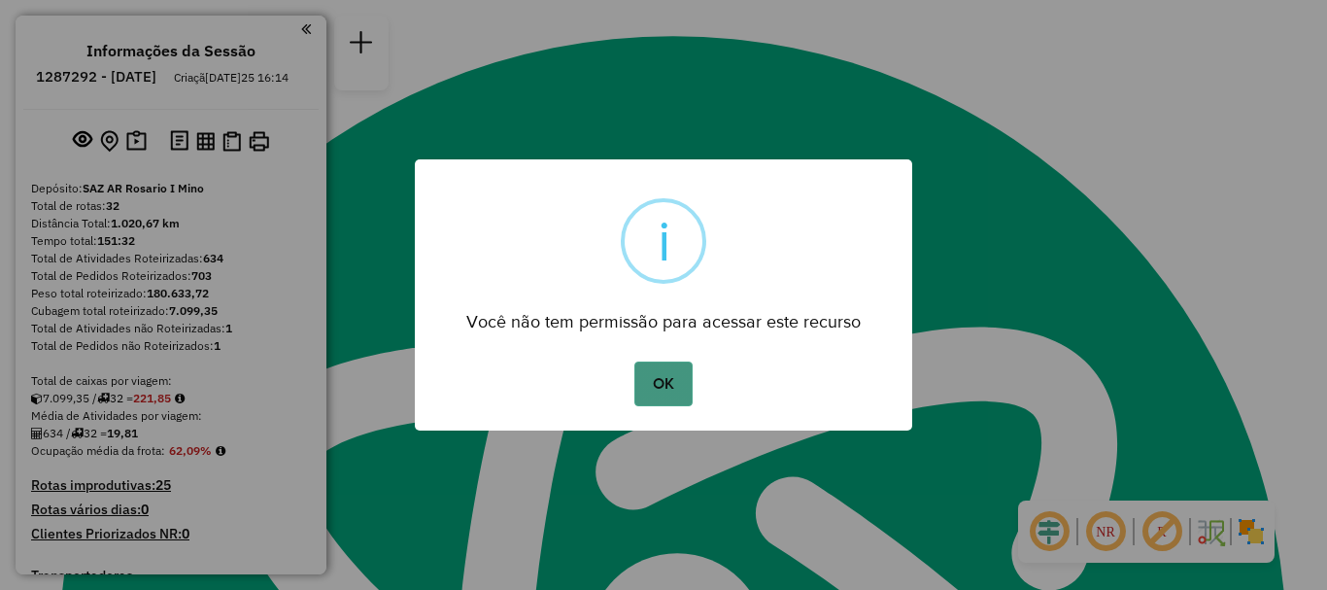
click at [661, 376] on button "OK" at bounding box center [663, 383] width 57 height 45
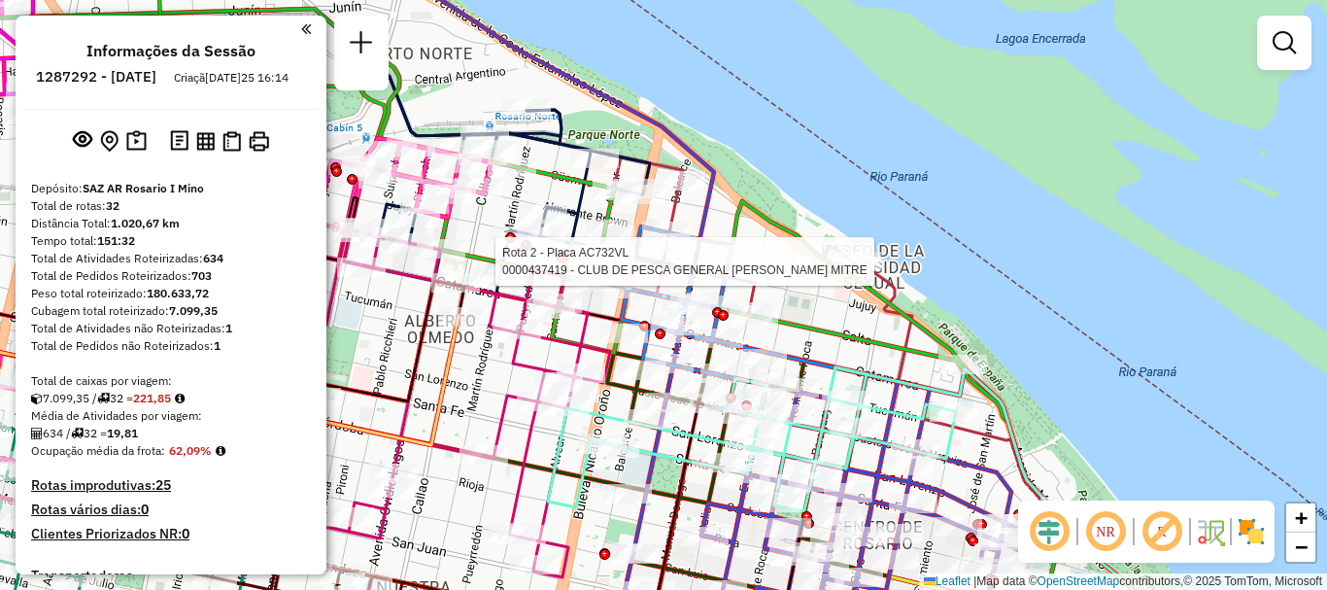
select select "**********"
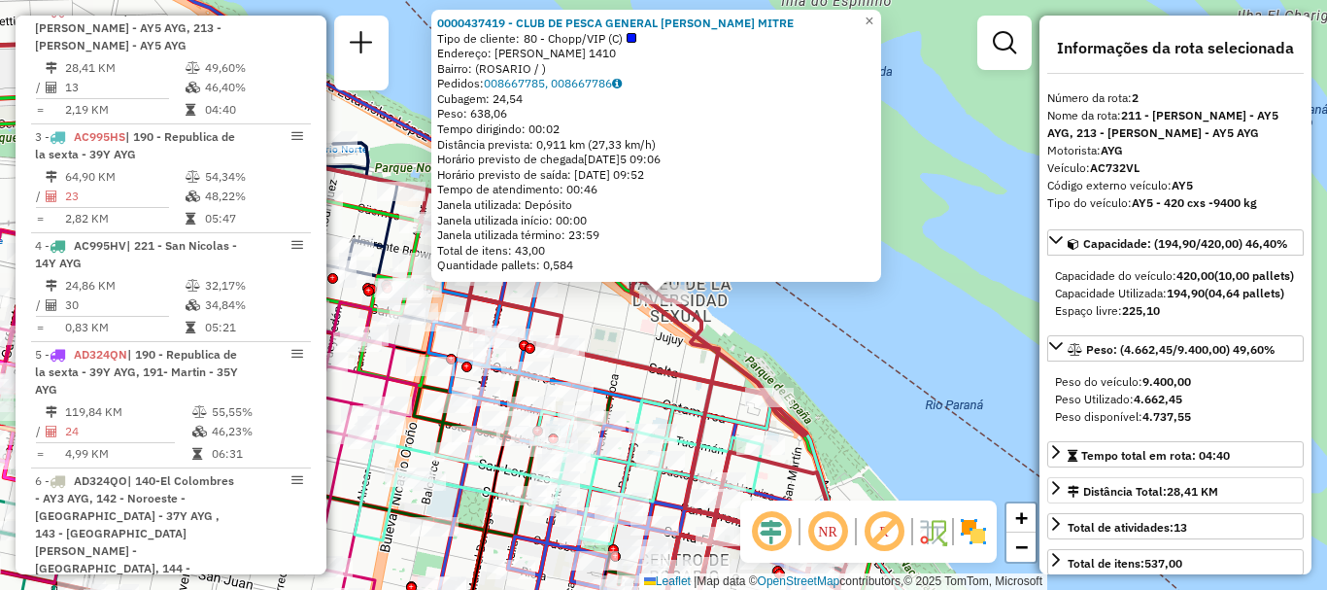
scroll to position [194, 0]
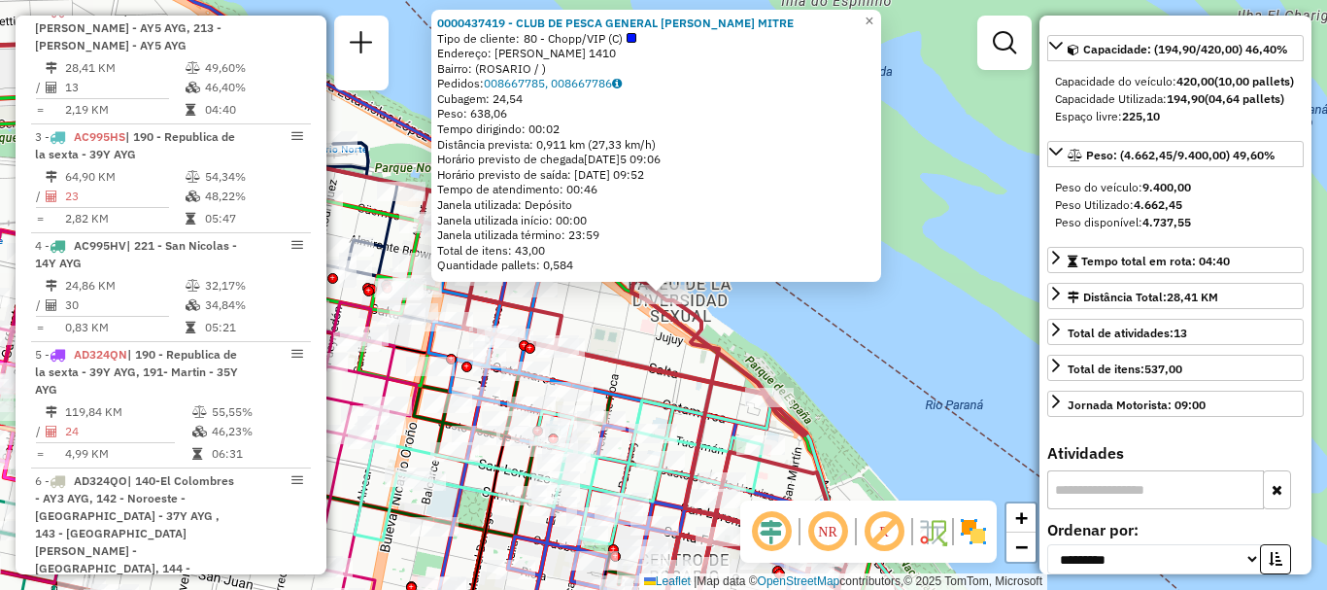
click at [911, 436] on div "0000437419 - CLUB DE PESCA GENERAL BARTOLOME MITRE Tipo de cliente: 80 - Chopp/…" at bounding box center [663, 295] width 1327 height 590
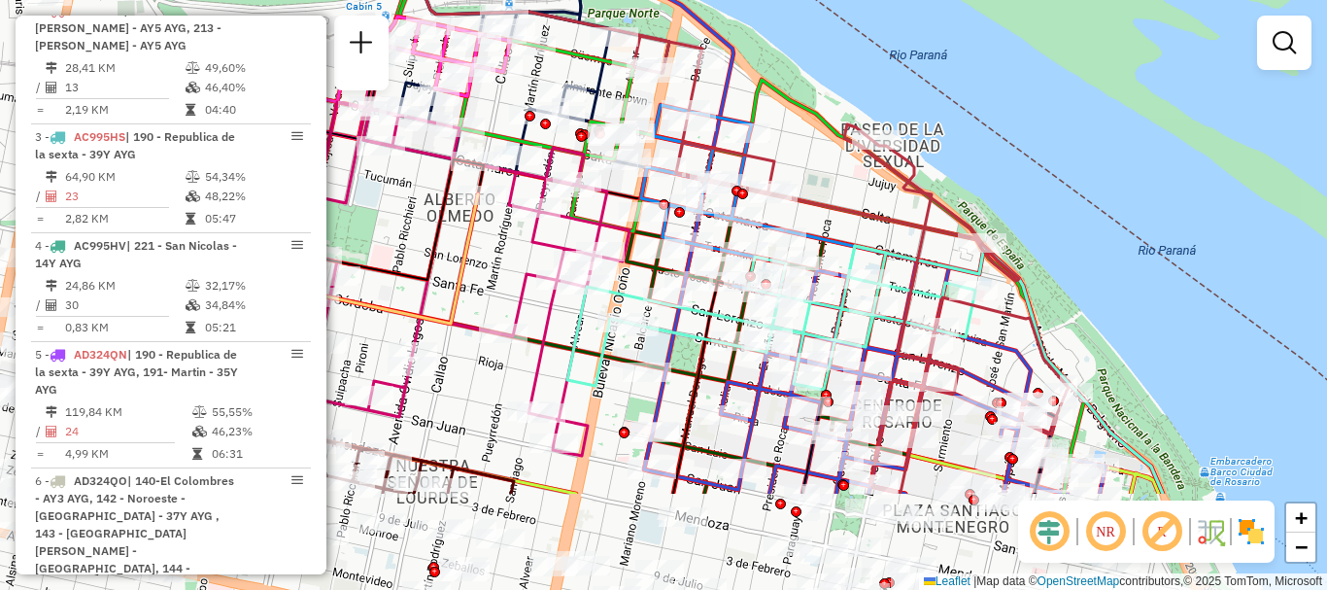
drag, startPoint x: 711, startPoint y: 429, endPoint x: 872, endPoint y: 323, distance: 192.2
click at [872, 323] on icon at bounding box center [771, 318] width 408 height 144
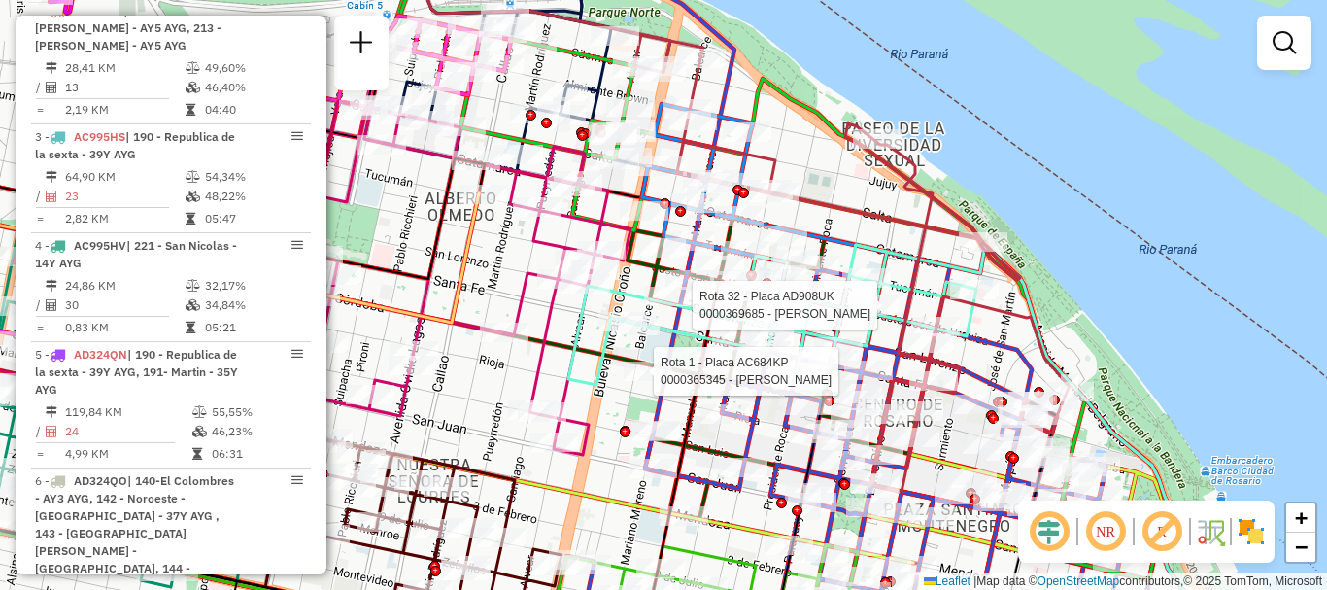
select select "**********"
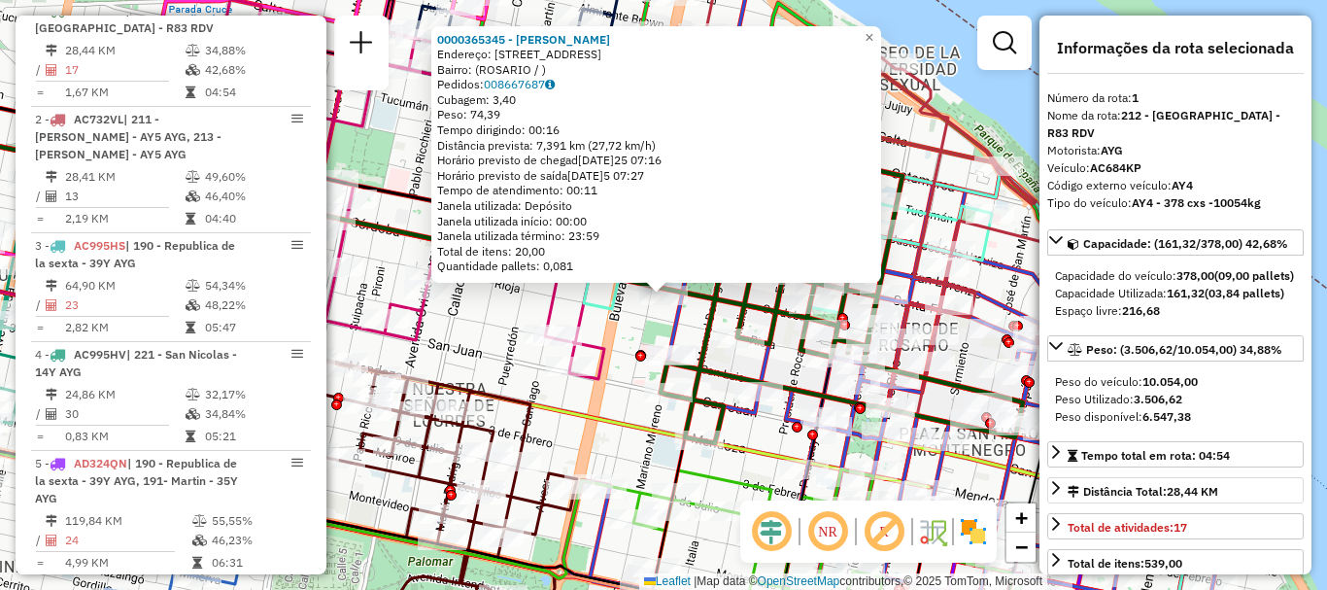
scroll to position [97, 0]
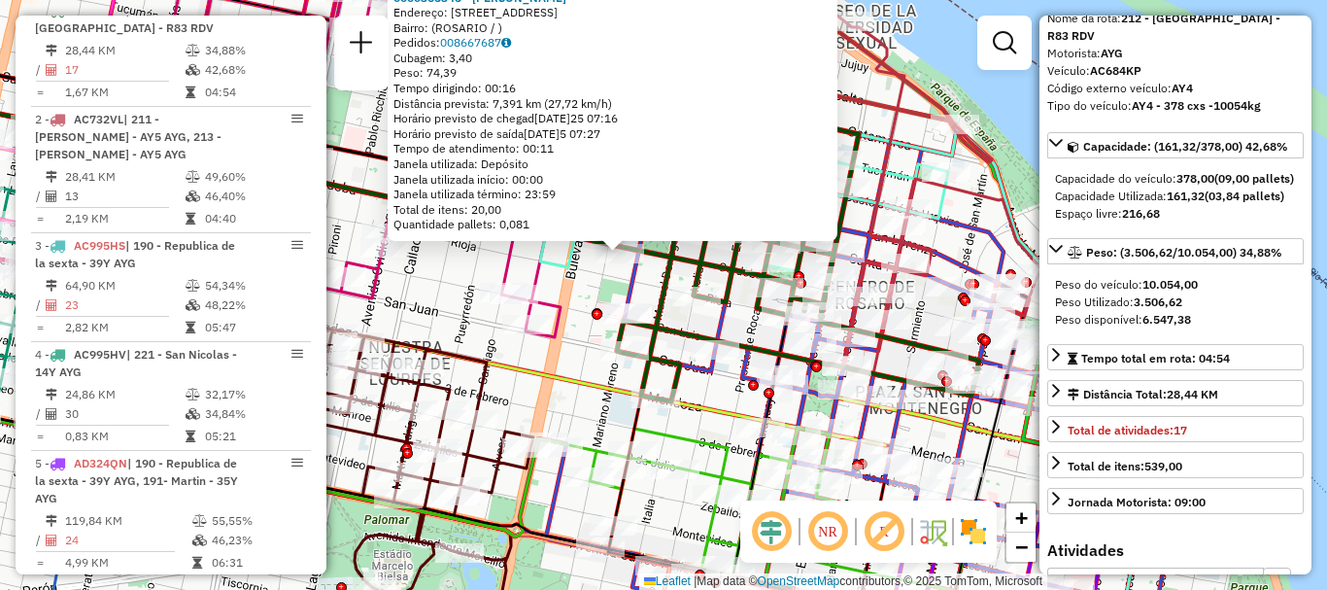
drag, startPoint x: 963, startPoint y: 481, endPoint x: 792, endPoint y: 280, distance: 264.0
click at [792, 280] on div "0000365345 - LUCIANI MARI Endereço: AVDA CORDOBA 2087 Bairro: (ROSARIO / ) Pedi…" at bounding box center [663, 295] width 1327 height 590
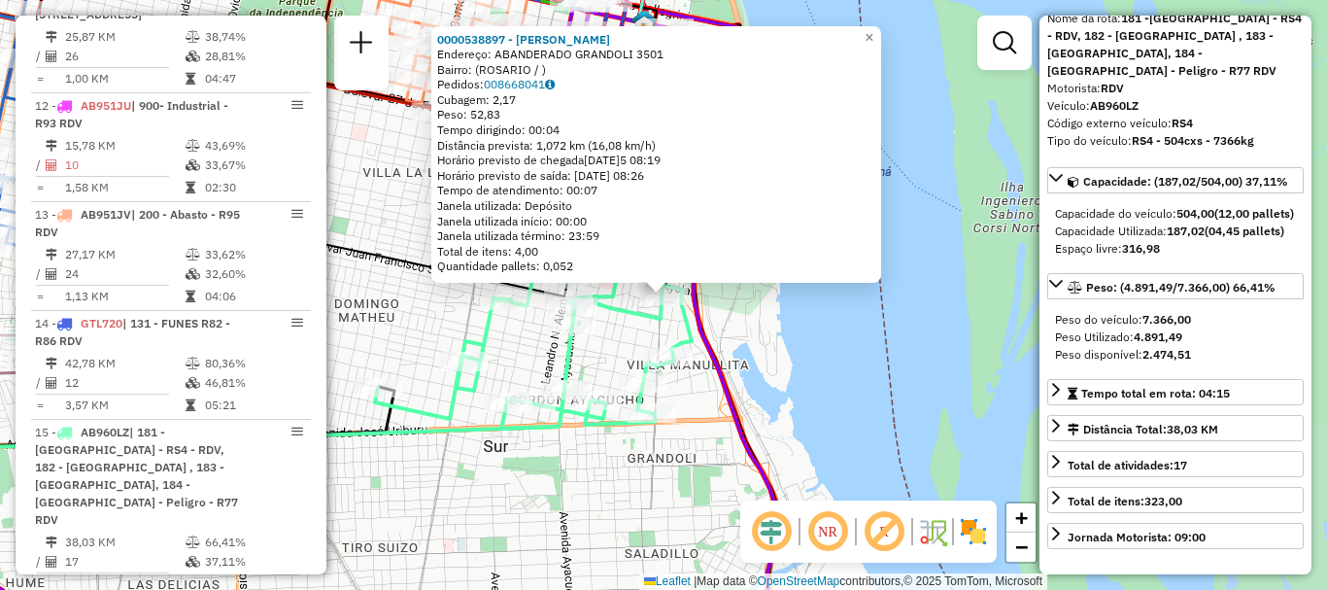
scroll to position [2355, 0]
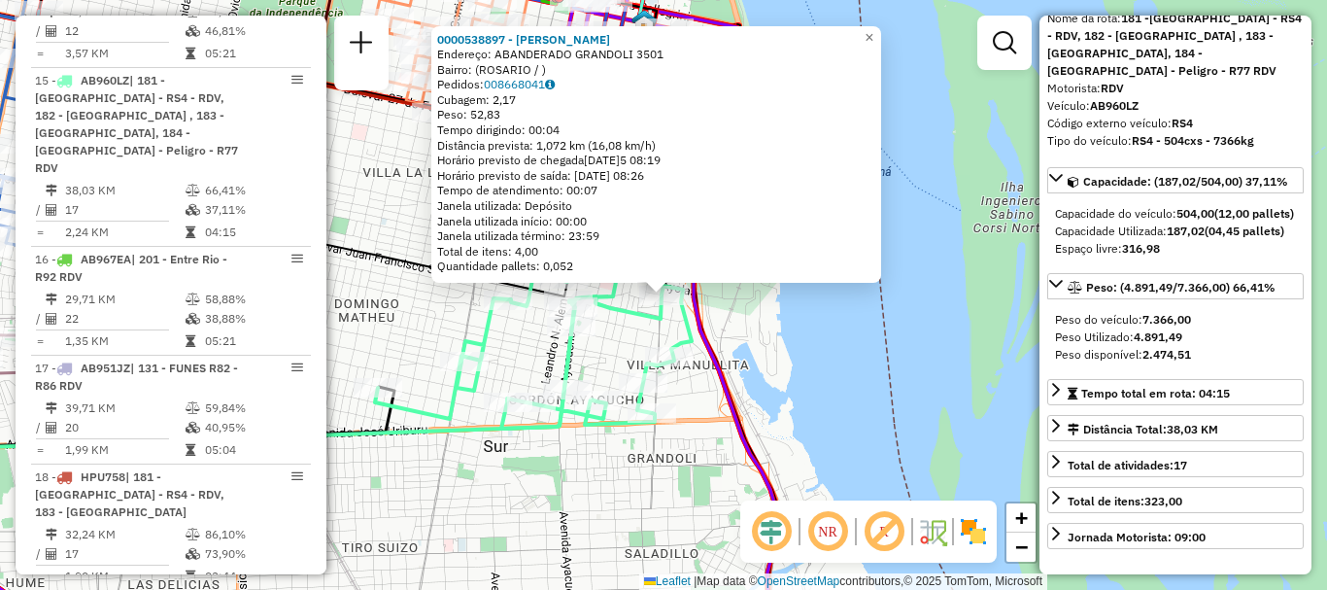
click at [744, 353] on div "0000538897 - Anabel Claudia Nerea Endereço: ABANDERADO GRANDOLI 3501 Bairro: (R…" at bounding box center [663, 295] width 1327 height 590
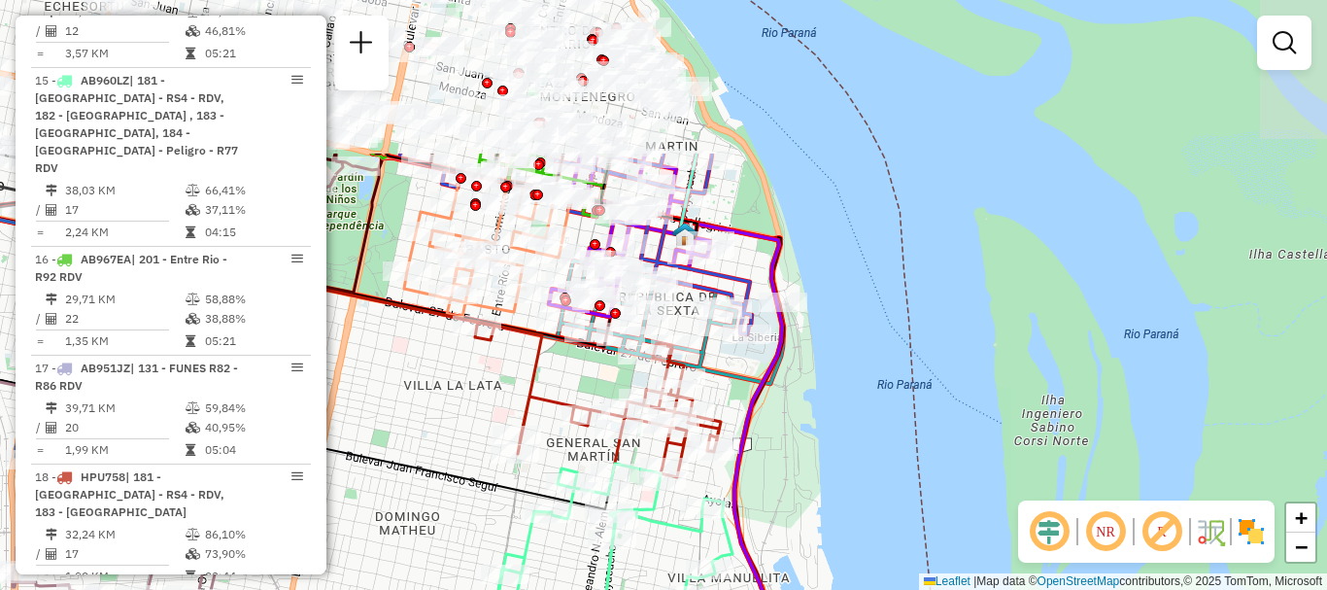
drag, startPoint x: 705, startPoint y: 271, endPoint x: 722, endPoint y: 393, distance: 122.7
click at [722, 393] on div "Janela de atendimento Grade de atendimento Capacidade Transportadoras Veículos …" at bounding box center [663, 295] width 1327 height 590
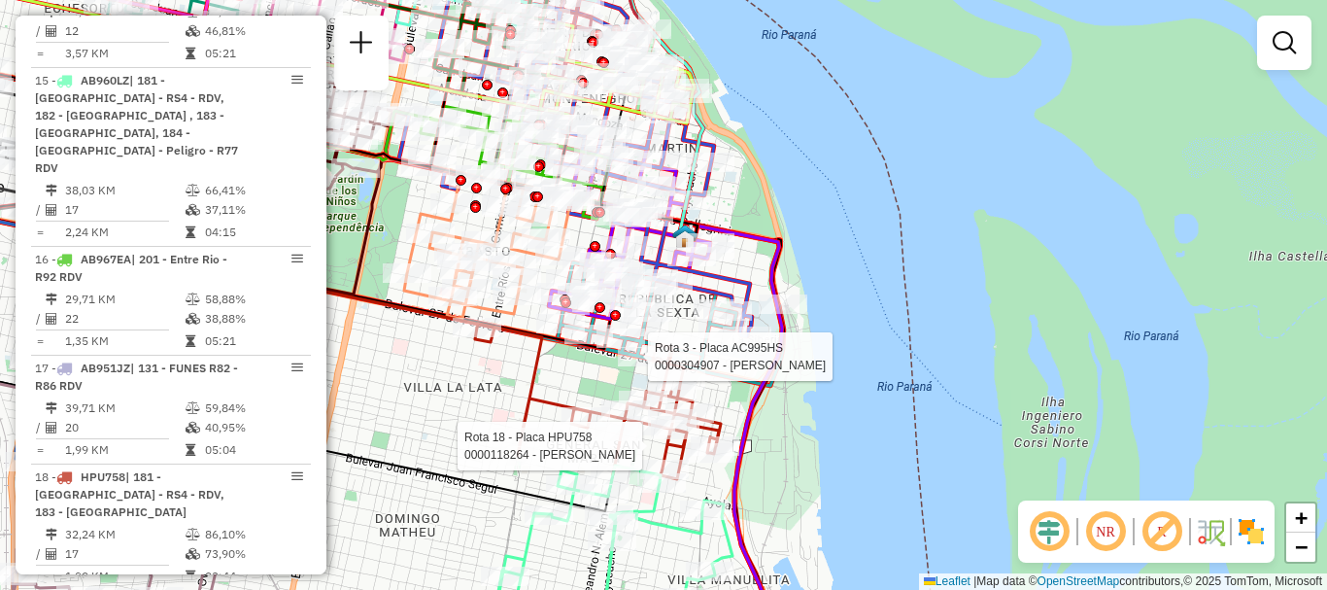
select select "**********"
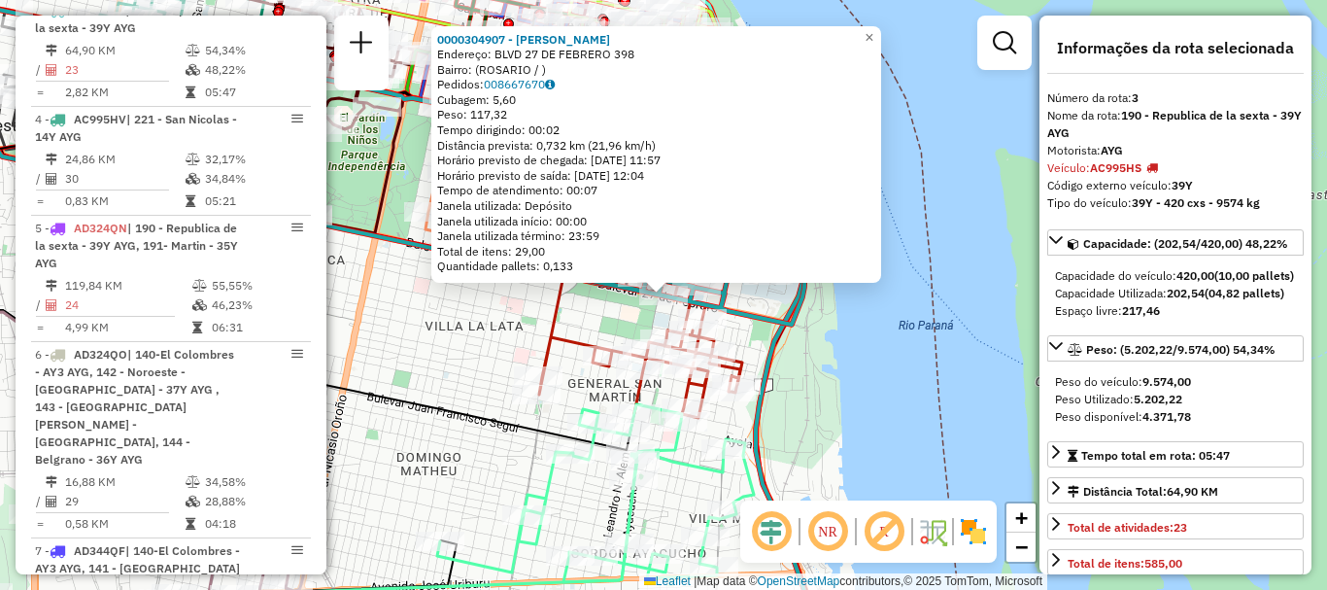
scroll to position [97, 0]
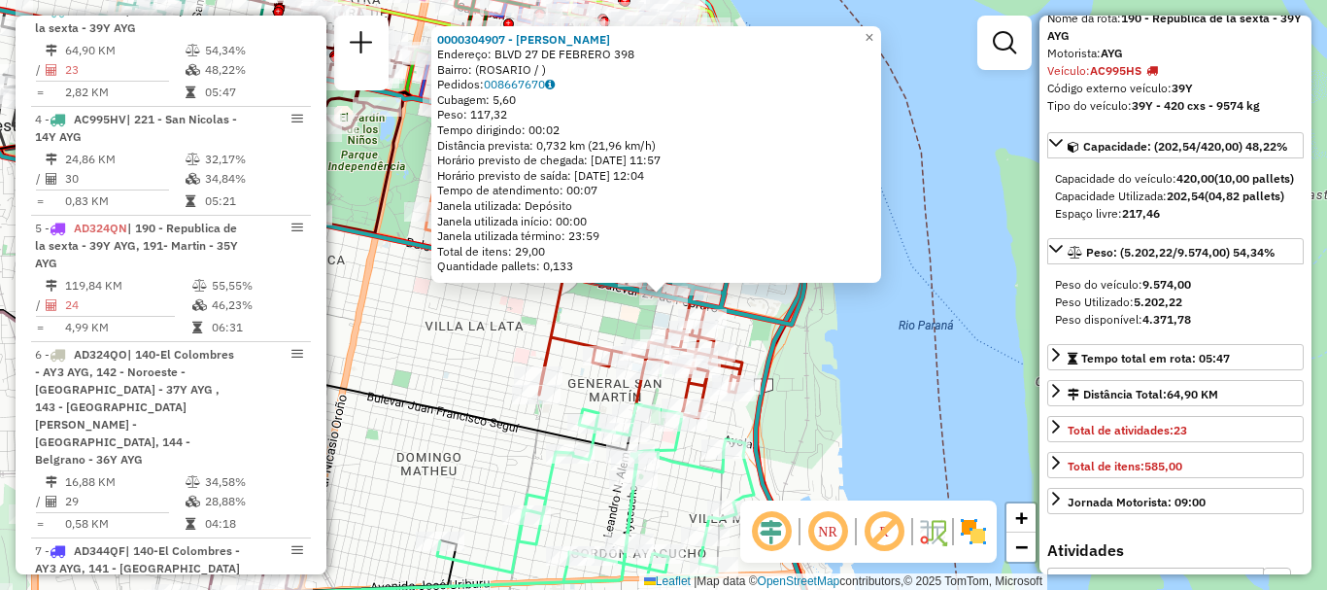
click at [882, 468] on div "0000304907 - AUDANO MARTIN Endereço: BLVD 27 DE FEBRERO 398 Bairro: (ROSARIO / …" at bounding box center [663, 295] width 1327 height 590
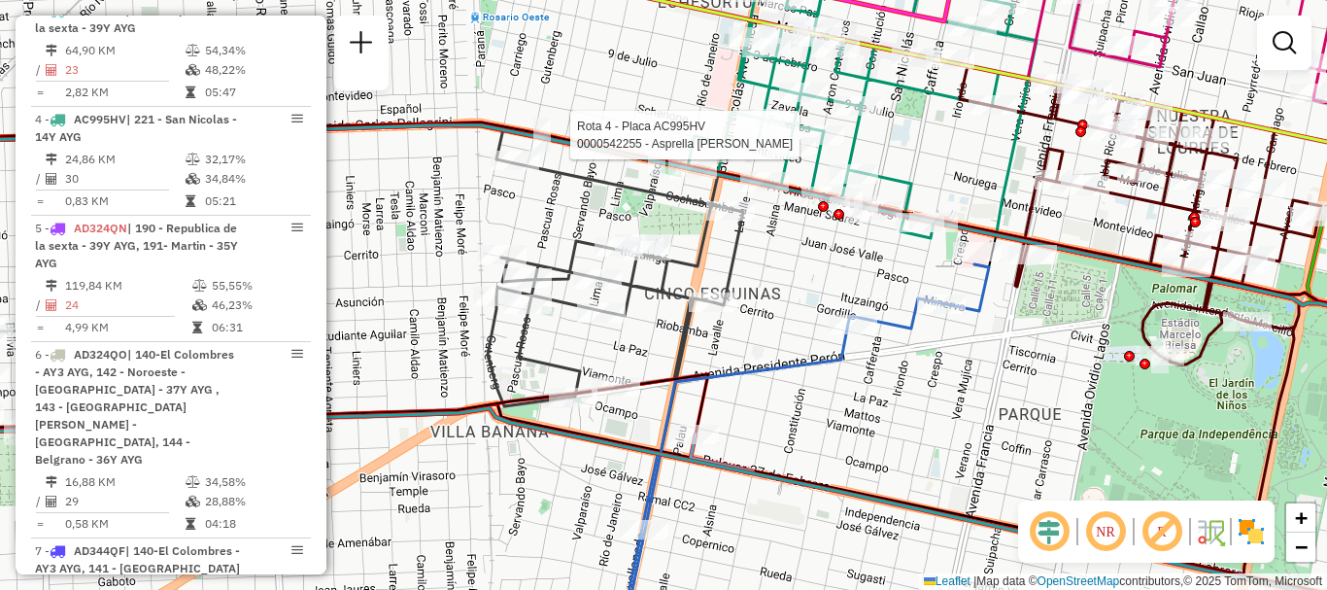
select select "**********"
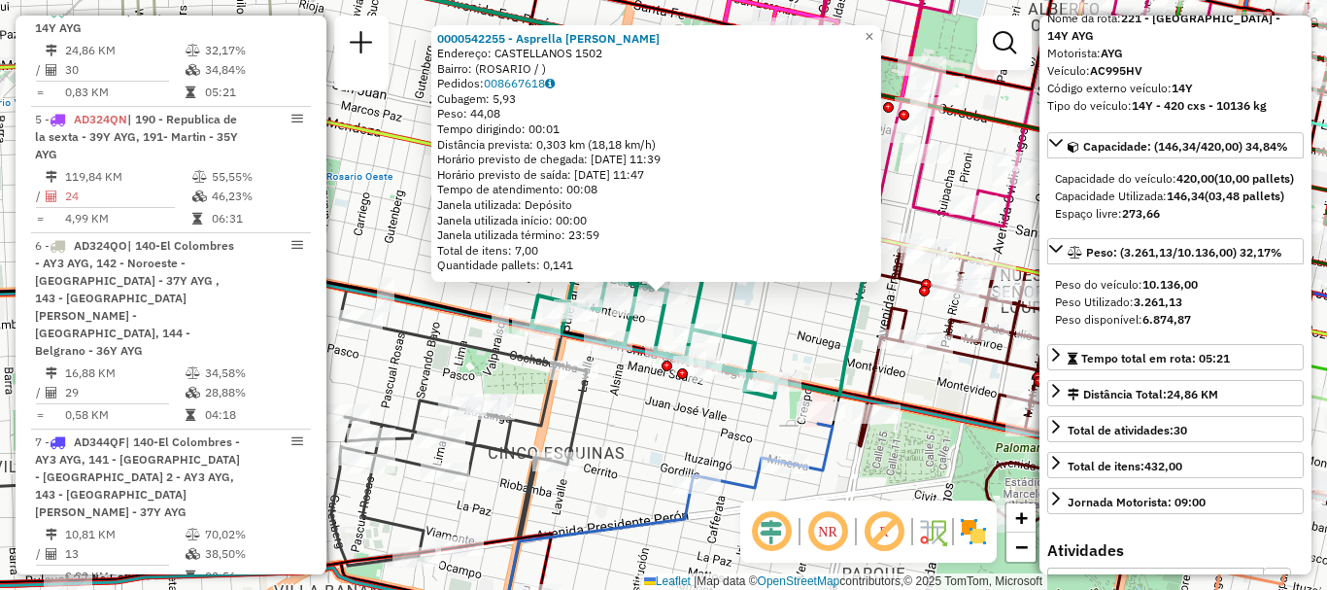
click at [824, 494] on div "0000542255 - Asprella Pavez Matias Gabriel Endereço: CASTELLANOS 1502 Bairro: (…" at bounding box center [663, 295] width 1327 height 590
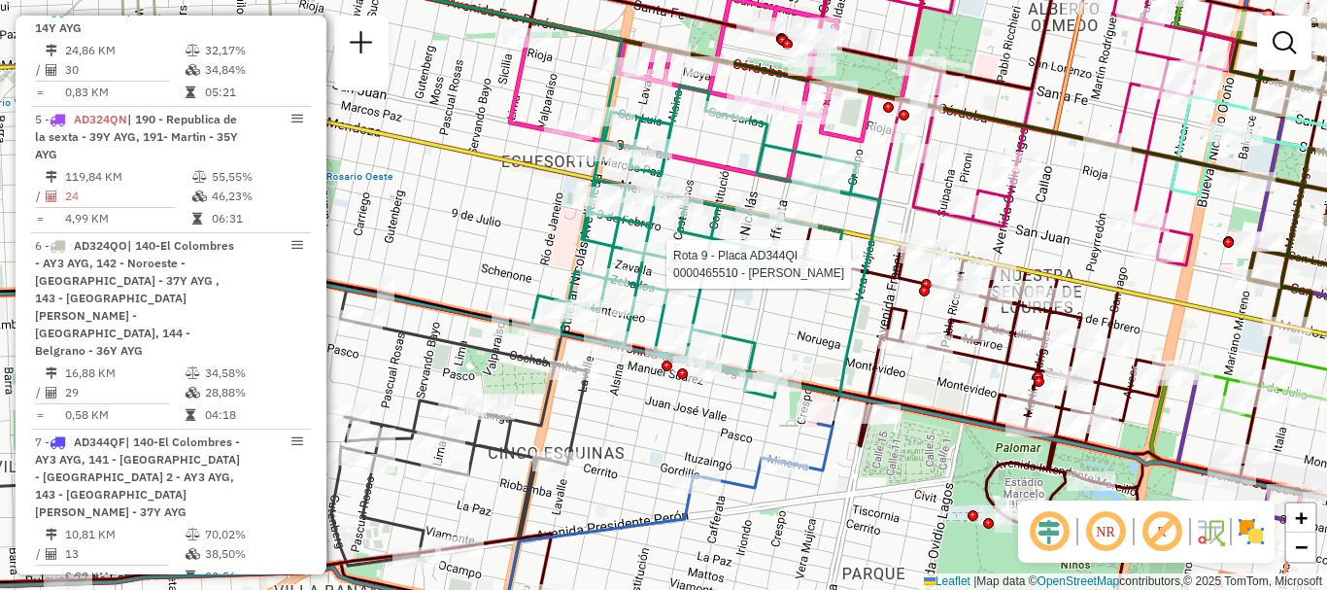
select select "**********"
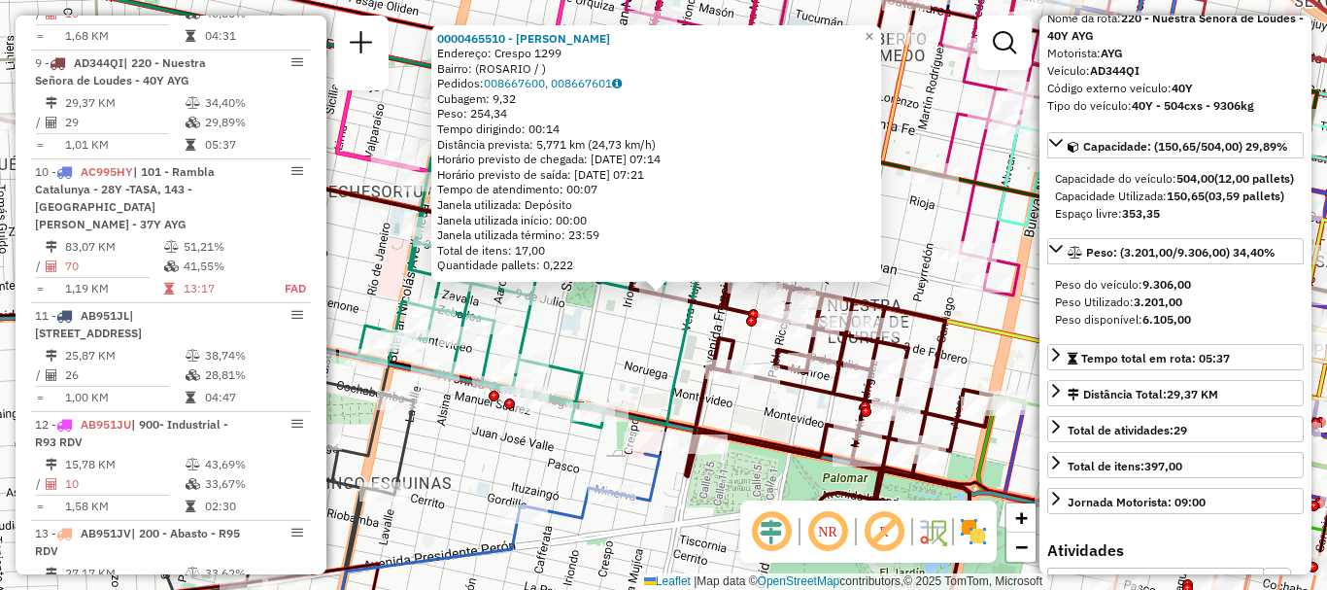
click at [668, 520] on div "0000465510 - Autino Ricardo Endereço: Crespo 1299 Bairro: (ROSARIO / ) Pedidos:…" at bounding box center [663, 295] width 1327 height 590
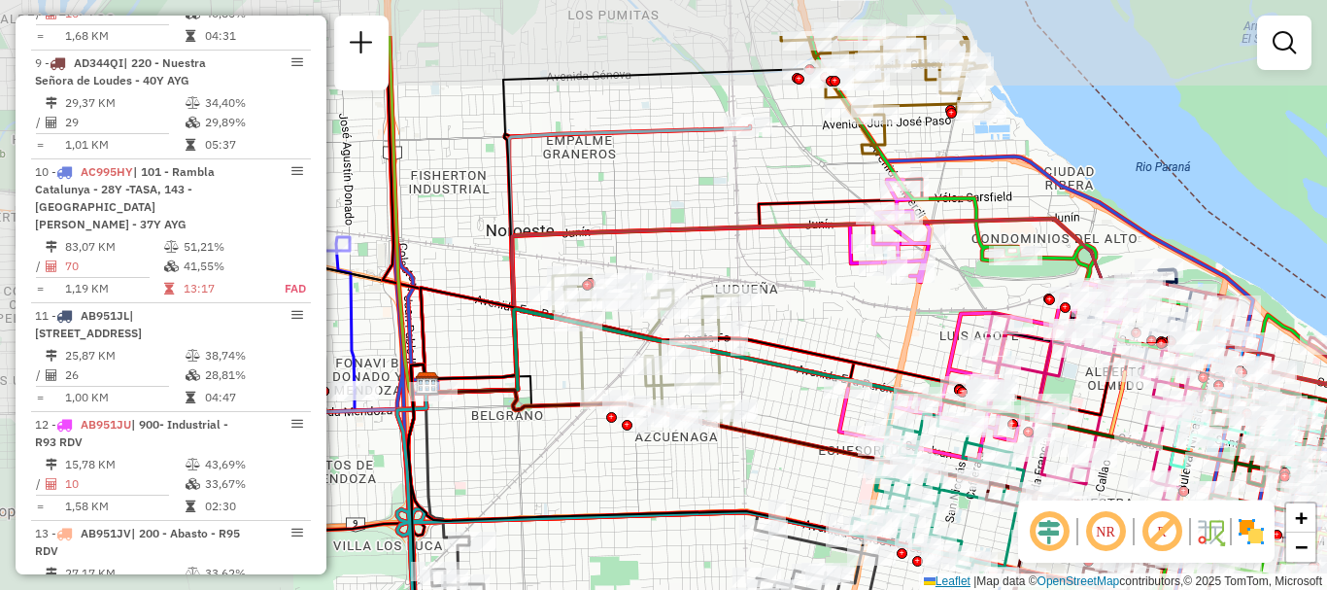
drag, startPoint x: 790, startPoint y: 535, endPoint x: 934, endPoint y: 577, distance: 149.8
click at [934, 577] on div "Janela de atendimento Grade de atendimento Capacidade Transportadoras Veículos …" at bounding box center [663, 295] width 1327 height 590
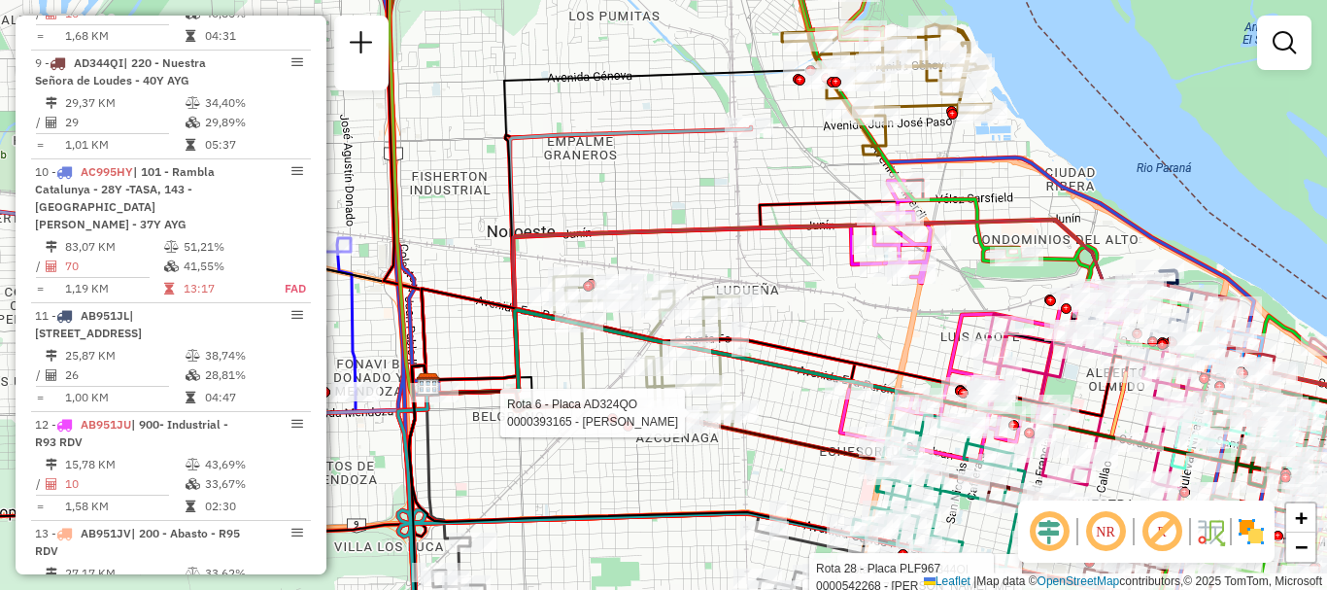
select select "**********"
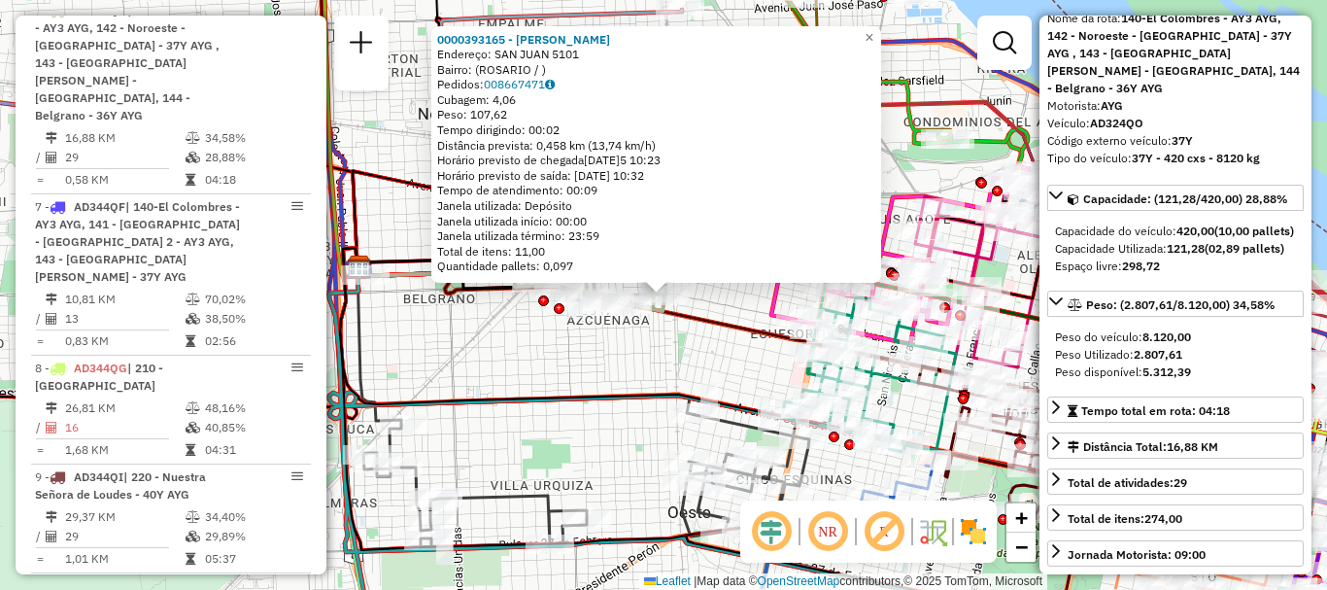
click at [638, 448] on div "0000393165 - GIRALDI HERNAN DAVID Endereço: SAN JUAN 5101 Bairro: (ROSARIO / ) …" at bounding box center [663, 295] width 1327 height 590
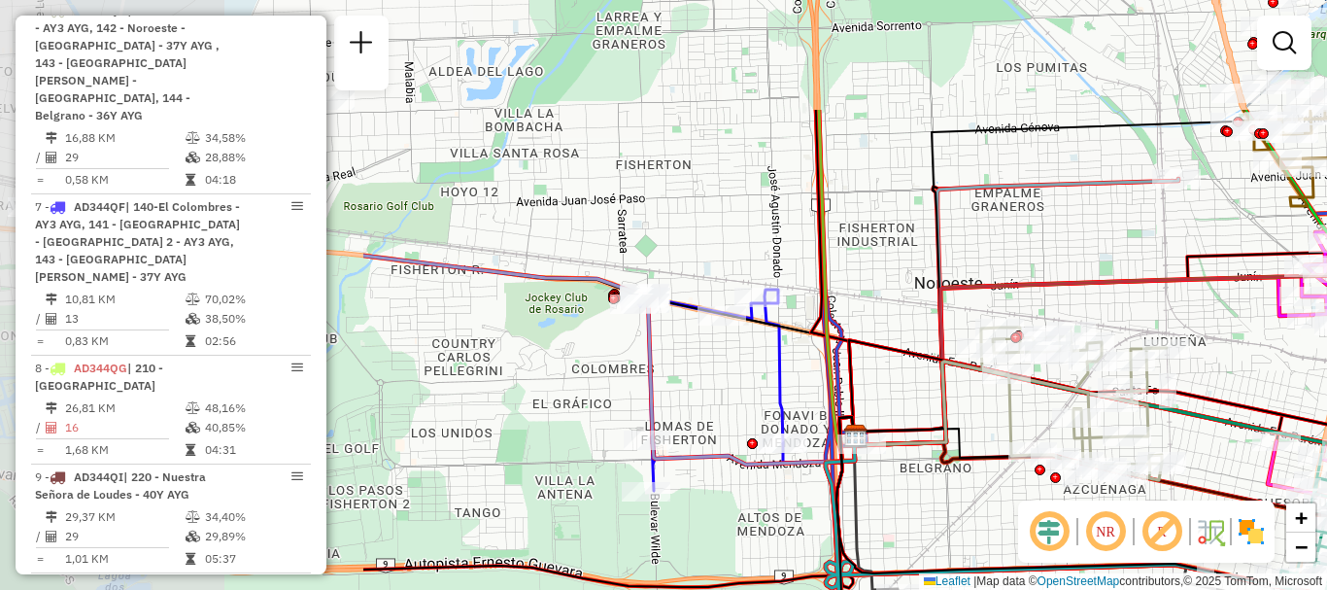
drag, startPoint x: 617, startPoint y: 451, endPoint x: 1094, endPoint y: 611, distance: 503.3
click at [1094, 589] on html "Aguarde... Pop-up bloqueado! Seu navegador bloqueou automáticamente a abertura …" at bounding box center [663, 295] width 1327 height 590
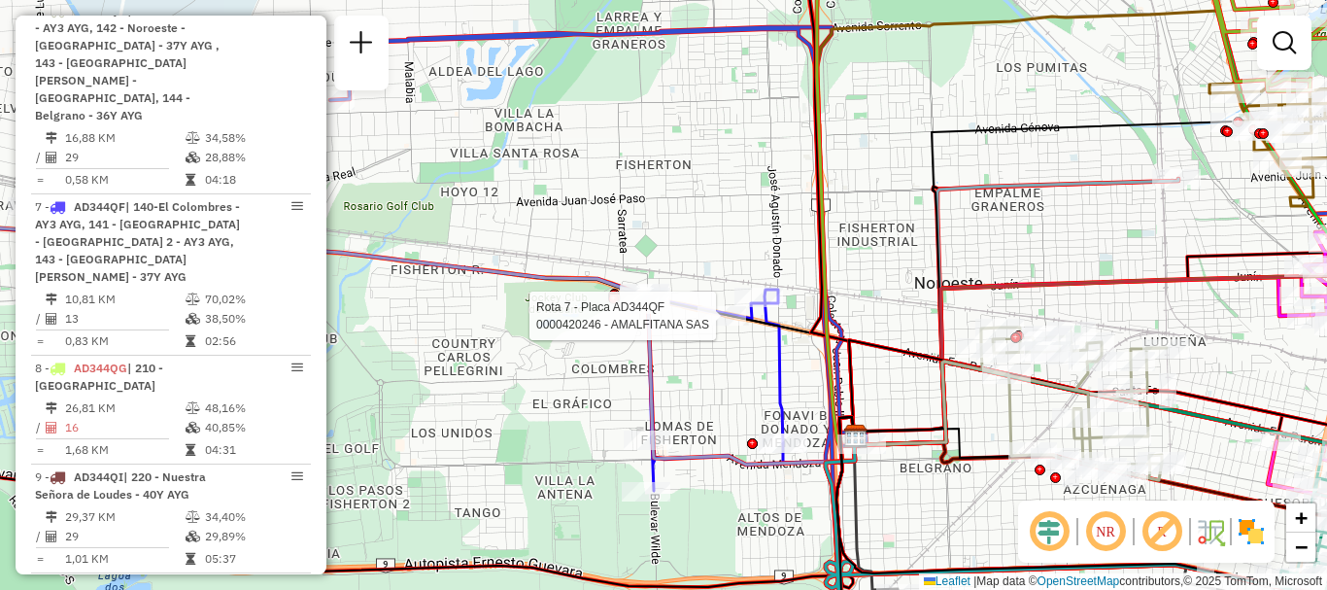
select select "**********"
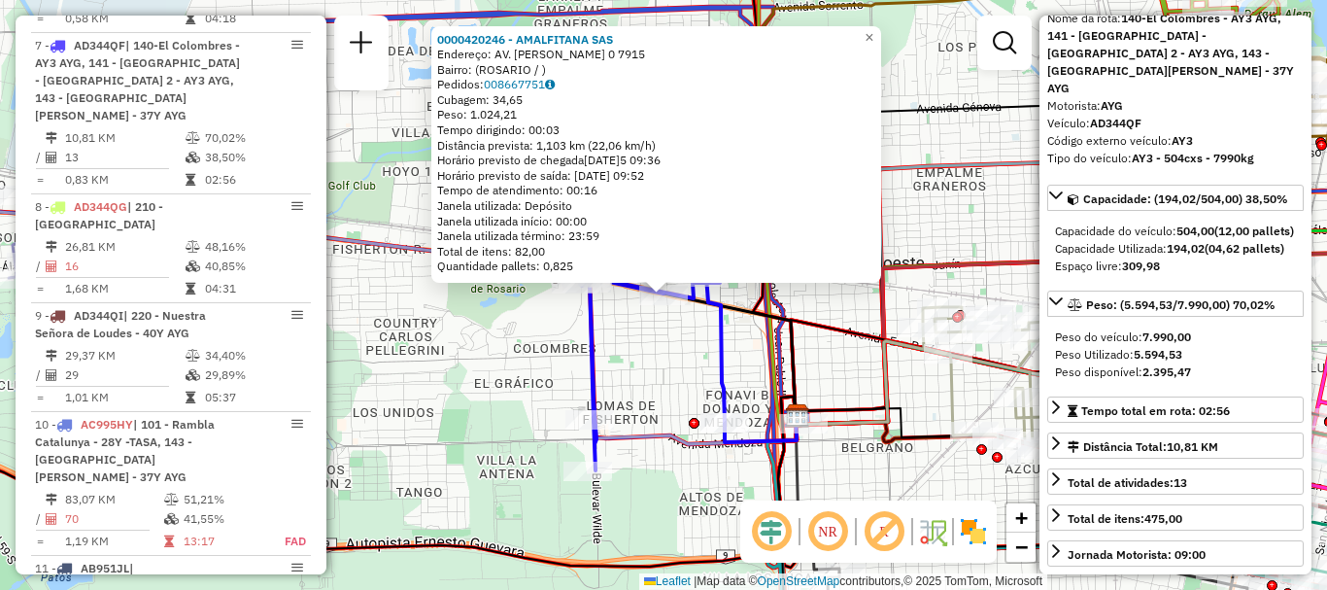
click at [915, 482] on div "0000420246 - AMALFITANA SAS Endereço: AV. EVA PERON 0 7915 Bairro: (ROSARIO / )…" at bounding box center [663, 295] width 1327 height 590
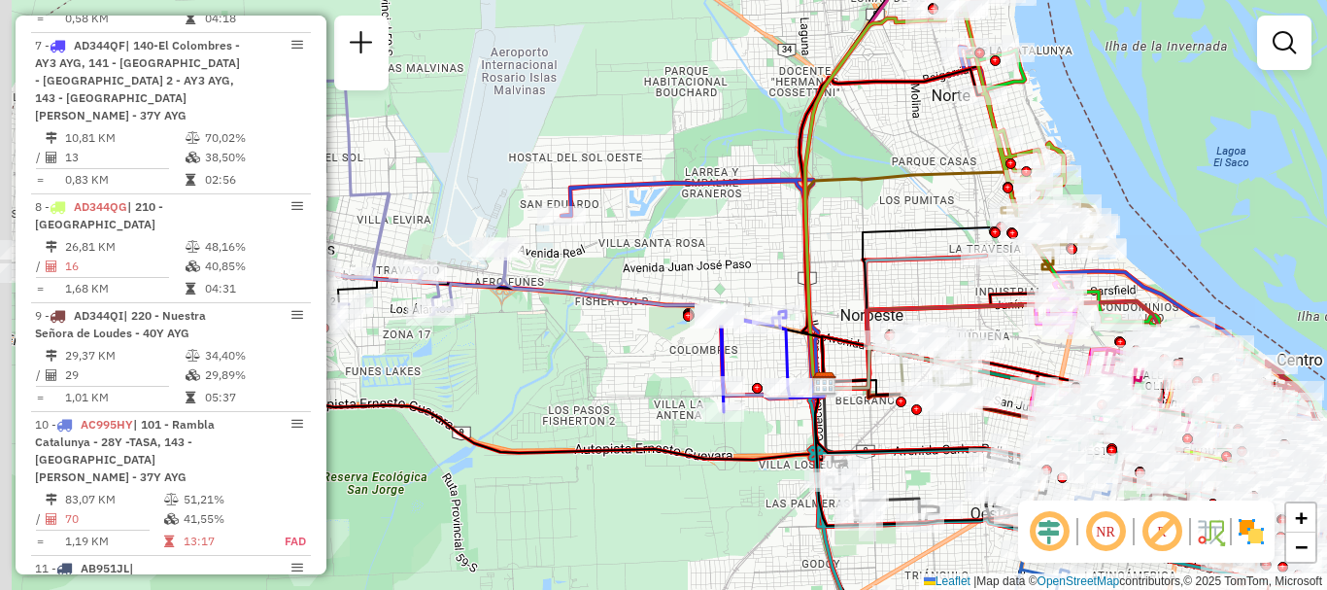
drag, startPoint x: 395, startPoint y: 301, endPoint x: 588, endPoint y: 314, distance: 193.8
click at [588, 314] on div "Janela de atendimento Grade de atendimento Capacidade Transportadoras Veículos …" at bounding box center [663, 295] width 1327 height 590
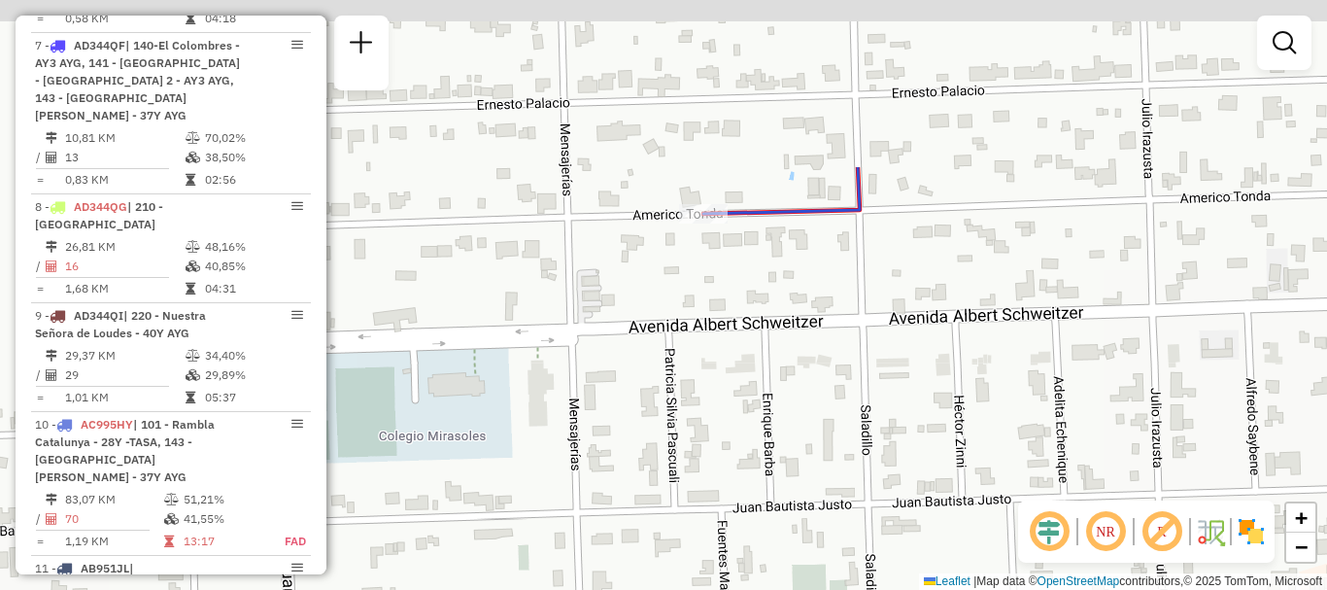
drag, startPoint x: 773, startPoint y: 184, endPoint x: 774, endPoint y: 319, distance: 135.1
click at [774, 319] on div "Rota 7 - Placa AD344QF 0000420246 - AMALFITANA SAS Janela de atendimento Grade …" at bounding box center [663, 295] width 1327 height 590
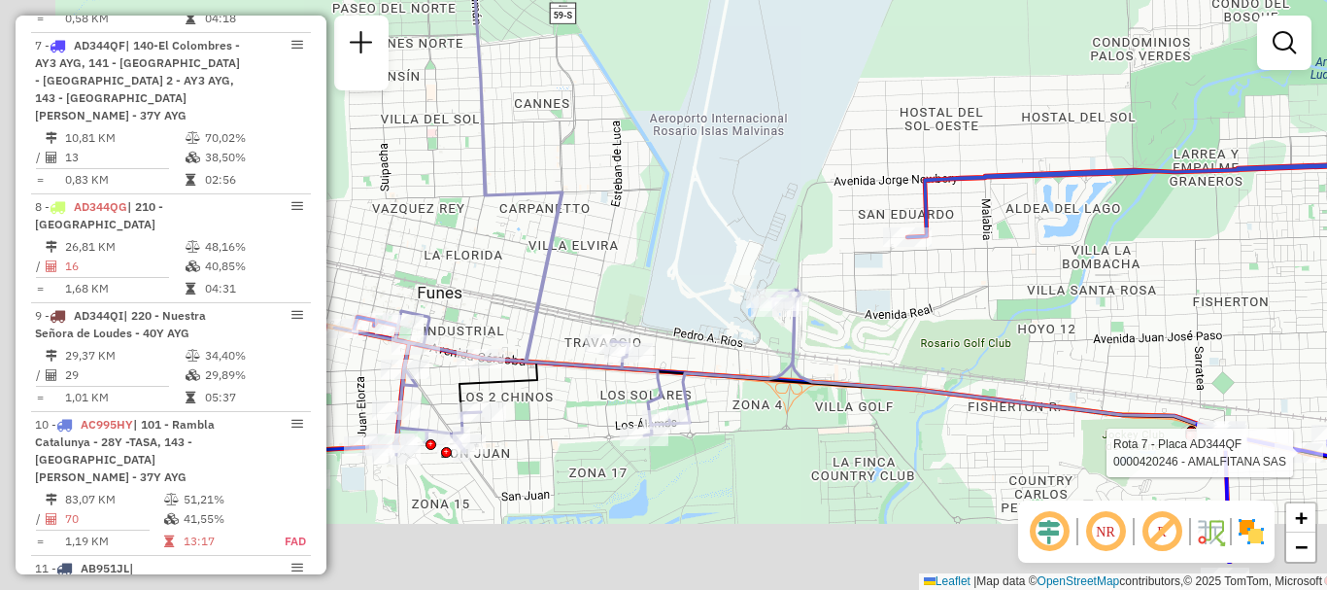
drag, startPoint x: 477, startPoint y: 477, endPoint x: 690, endPoint y: 393, distance: 229.0
click at [690, 393] on icon at bounding box center [564, 210] width 461 height 489
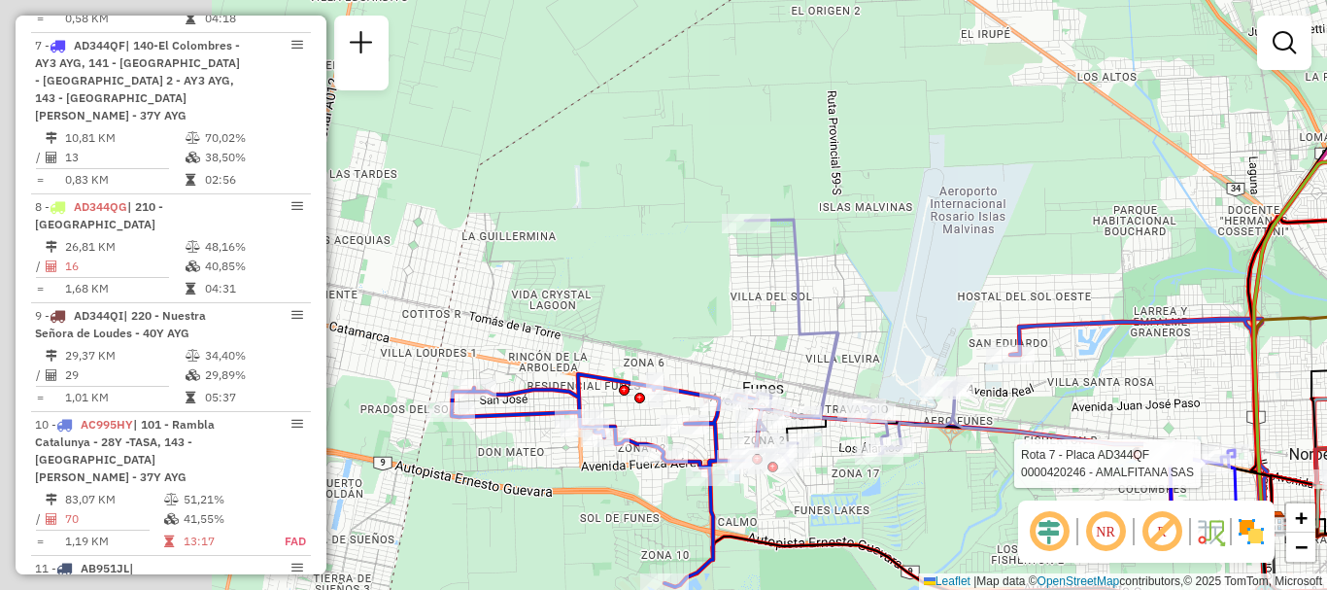
drag, startPoint x: 537, startPoint y: 498, endPoint x: 770, endPoint y: 503, distance: 232.3
click at [770, 503] on div "Rota 7 - Placa AD344QF 0000420246 - AMALFITANA SAS Janela de atendimento Grade …" at bounding box center [663, 295] width 1327 height 590
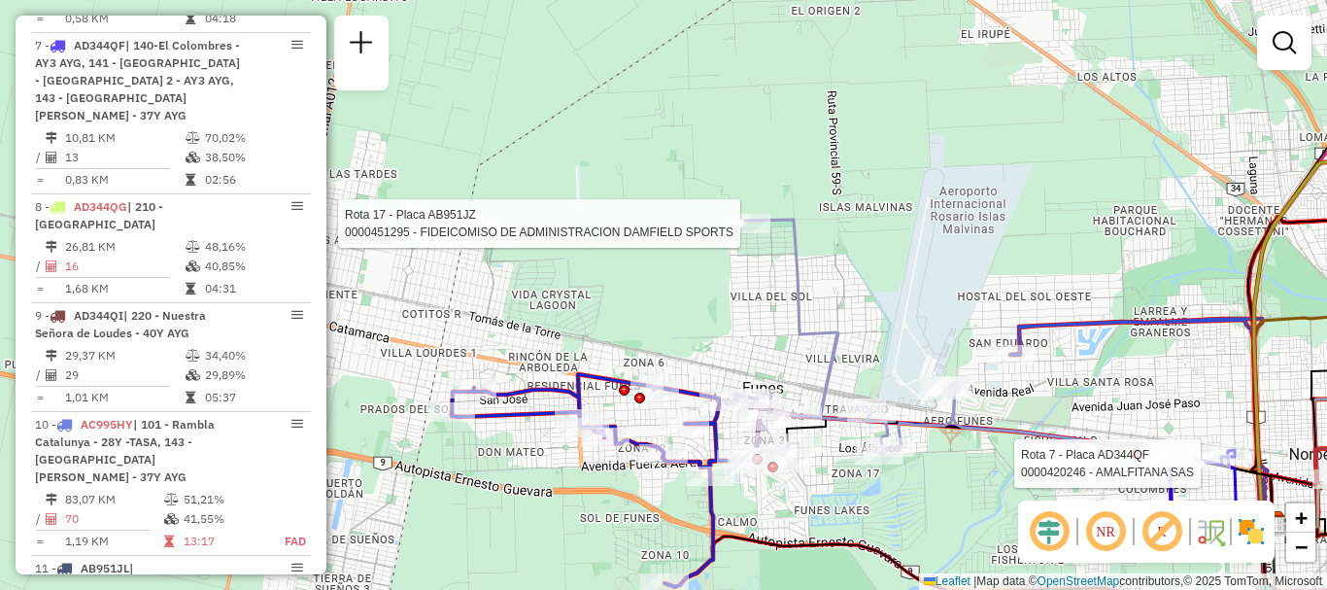
select select "**********"
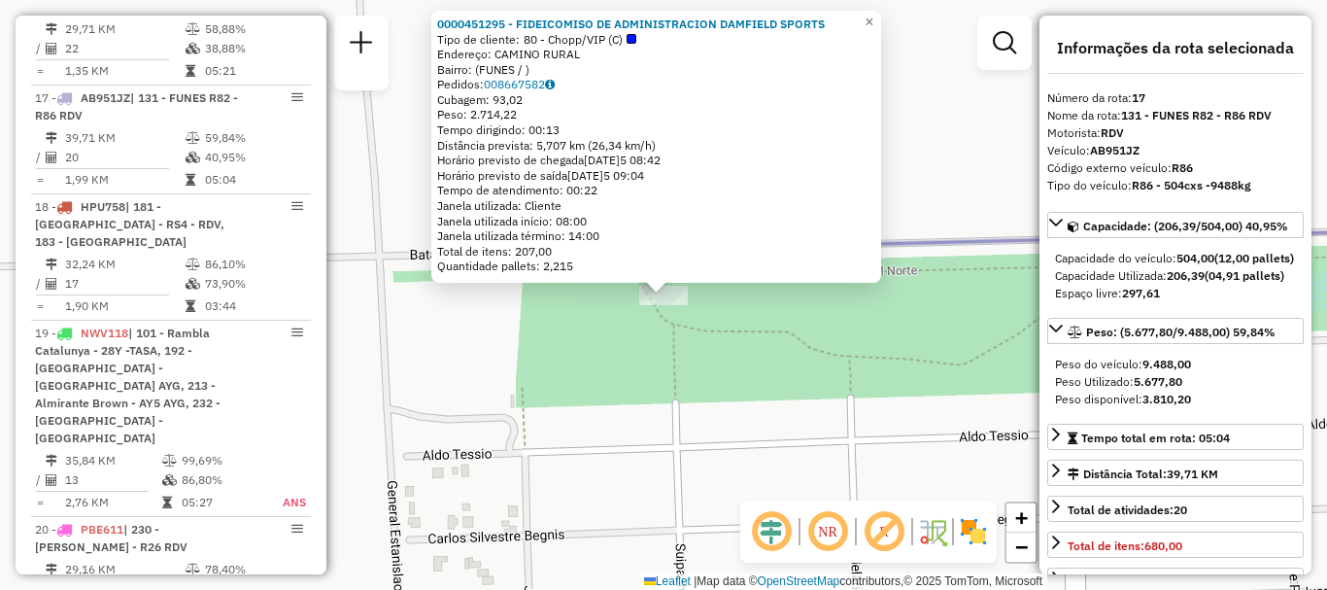
scroll to position [2626, 0]
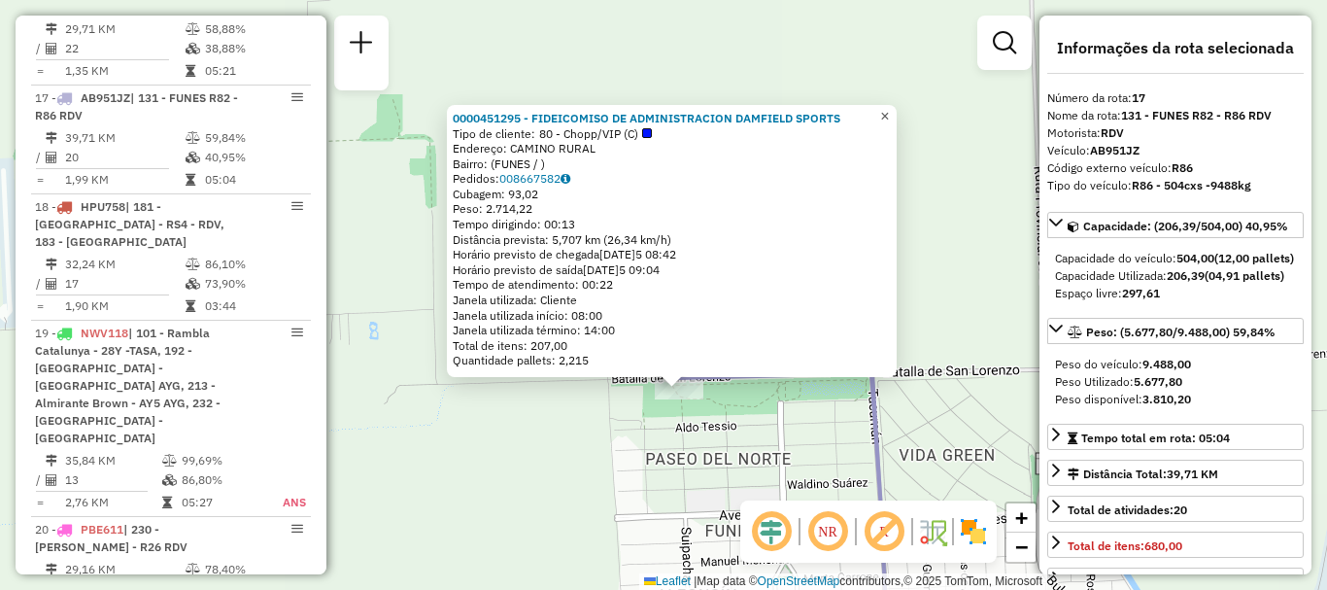
click at [889, 108] on span "×" at bounding box center [884, 116] width 9 height 17
